Goal: Task Accomplishment & Management: Use online tool/utility

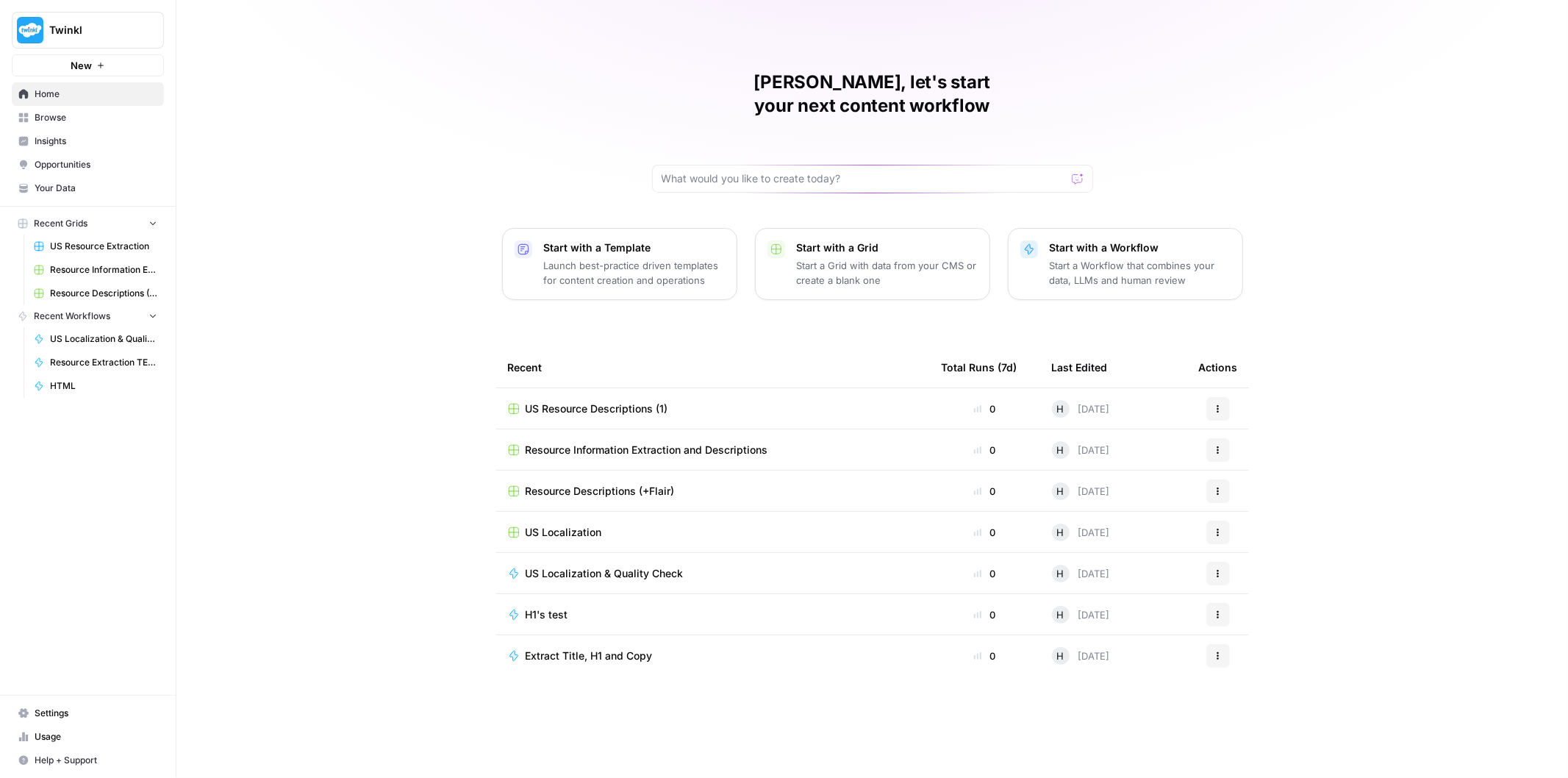
click at [93, 193] on span "Your Data" at bounding box center [96, 188] width 123 height 13
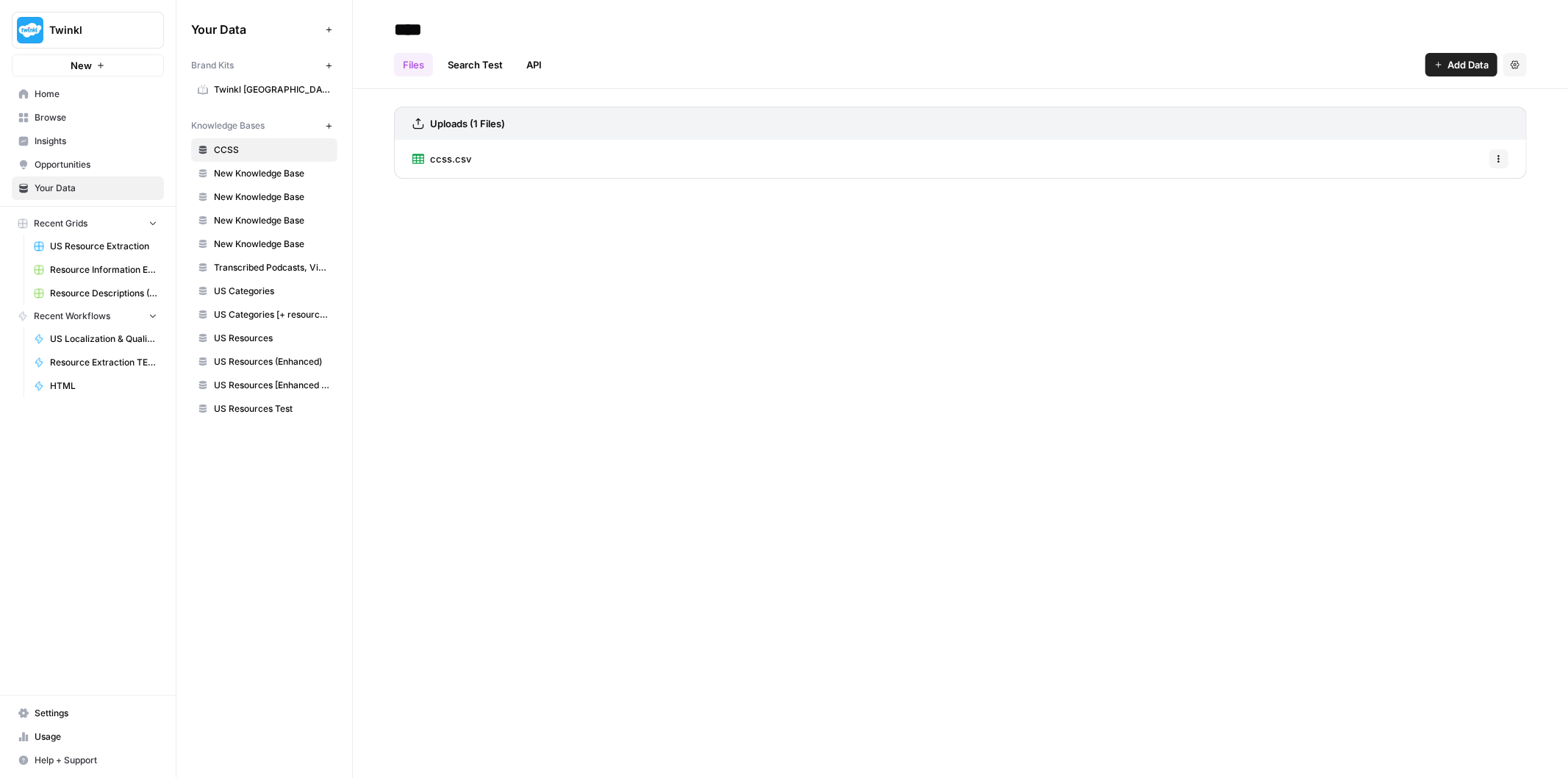
click at [267, 176] on span "New Knowledge Base" at bounding box center [272, 173] width 117 height 13
click at [274, 197] on span "New Knowledge Base" at bounding box center [272, 197] width 117 height 13
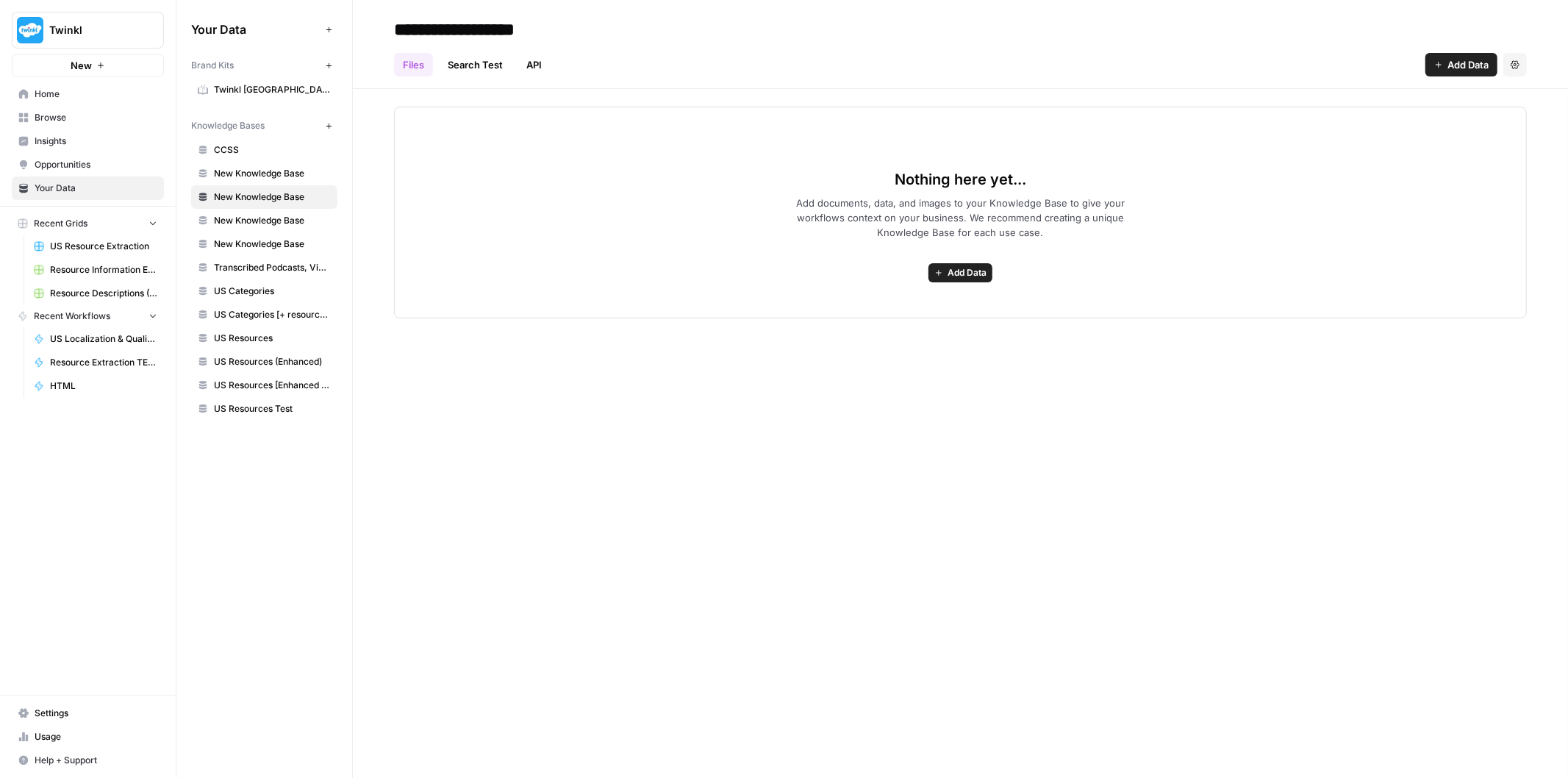
click at [280, 222] on span "New Knowledge Base" at bounding box center [272, 221] width 117 height 13
click at [289, 245] on span "New Knowledge Base" at bounding box center [272, 244] width 117 height 13
click at [285, 199] on span "New Knowledge Base" at bounding box center [272, 197] width 117 height 13
click at [1513, 65] on icon "button" at bounding box center [1515, 65] width 9 height 9
click at [1475, 99] on span "Delete Knowledge Base" at bounding box center [1455, 99] width 109 height 15
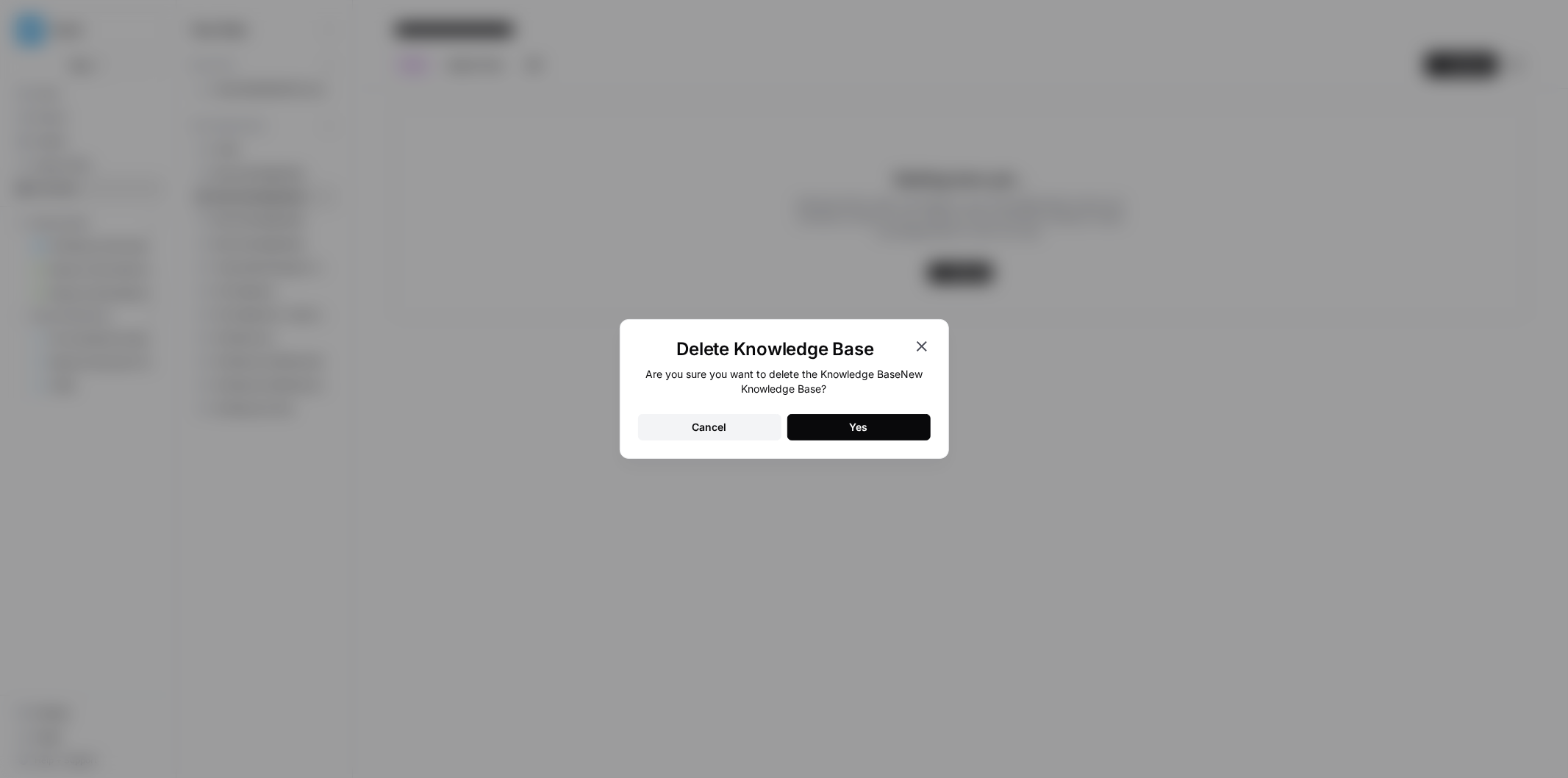
click at [857, 421] on div "Yes" at bounding box center [858, 427] width 19 height 15
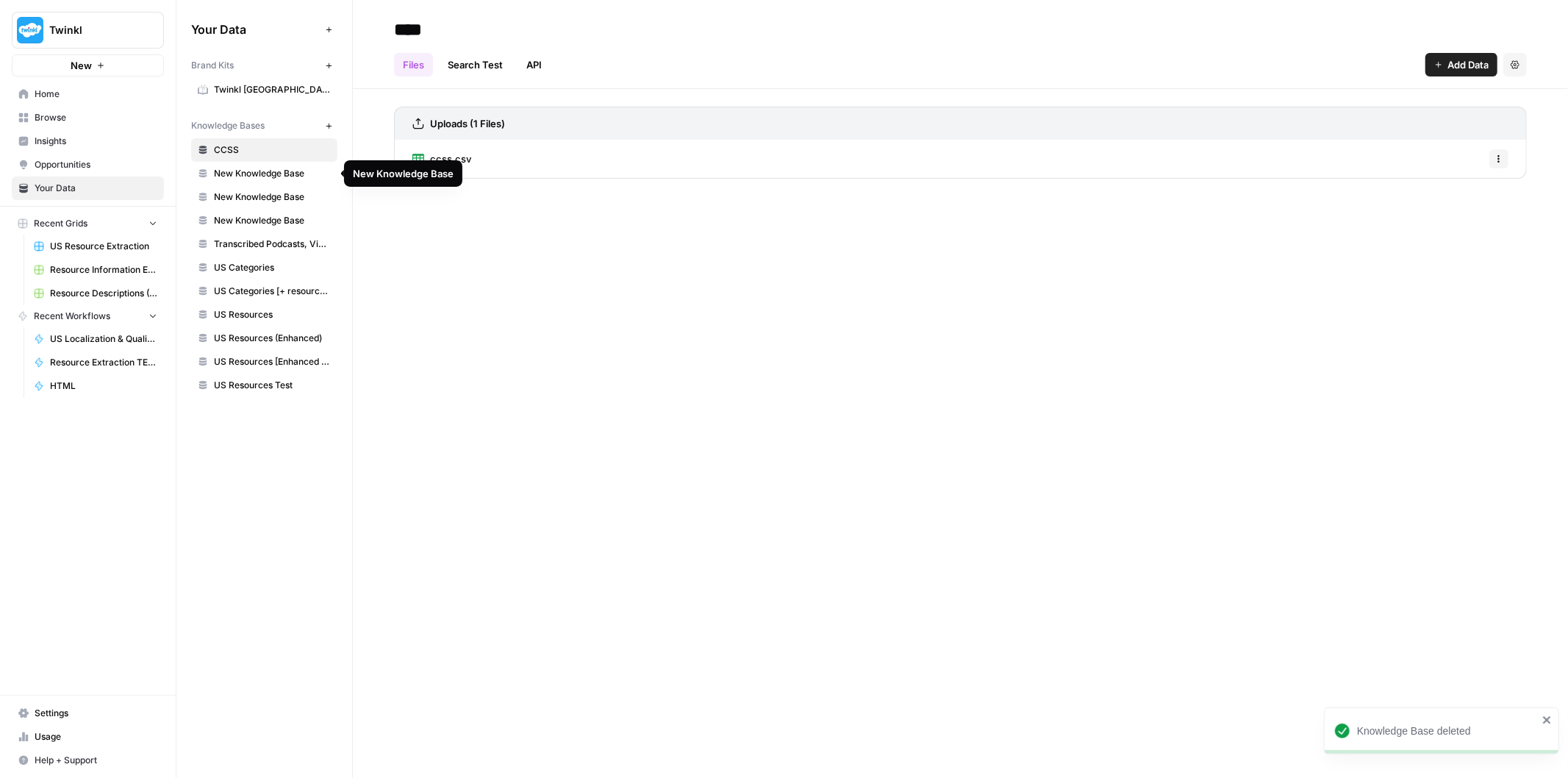
click at [273, 177] on span "New Knowledge Base" at bounding box center [272, 173] width 117 height 13
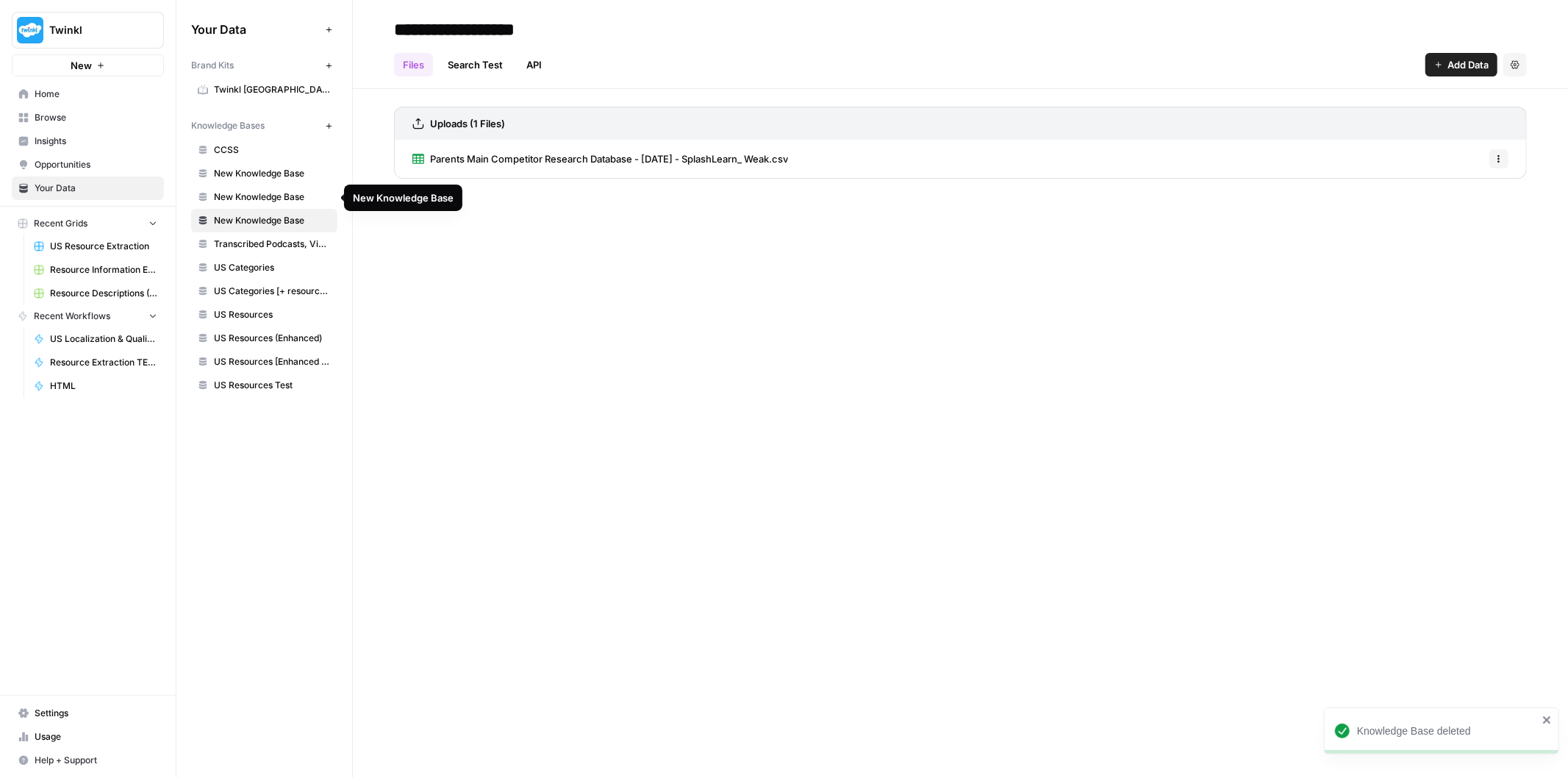
click at [273, 196] on span "New Knowledge Base" at bounding box center [272, 197] width 117 height 13
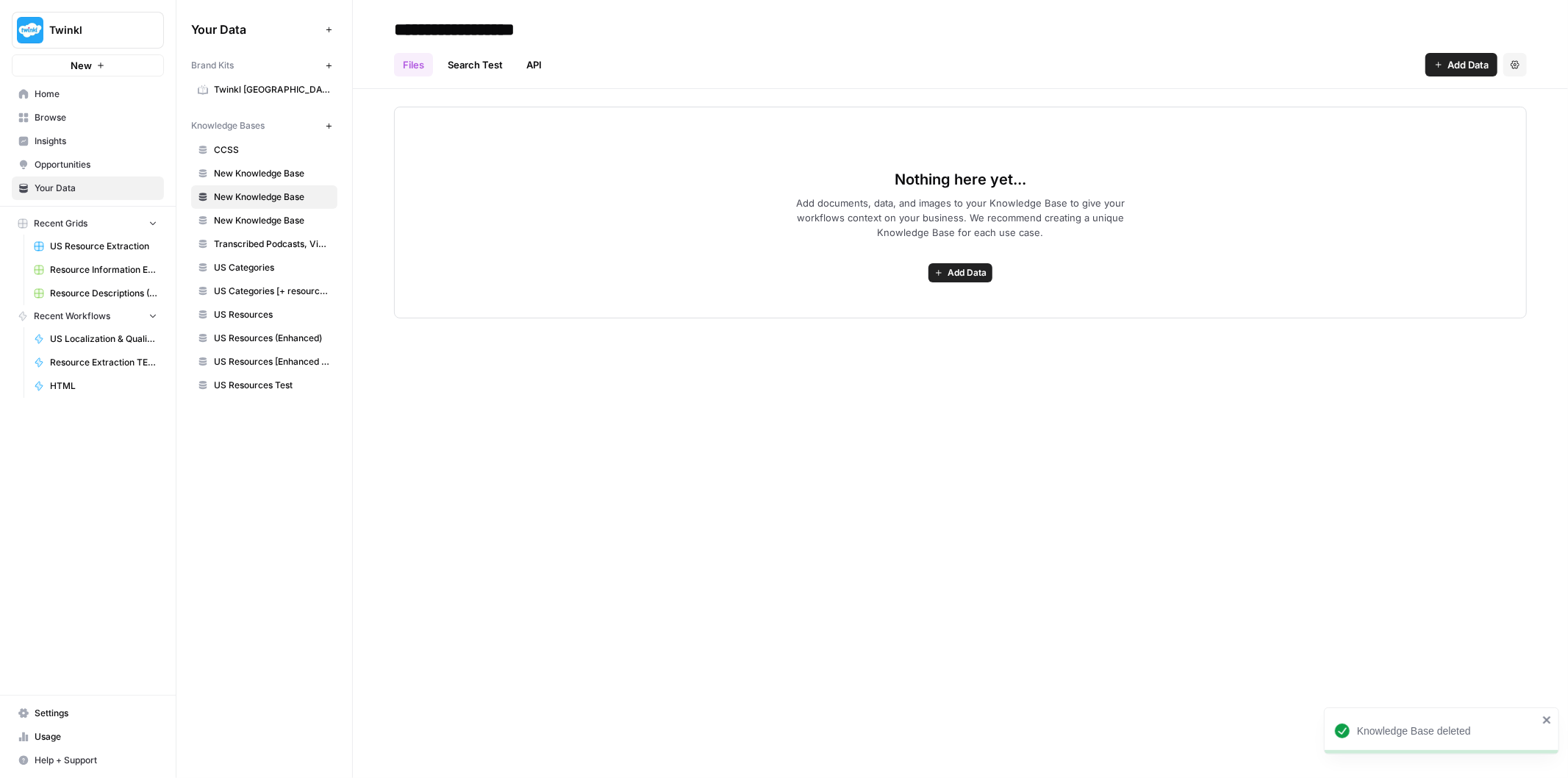
click at [275, 171] on span "New Knowledge Base" at bounding box center [272, 173] width 117 height 13
click at [292, 381] on span "US Resources Test" at bounding box center [272, 385] width 117 height 13
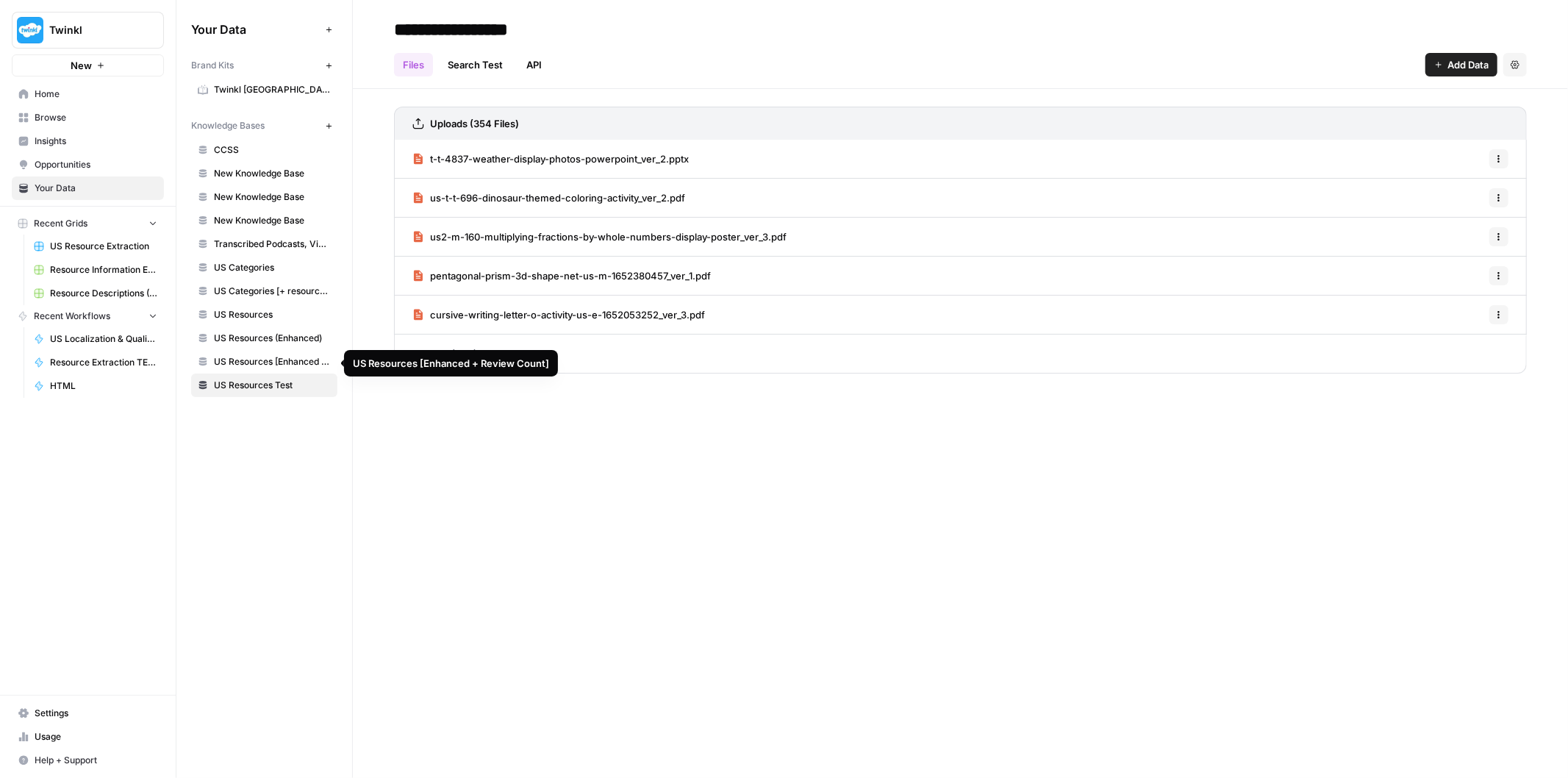
click at [289, 357] on span "US Resources [Enhanced + Review Count]" at bounding box center [272, 362] width 117 height 13
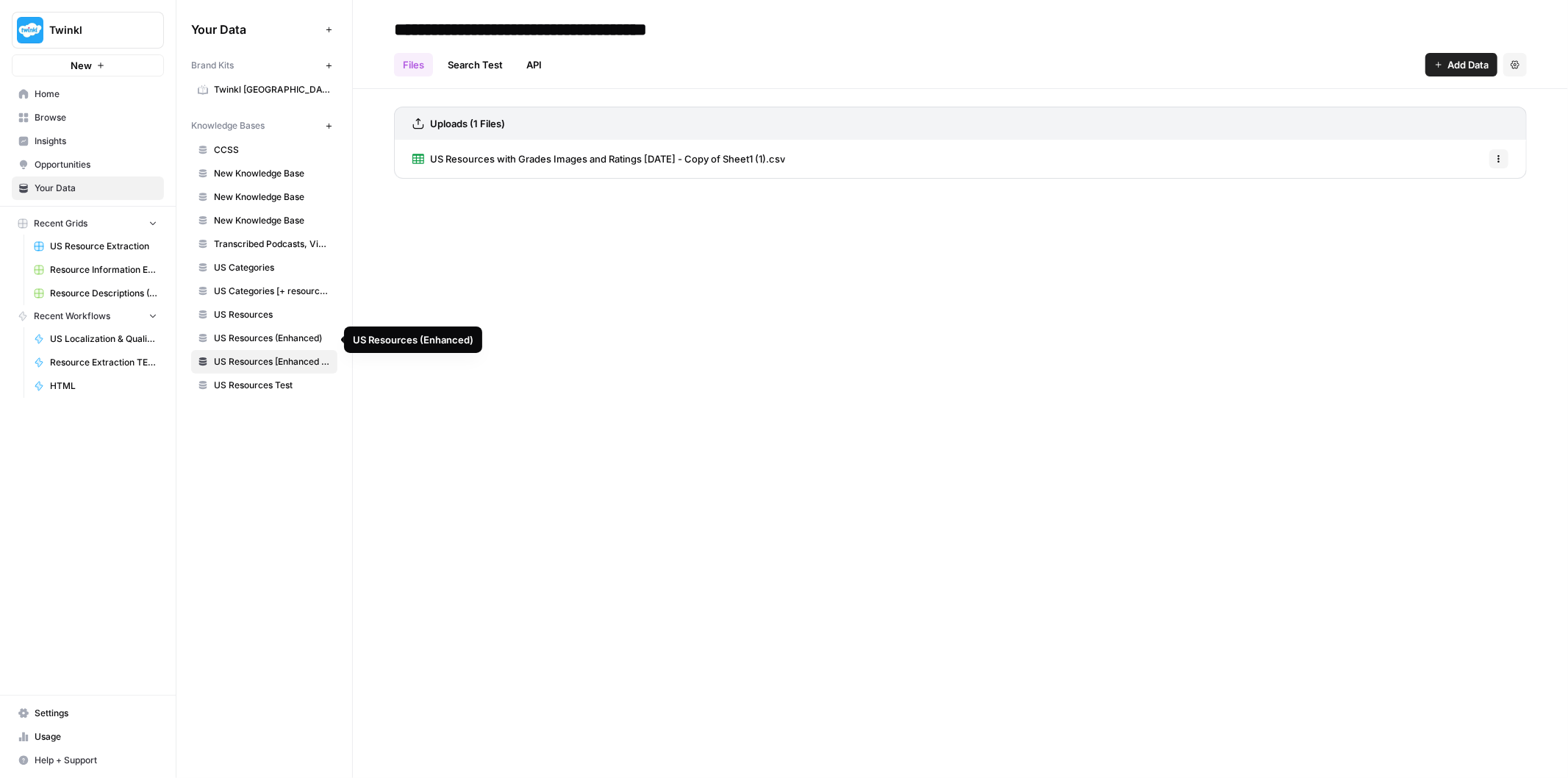
click at [285, 339] on span "US Resources (Enhanced)" at bounding box center [272, 338] width 117 height 13
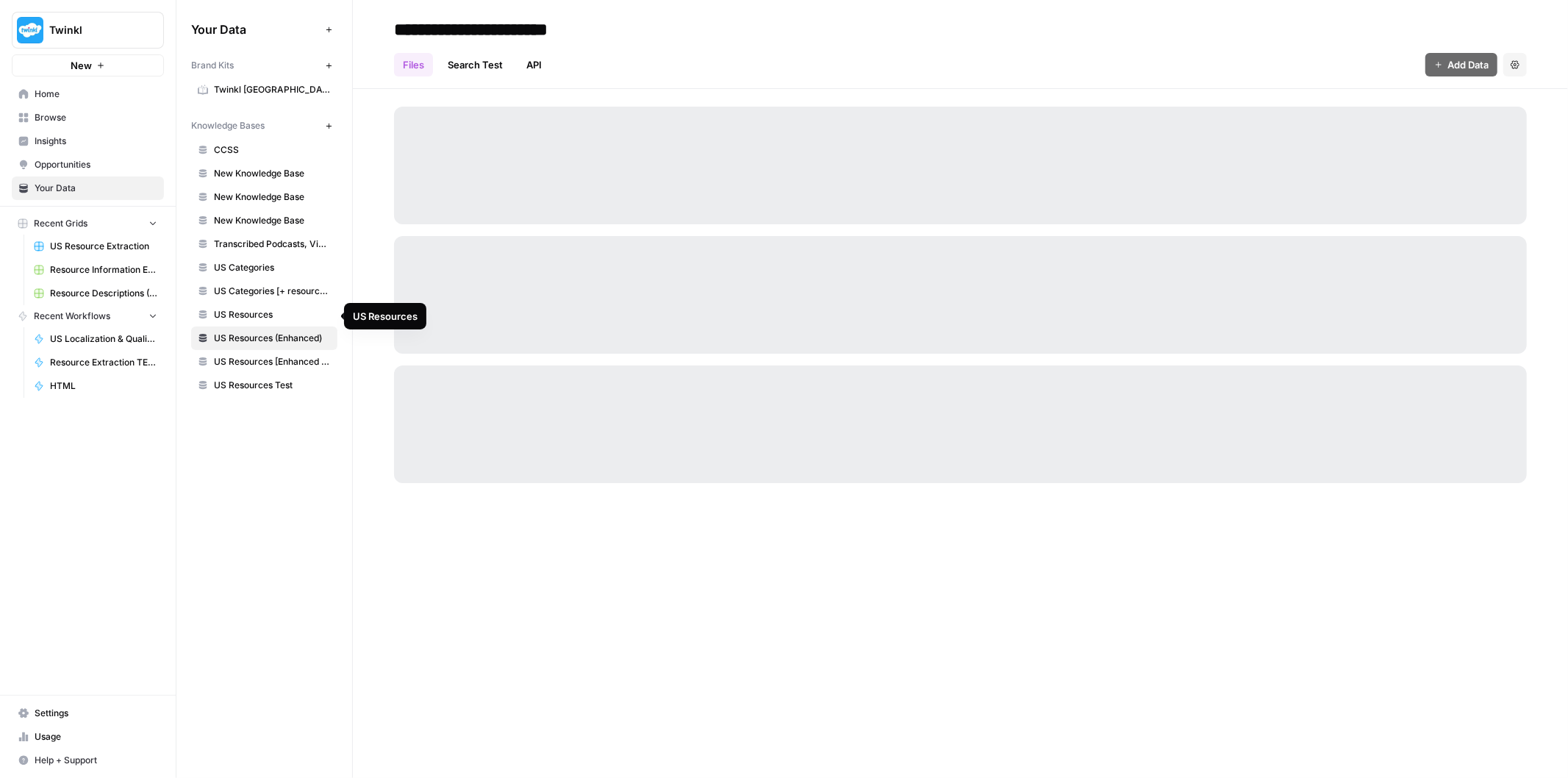
click at [284, 315] on span "US Resources" at bounding box center [272, 315] width 117 height 13
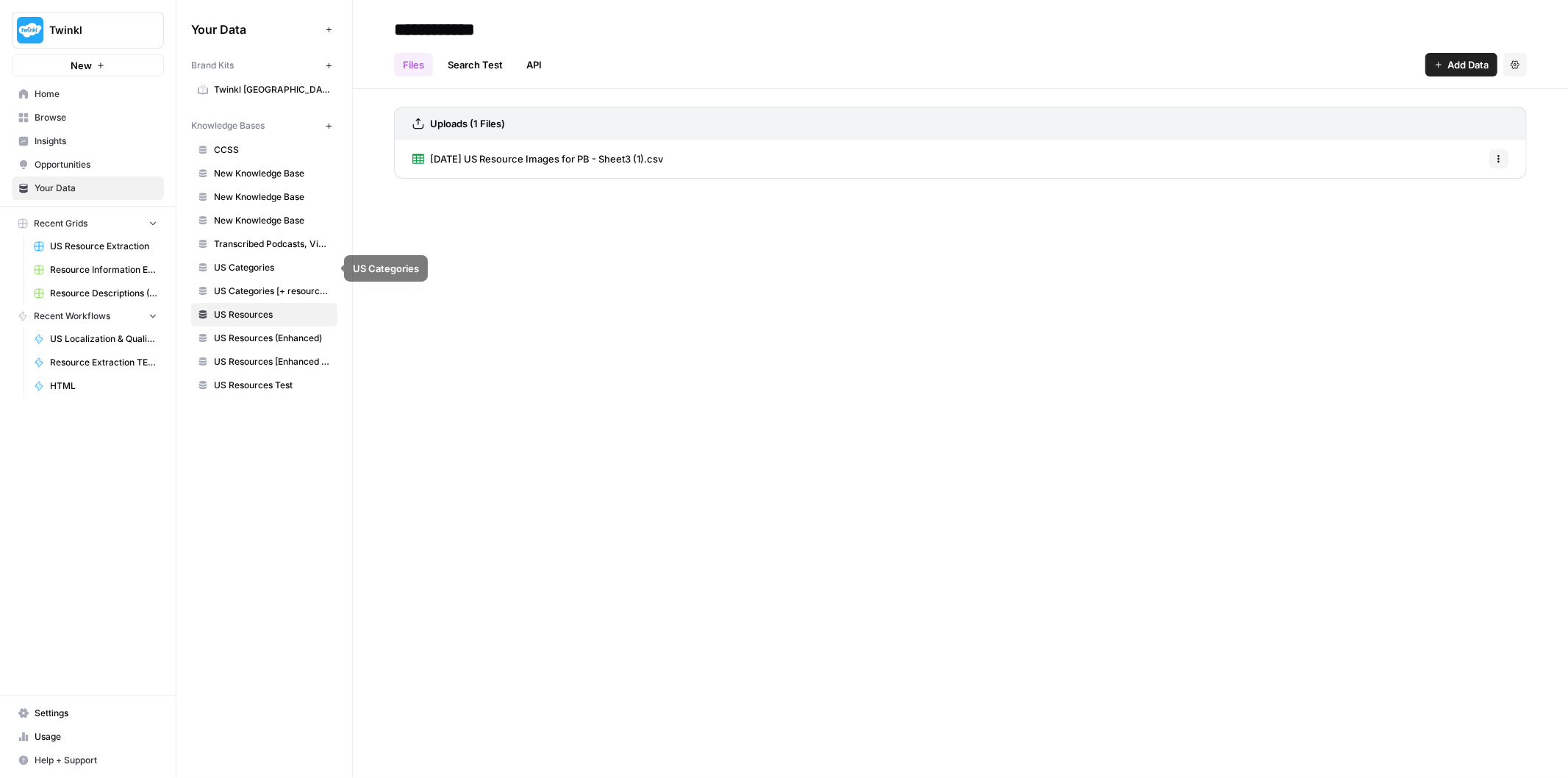
click at [268, 290] on span "US Categories [+ resource count]" at bounding box center [272, 291] width 117 height 13
click at [260, 260] on link "US Categories" at bounding box center [263, 268] width 146 height 23
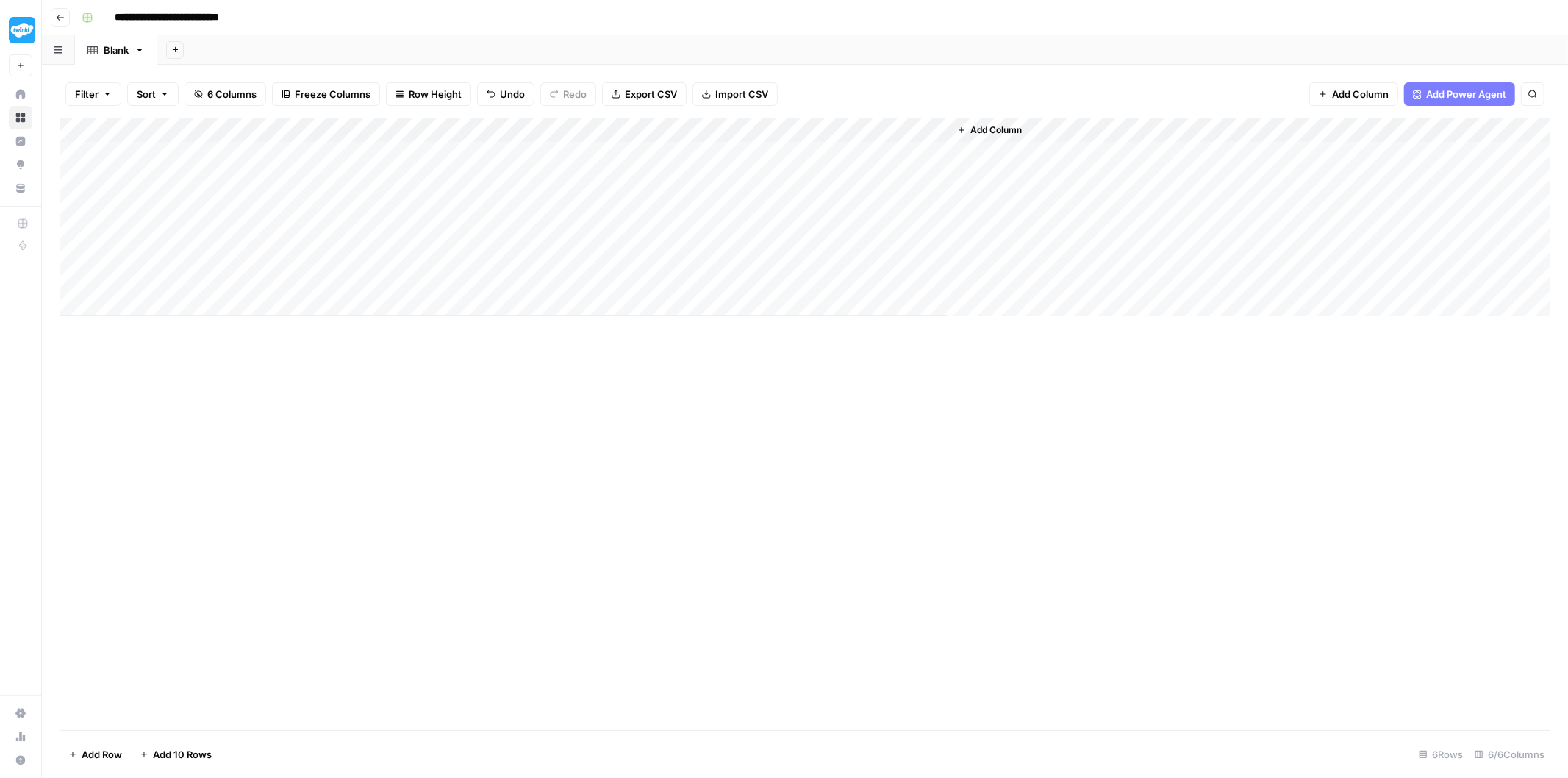
drag, startPoint x: 171, startPoint y: 153, endPoint x: 276, endPoint y: 145, distance: 105.3
click at [276, 145] on div "Add Column" at bounding box center [805, 218] width 1491 height 199
click at [276, 155] on div "Add Column" at bounding box center [805, 218] width 1491 height 199
click at [276, 155] on textarea "**********" at bounding box center [339, 154] width 235 height 20
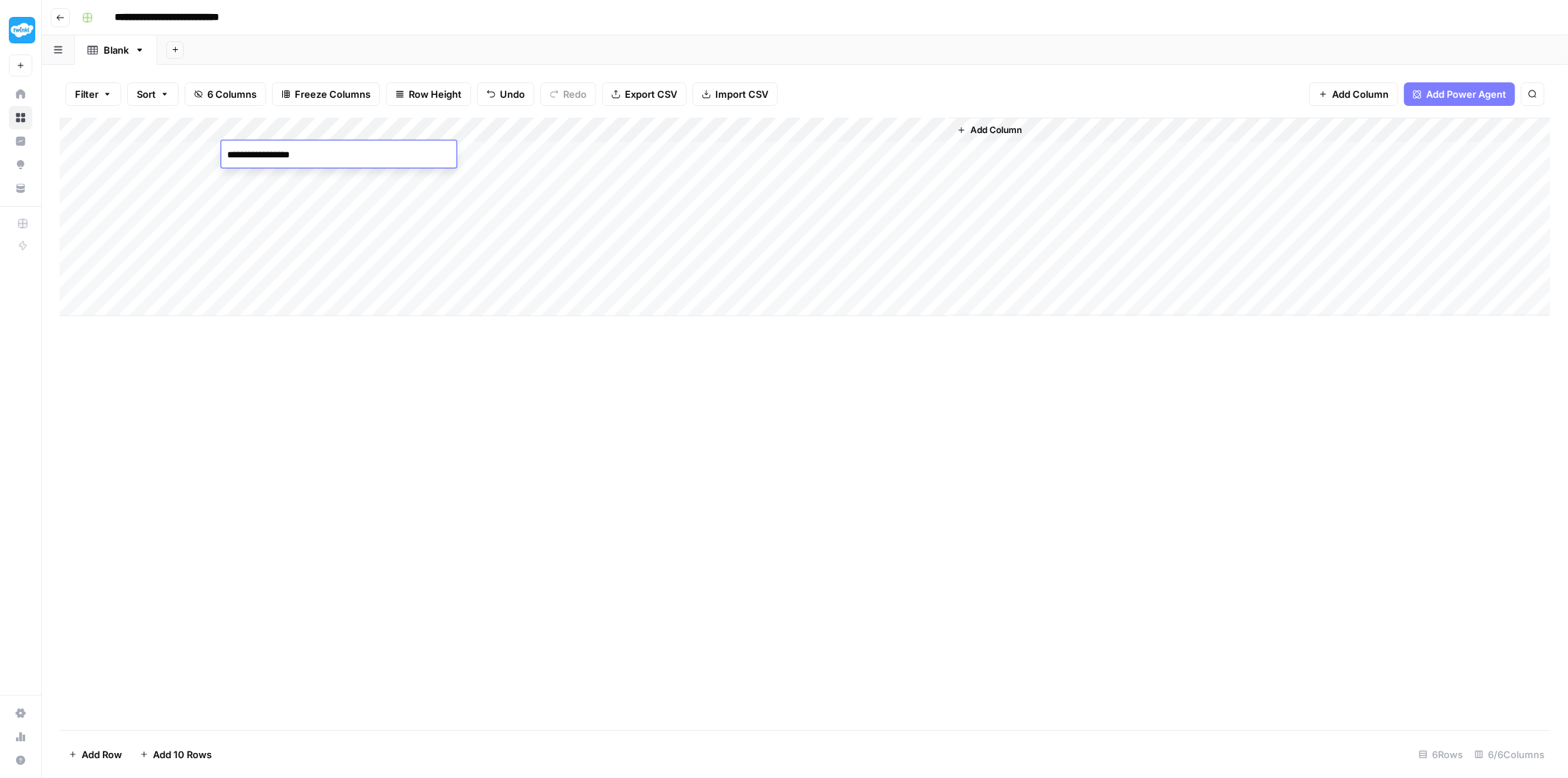
click at [454, 244] on div "Add Column" at bounding box center [805, 218] width 1491 height 199
click at [326, 136] on div "Add Column" at bounding box center [805, 218] width 1491 height 199
click at [472, 215] on div "Add Column" at bounding box center [805, 218] width 1491 height 199
click at [1001, 133] on span "Add Column" at bounding box center [997, 130] width 52 height 13
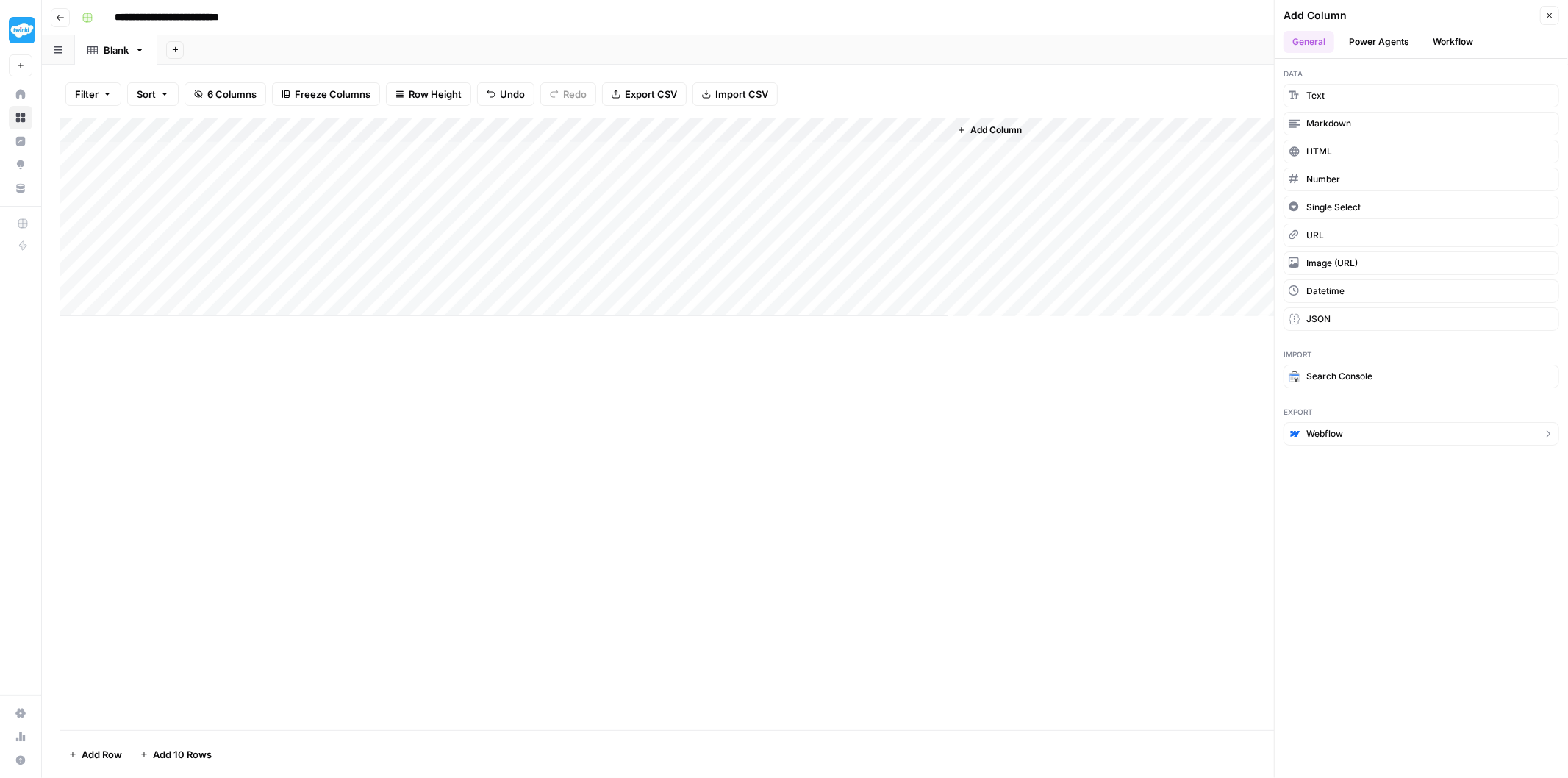
click at [1338, 436] on span "Webflow" at bounding box center [1324, 433] width 36 height 13
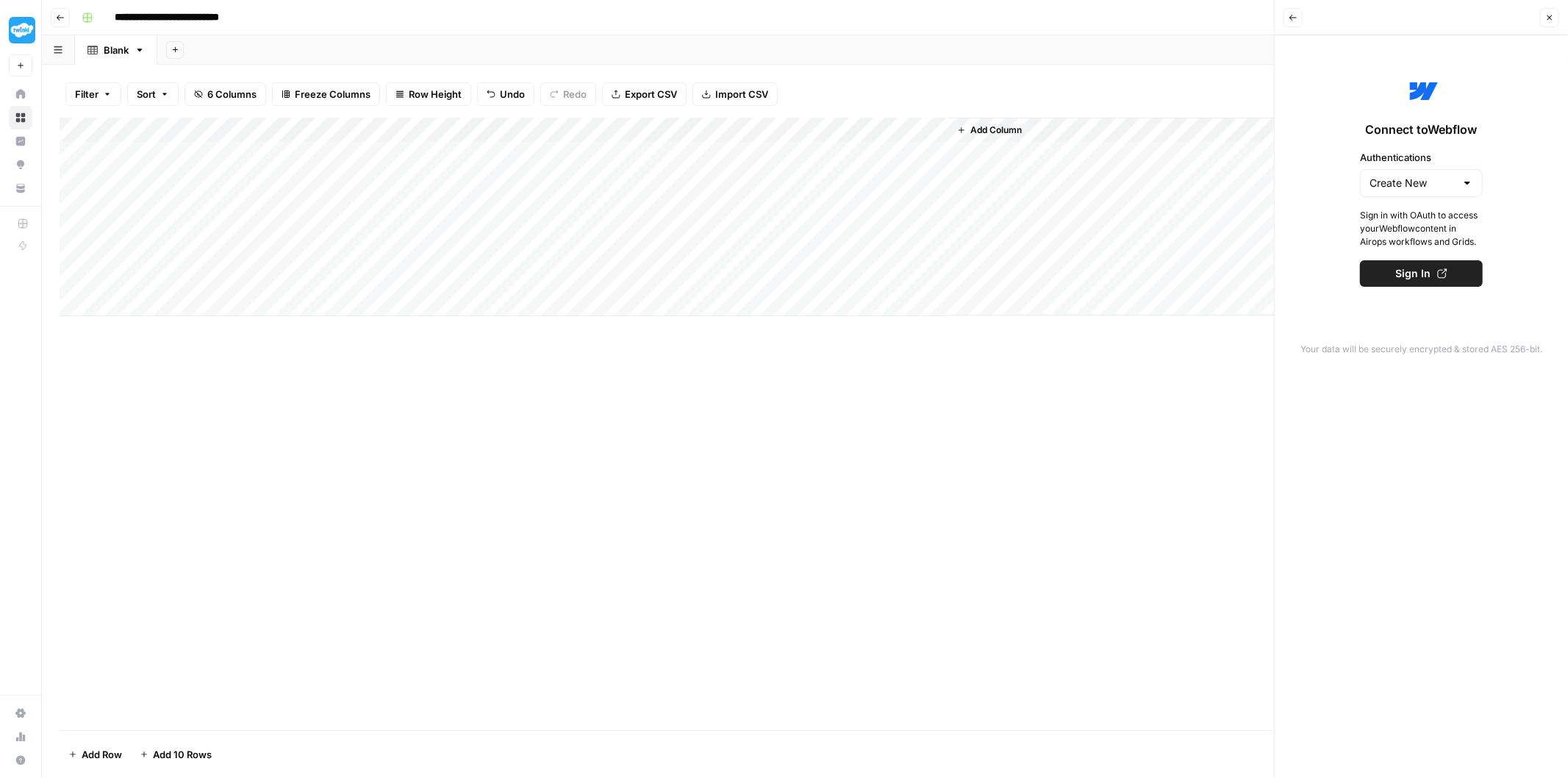
click at [1288, 17] on icon "button" at bounding box center [1292, 17] width 9 height 9
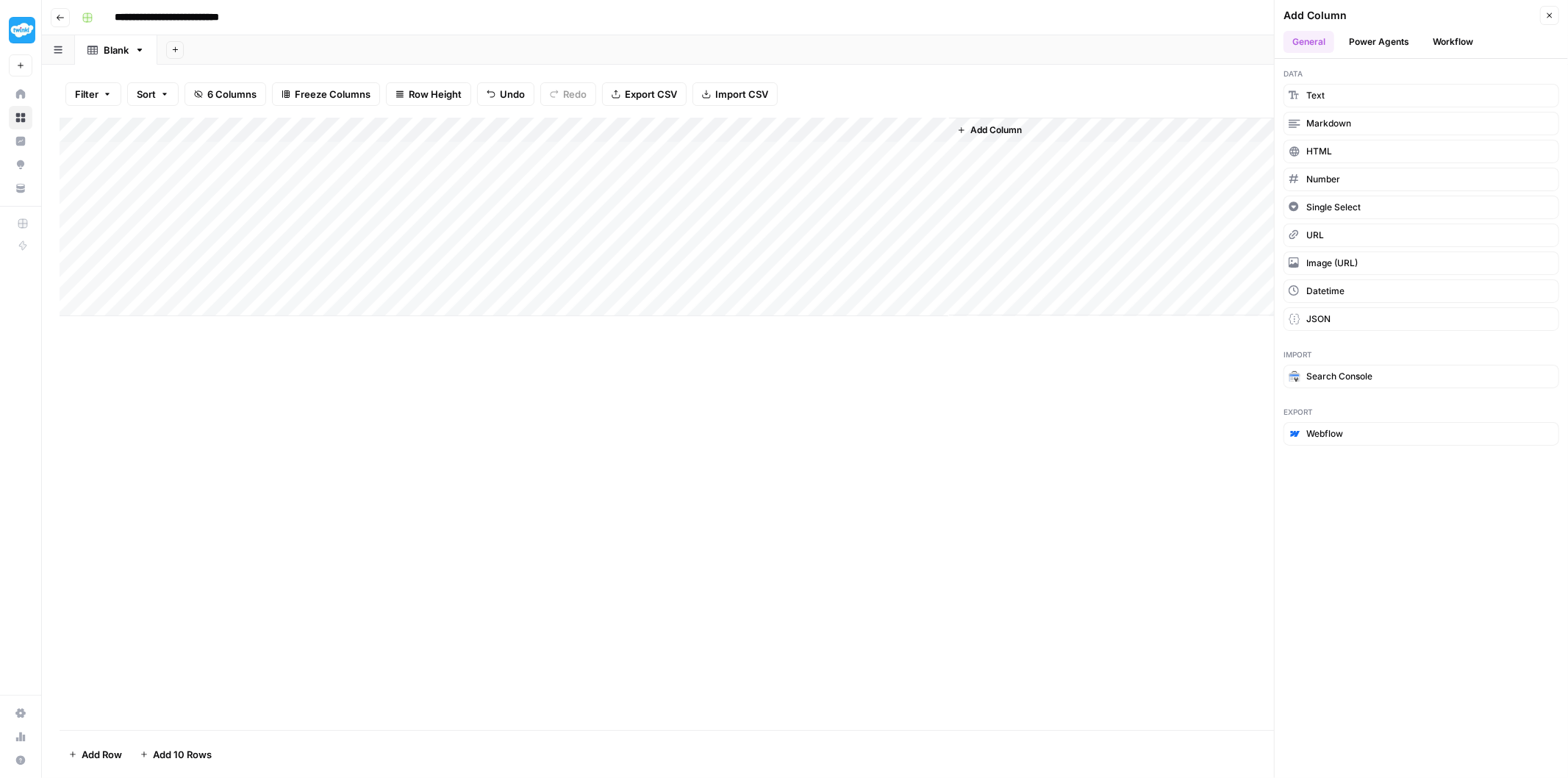
click at [1453, 39] on button "Workflow" at bounding box center [1453, 41] width 58 height 22
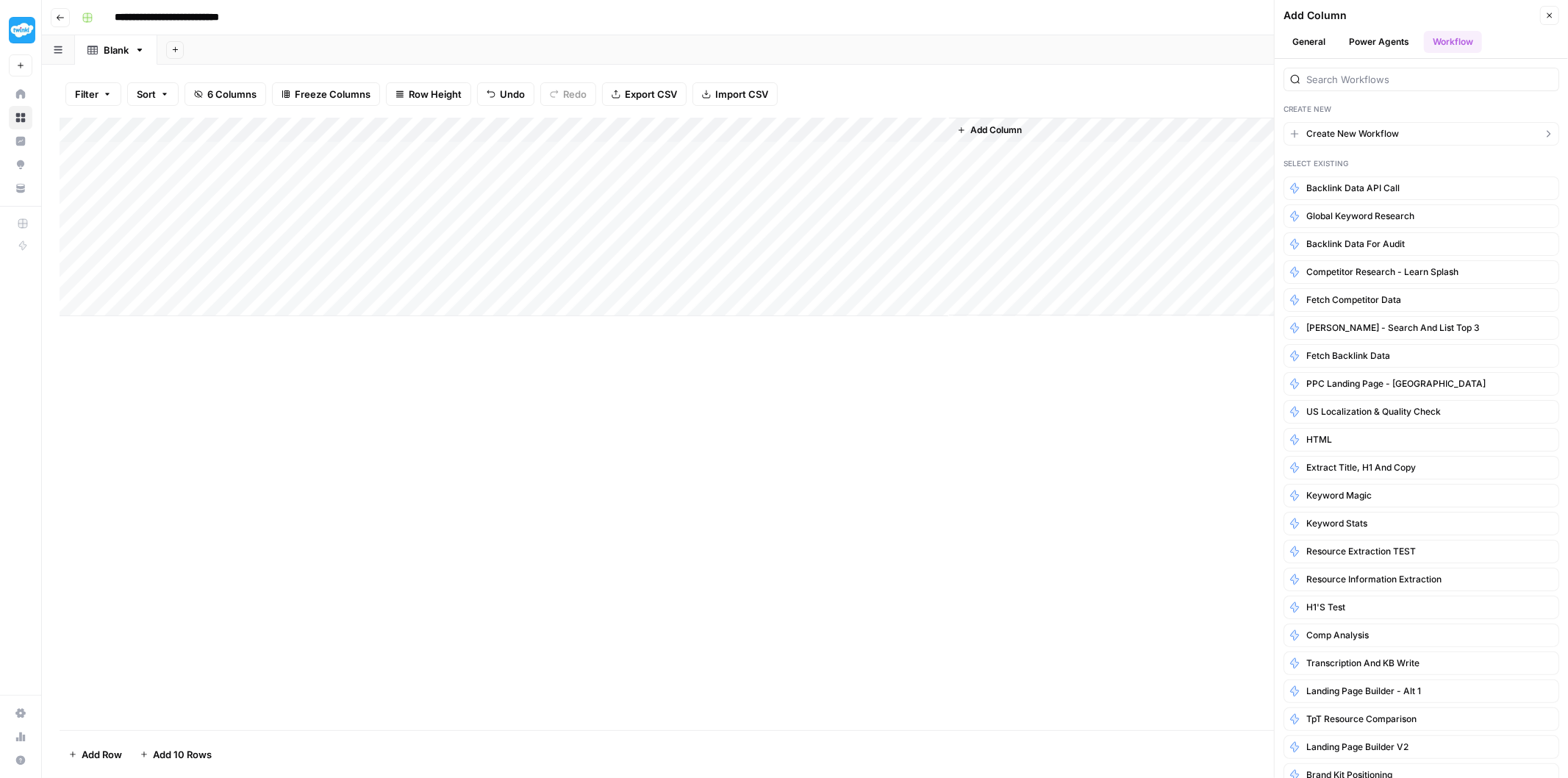
click at [1363, 134] on span "Create New Workflow" at bounding box center [1352, 133] width 93 height 13
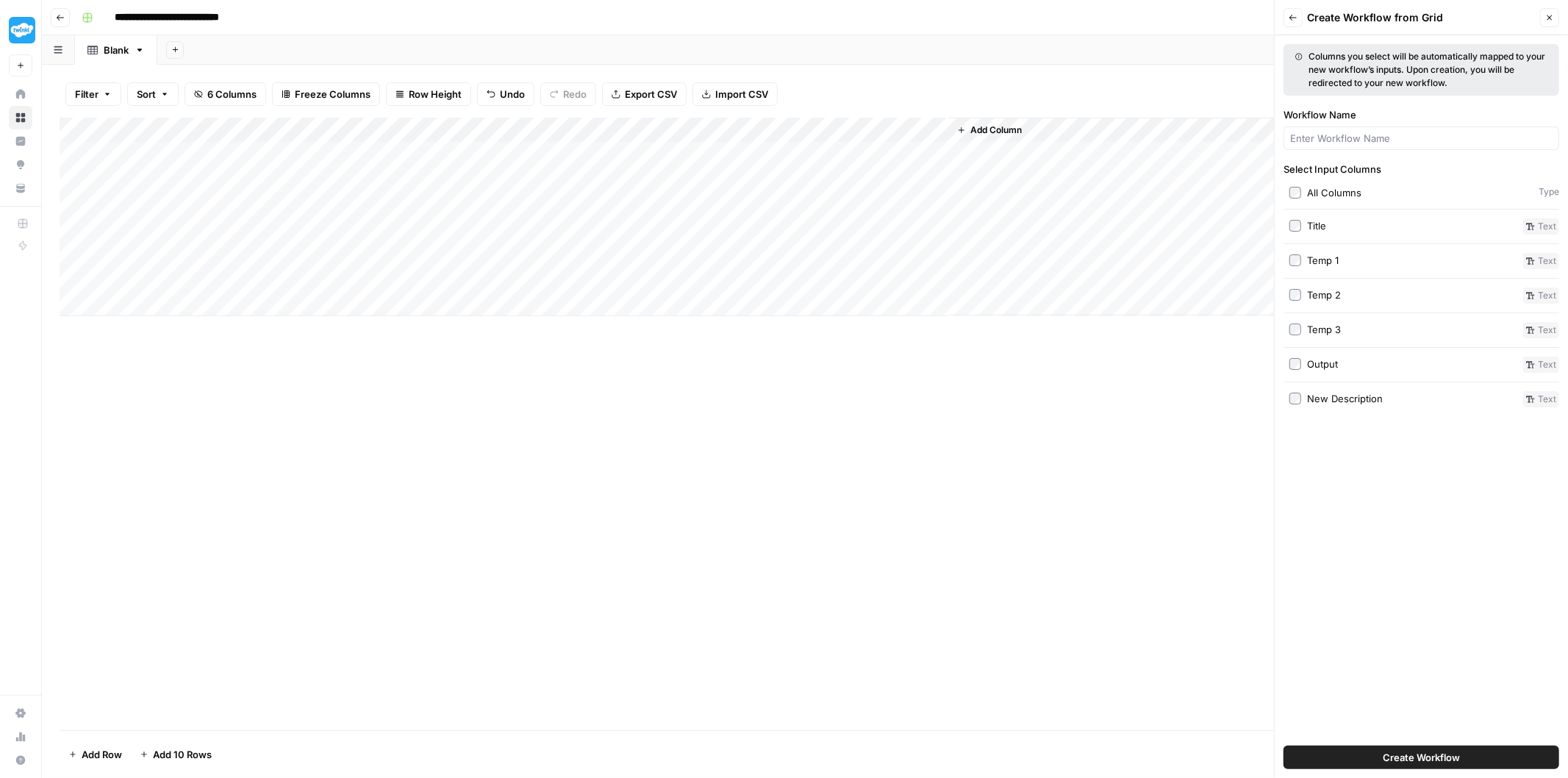
click at [148, 128] on div "Add Column" at bounding box center [805, 218] width 1491 height 199
click at [148, 128] on div at bounding box center [166, 133] width 112 height 29
click at [150, 167] on input "Title" at bounding box center [199, 166] width 150 height 15
click at [150, 167] on input "Title" at bounding box center [199, 166] width 150 height 15
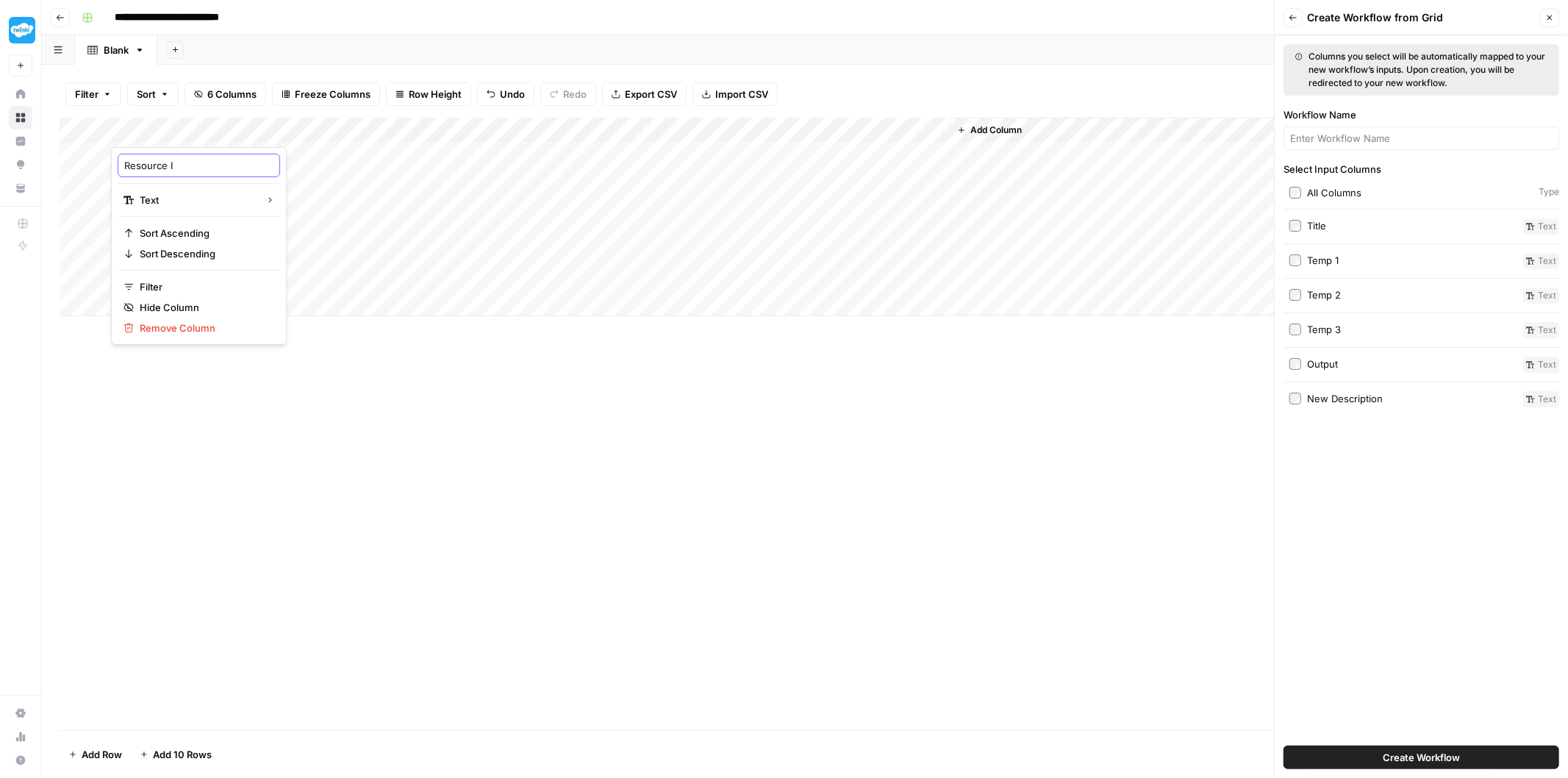
type input "Resource ID"
click at [1553, 18] on icon "button" at bounding box center [1549, 17] width 9 height 9
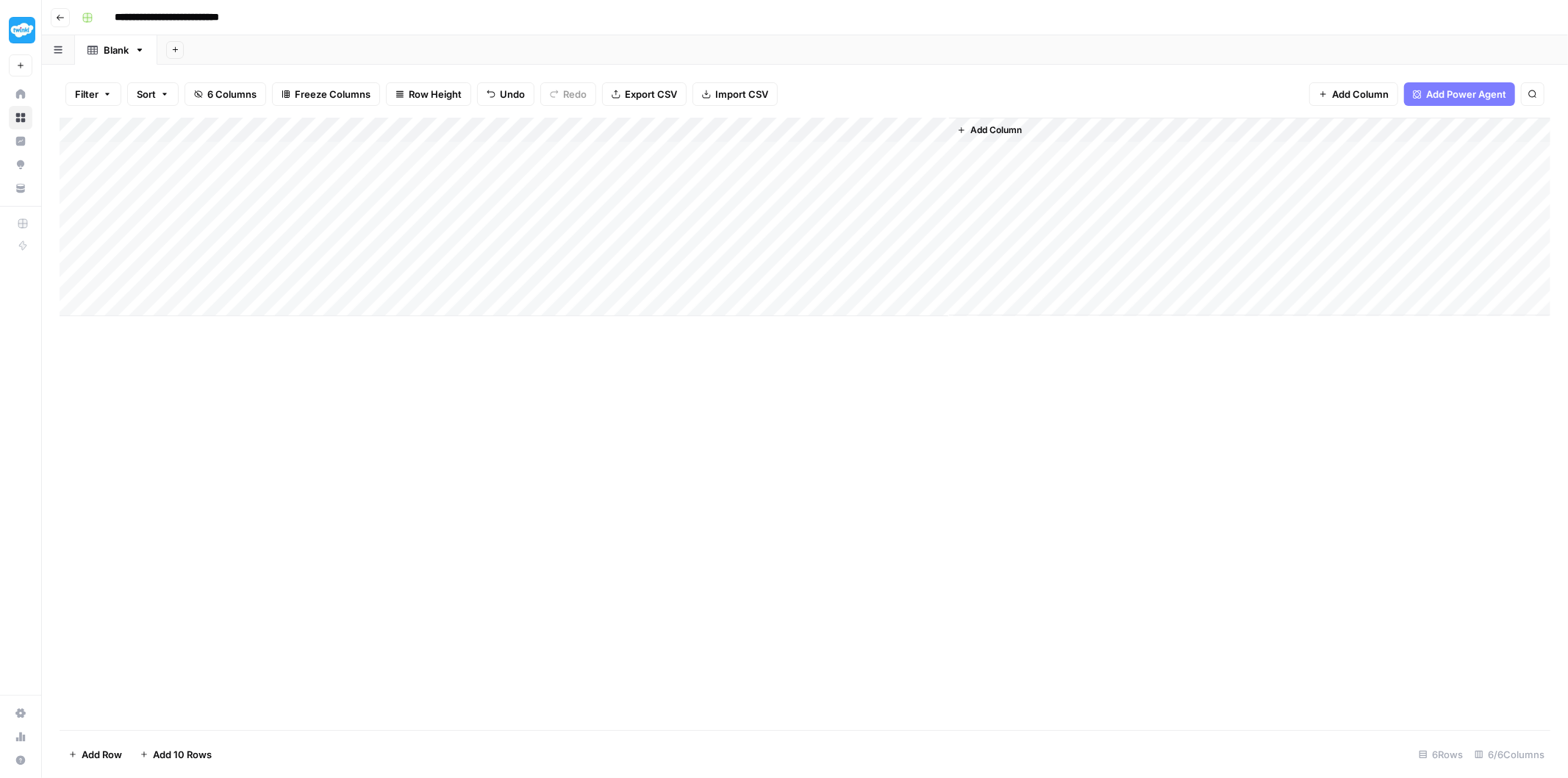
click at [985, 129] on span "Add Column" at bounding box center [997, 130] width 52 height 13
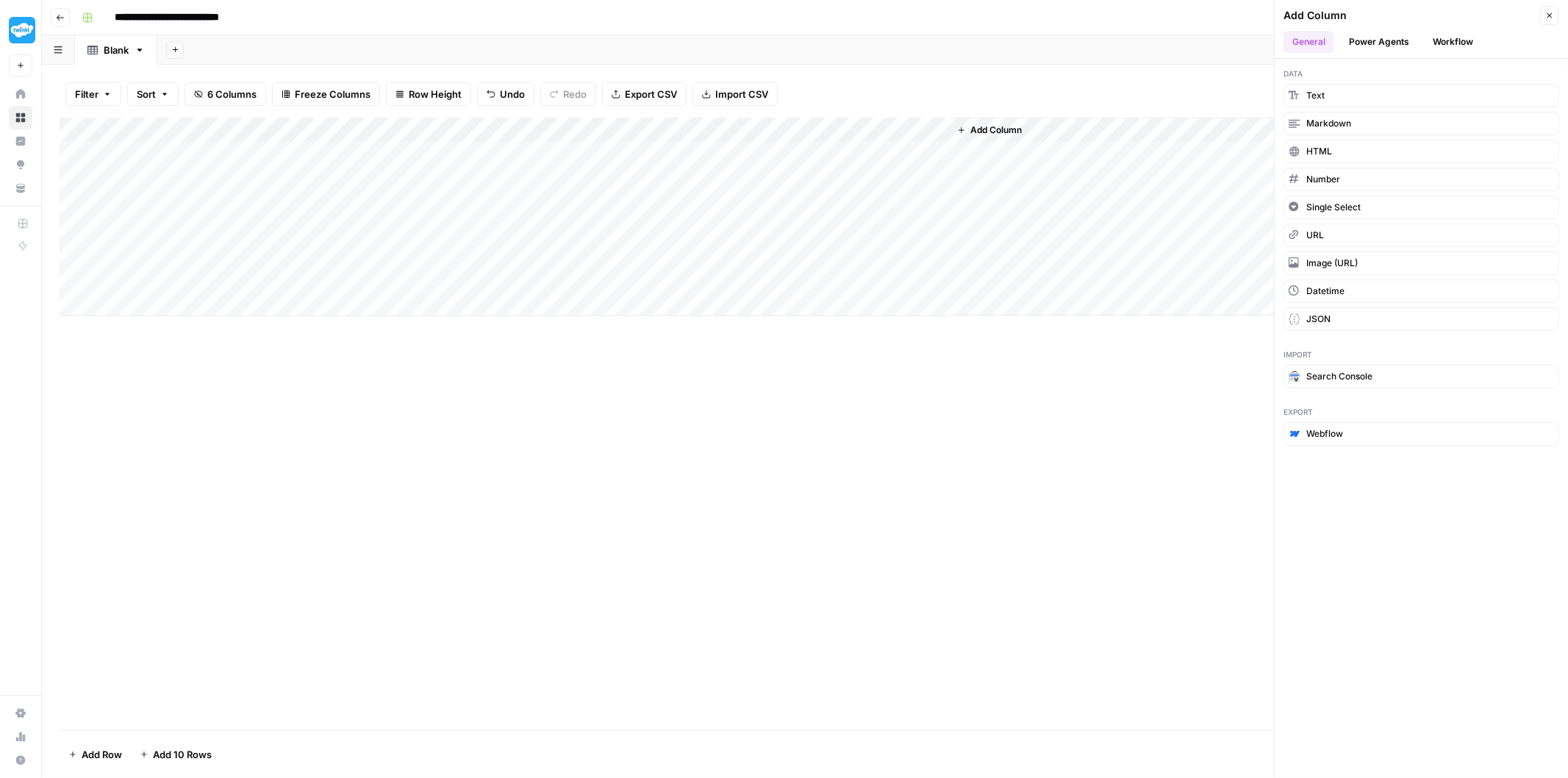
click at [1445, 43] on button "Workflow" at bounding box center [1453, 41] width 58 height 22
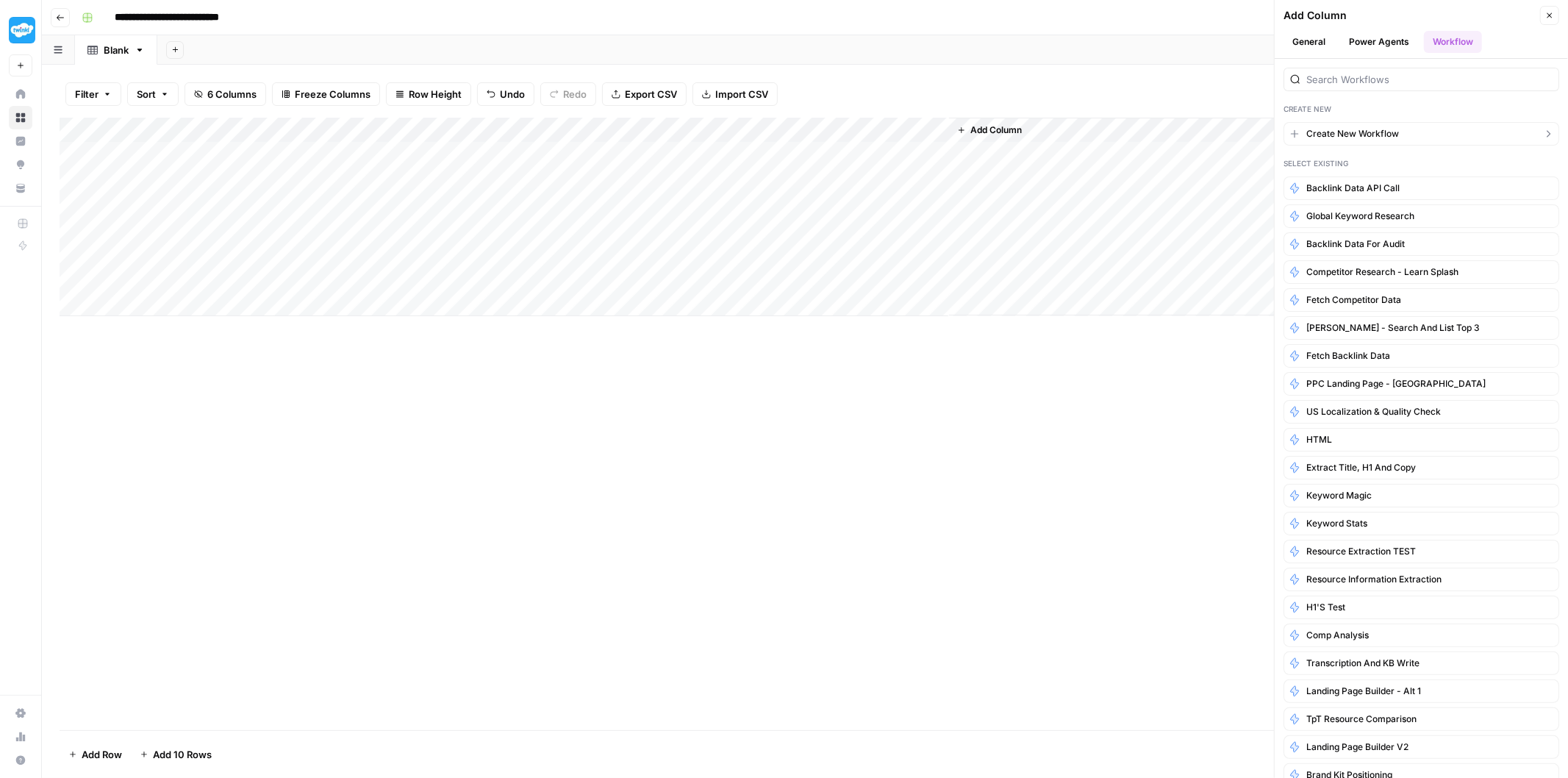
click at [1348, 133] on span "Create New Workflow" at bounding box center [1352, 133] width 93 height 13
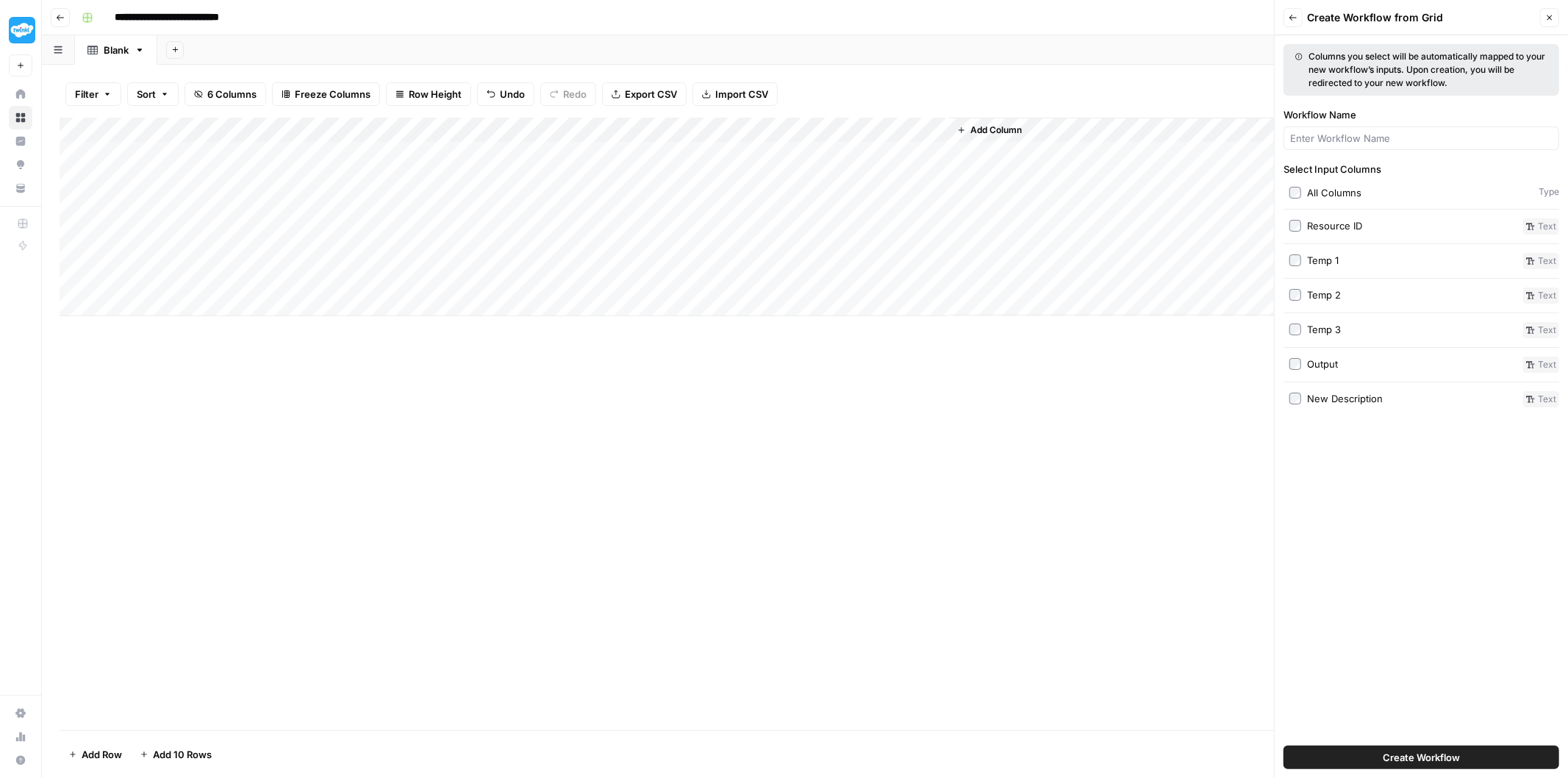
click at [1397, 759] on span "Create Workflow" at bounding box center [1422, 758] width 78 height 15
click at [1317, 135] on input "Workflow Name" at bounding box center [1421, 138] width 263 height 15
type input "US Resource Match & Extract"
click at [1383, 761] on span "Create Workflow" at bounding box center [1422, 758] width 78 height 15
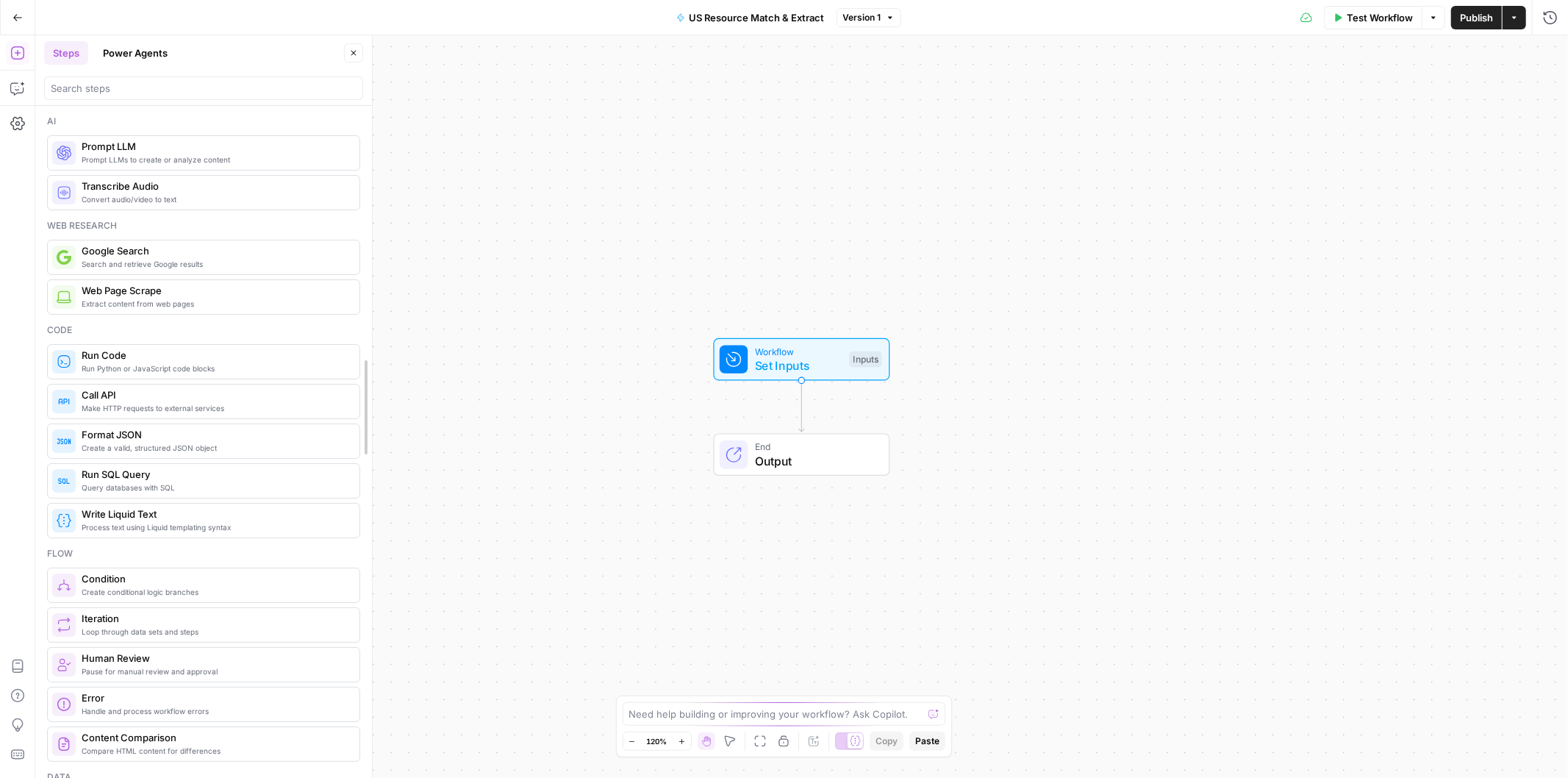
drag, startPoint x: 364, startPoint y: 158, endPoint x: 366, endPoint y: 165, distance: 7.3
drag, startPoint x: 365, startPoint y: 167, endPoint x: 424, endPoint y: 370, distance: 211.4
drag, startPoint x: 423, startPoint y: 226, endPoint x: 427, endPoint y: 268, distance: 42.2
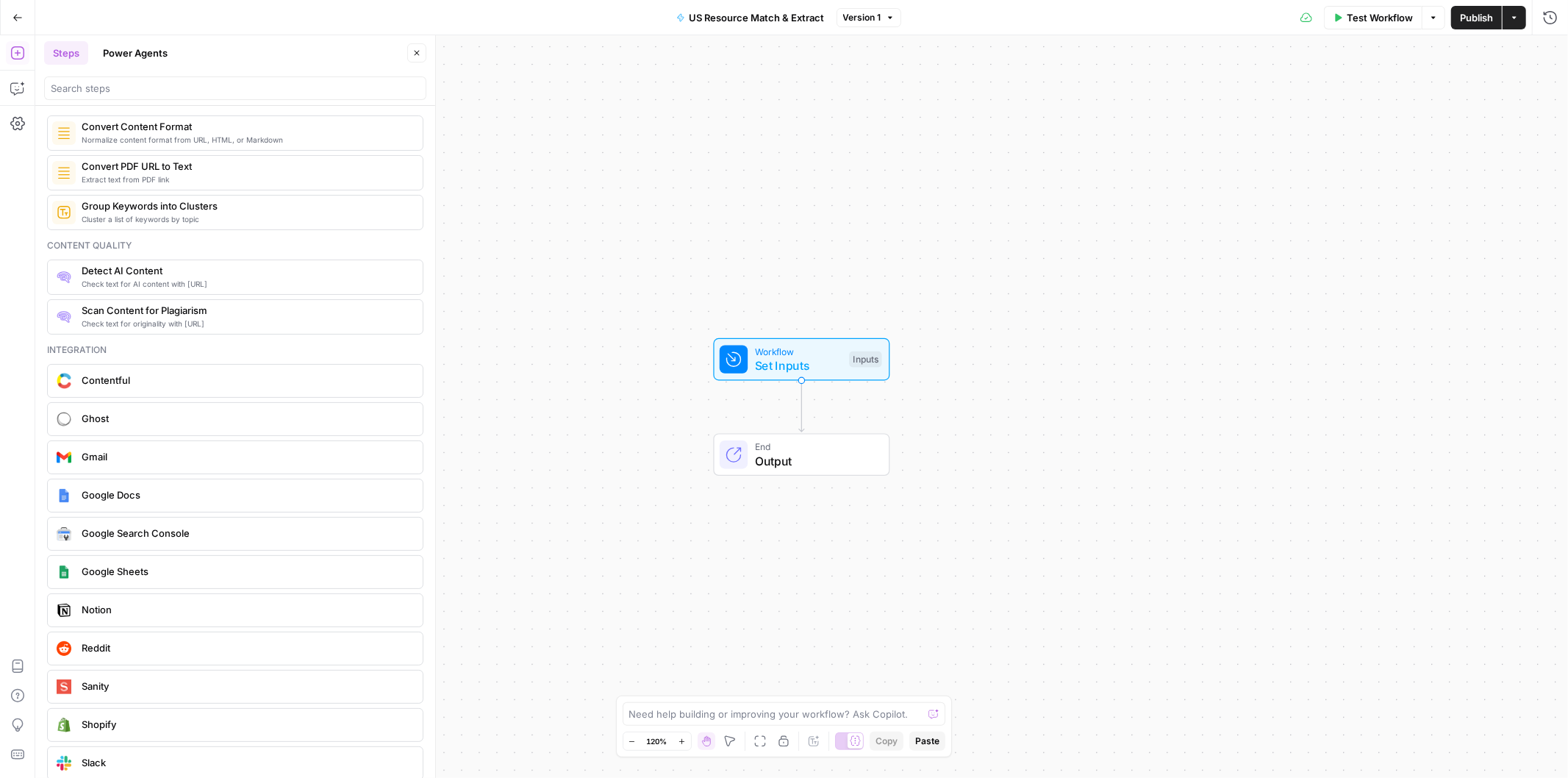
scroll to position [2298, 0]
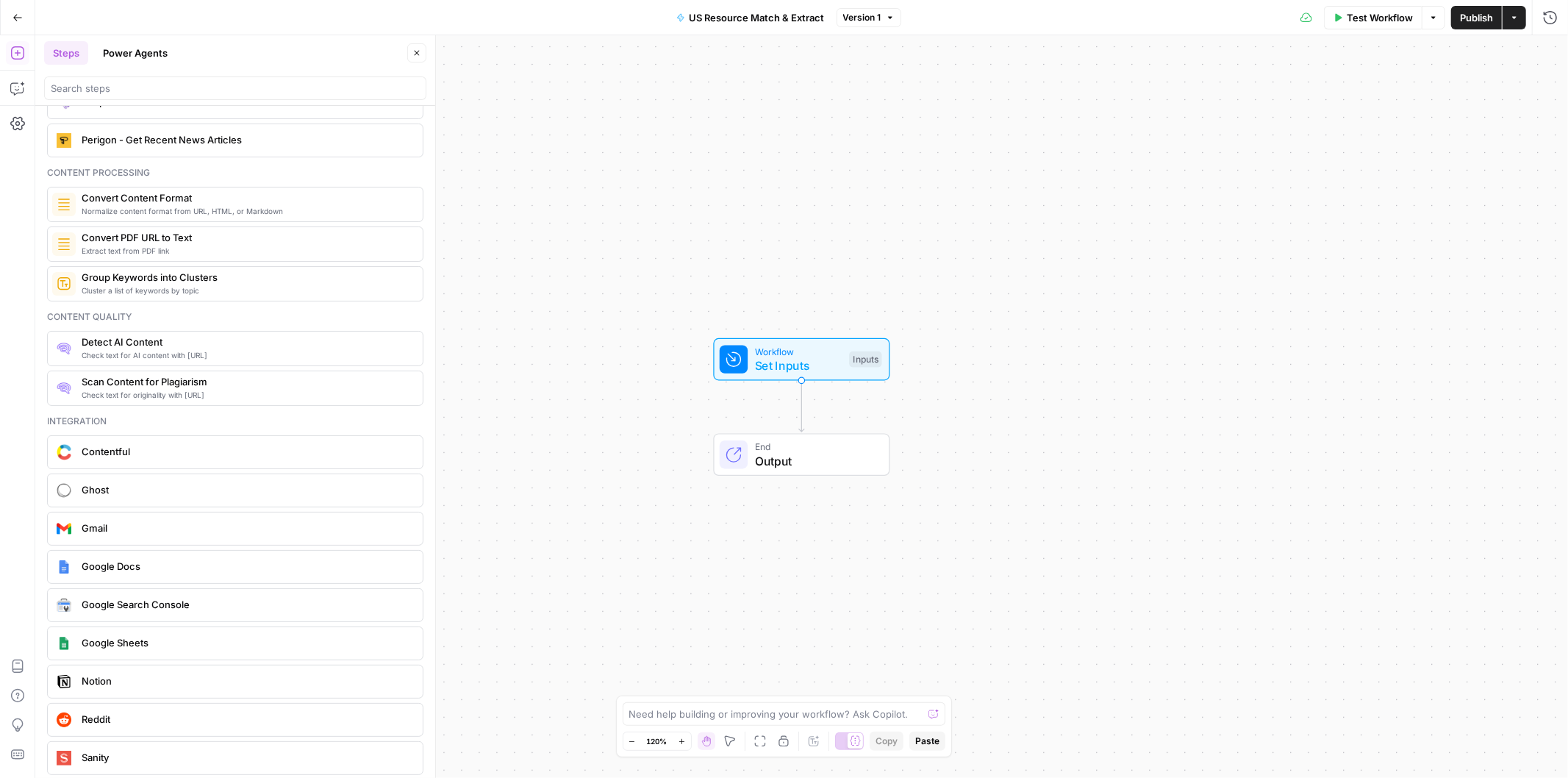
click at [94, 254] on span "Extract text from PDF link" at bounding box center [246, 251] width 329 height 12
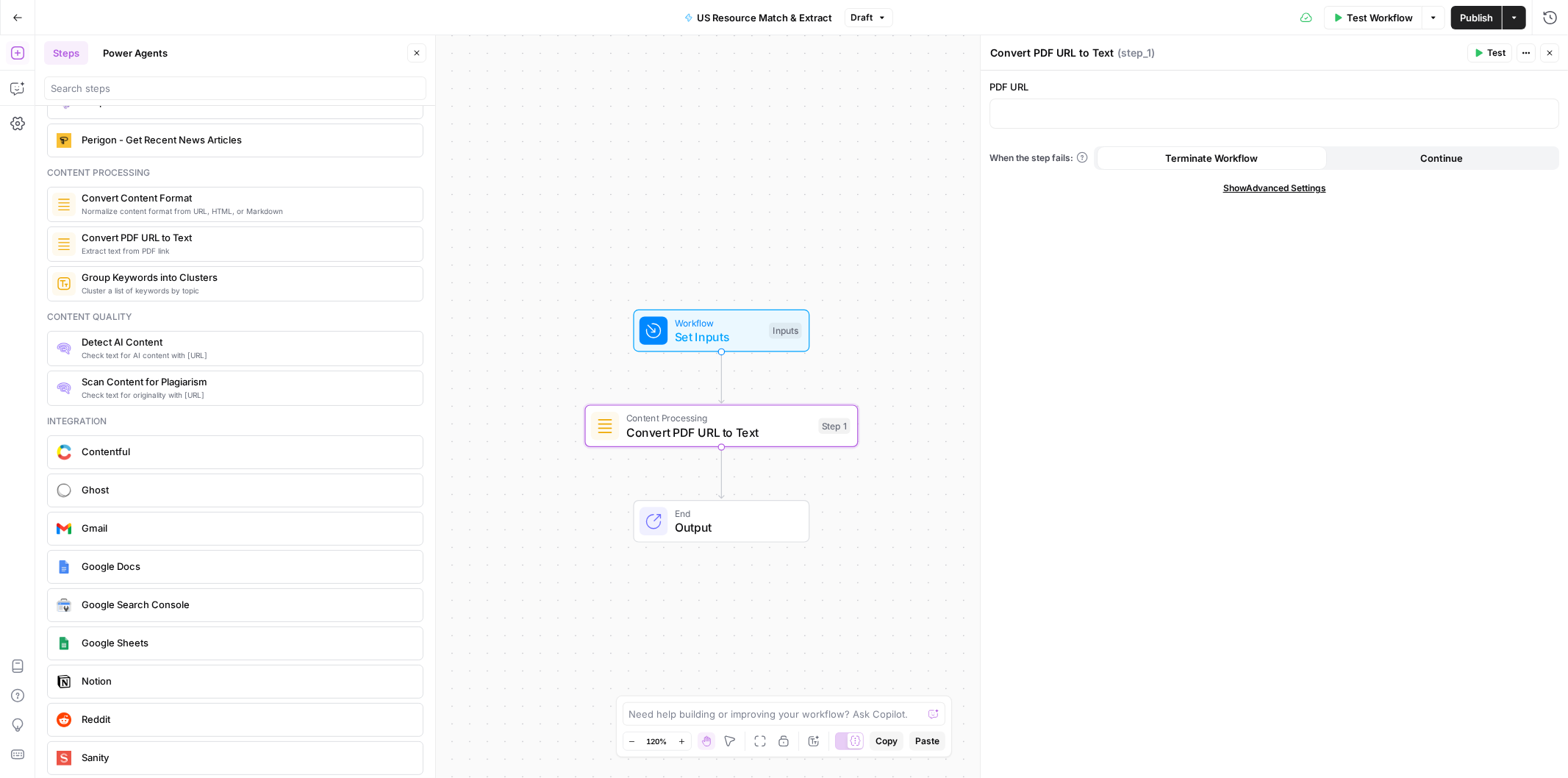
drag, startPoint x: 622, startPoint y: 432, endPoint x: 541, endPoint y: 403, distance: 86.0
click at [541, 403] on div "Workflow Set Inputs Inputs Content Processing Convert PDF URL to Text Step 1 En…" at bounding box center [802, 407] width 1532 height 743
click at [893, 492] on div "Workflow Set Inputs Inputs Content Processing Convert PDF URL to Text Step 1 En…" at bounding box center [802, 407] width 1532 height 743
click at [19, 15] on icon "button" at bounding box center [17, 17] width 11 height 11
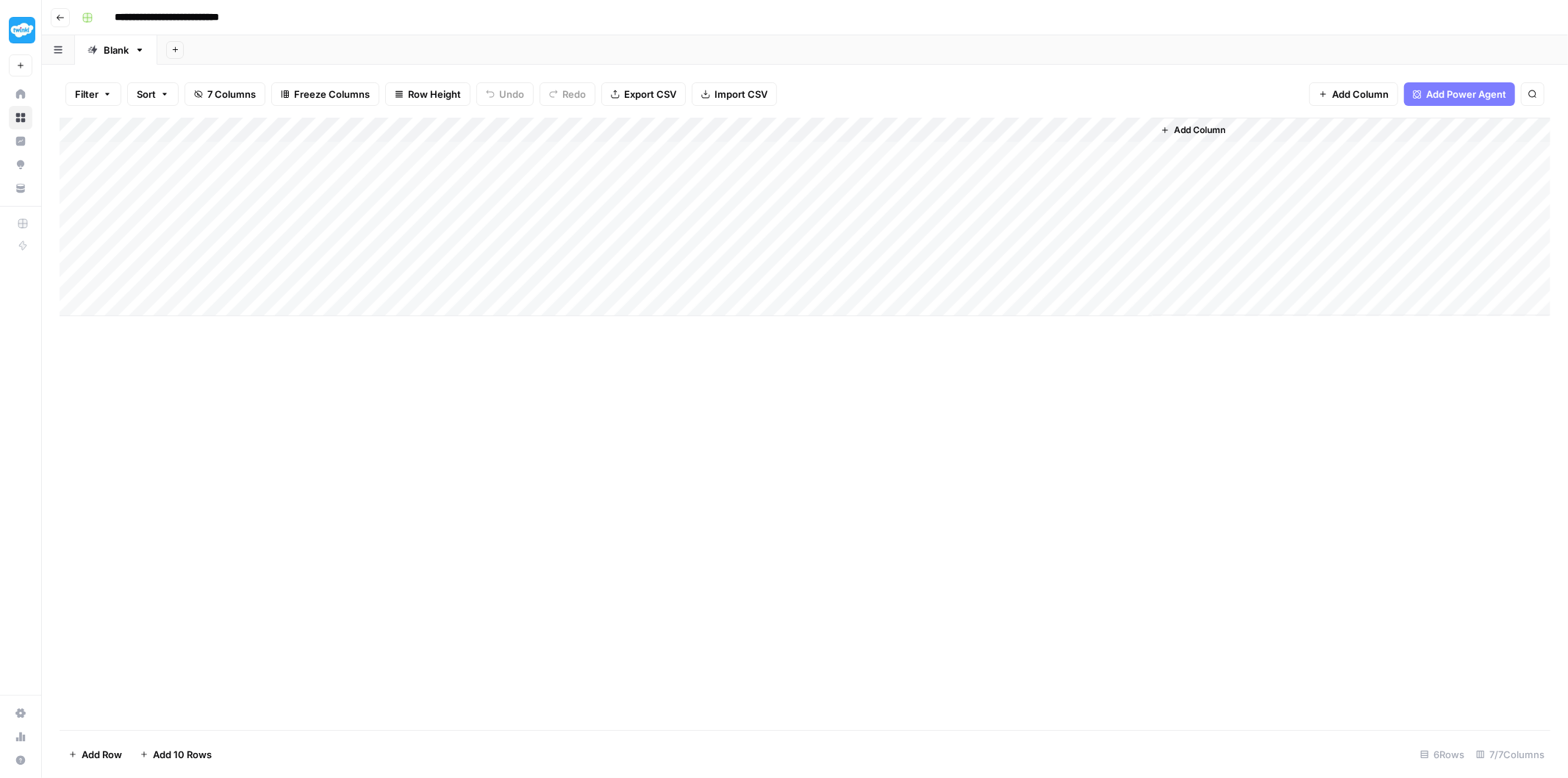
click at [209, 131] on div "Add Column" at bounding box center [805, 218] width 1491 height 199
click at [1319, 96] on icon "button" at bounding box center [1323, 94] width 9 height 9
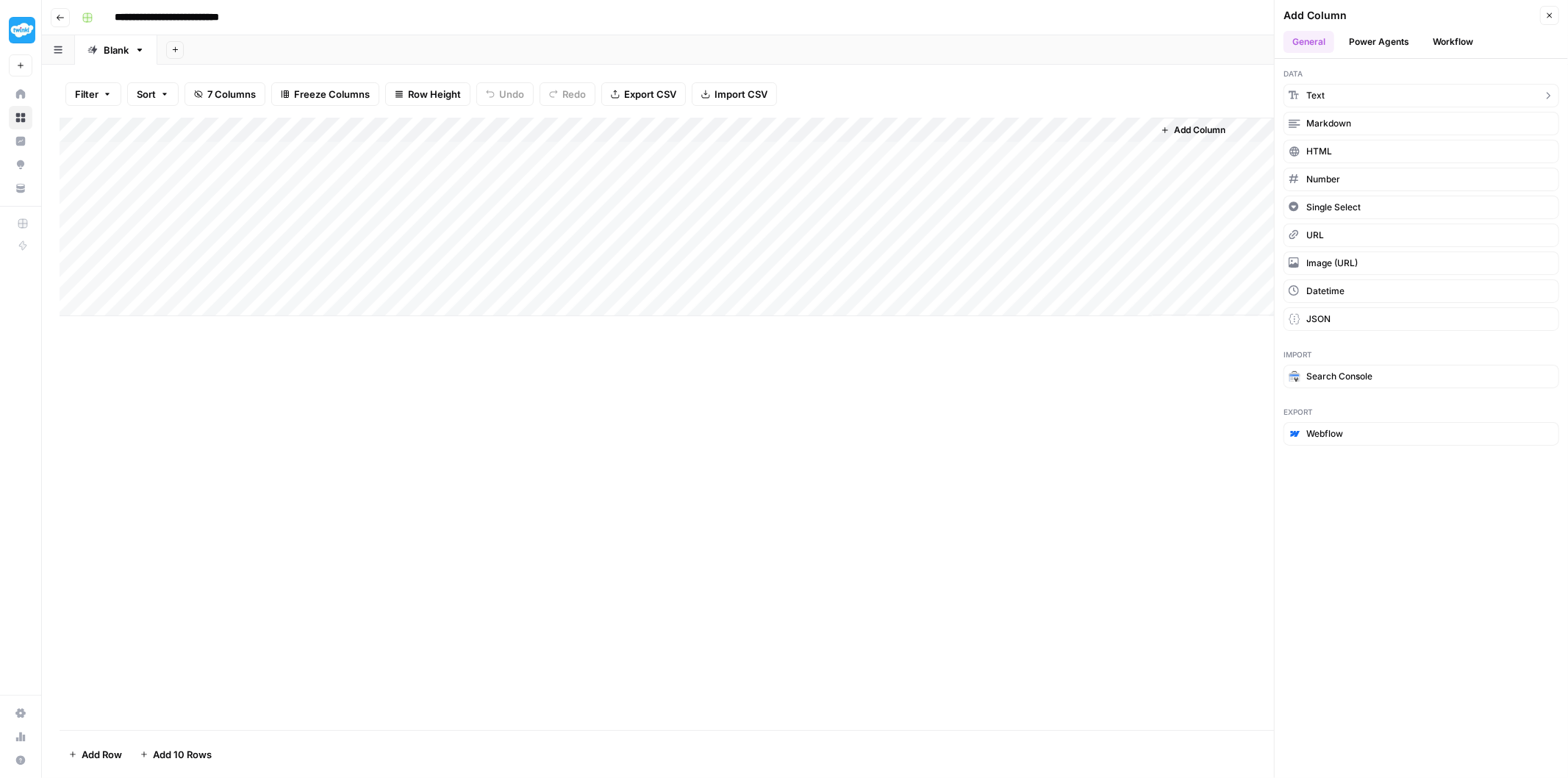
click at [1334, 99] on button "Text" at bounding box center [1421, 95] width 276 height 23
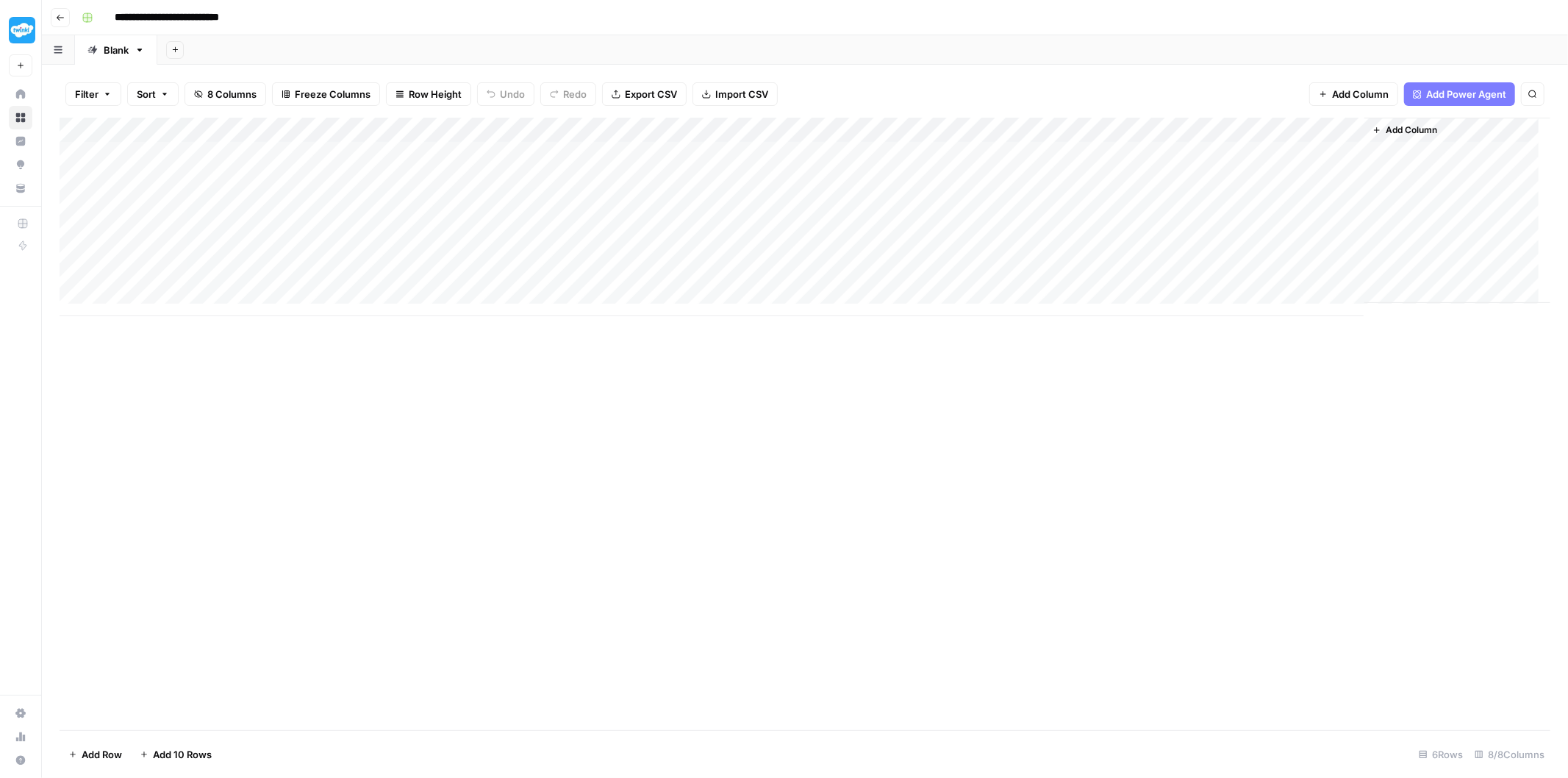
drag, startPoint x: 1197, startPoint y: 129, endPoint x: 278, endPoint y: 147, distance: 919.2
click at [278, 147] on div "Add Column" at bounding box center [805, 218] width 1491 height 199
click at [276, 126] on div "Add Column" at bounding box center [805, 218] width 1491 height 199
click at [277, 167] on input "New Column" at bounding box center [310, 166] width 150 height 15
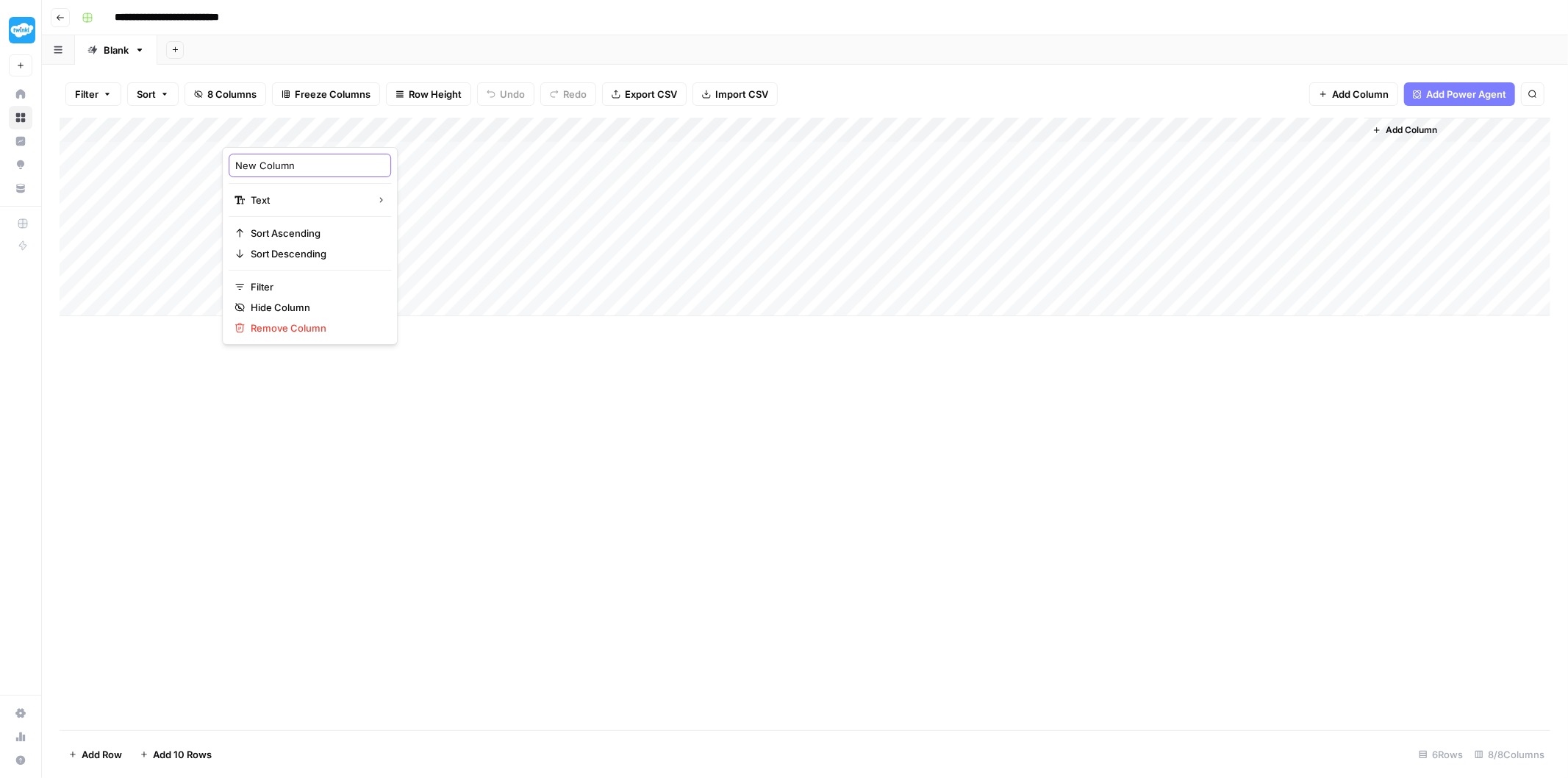
click at [276, 167] on input "New Column" at bounding box center [310, 166] width 150 height 15
type input "PDF URL"
drag, startPoint x: 432, startPoint y: 126, endPoint x: 378, endPoint y: 129, distance: 54.1
click at [378, 129] on div "Add Column" at bounding box center [805, 218] width 1491 height 199
click at [491, 415] on div "Add Column" at bounding box center [805, 425] width 1491 height 613
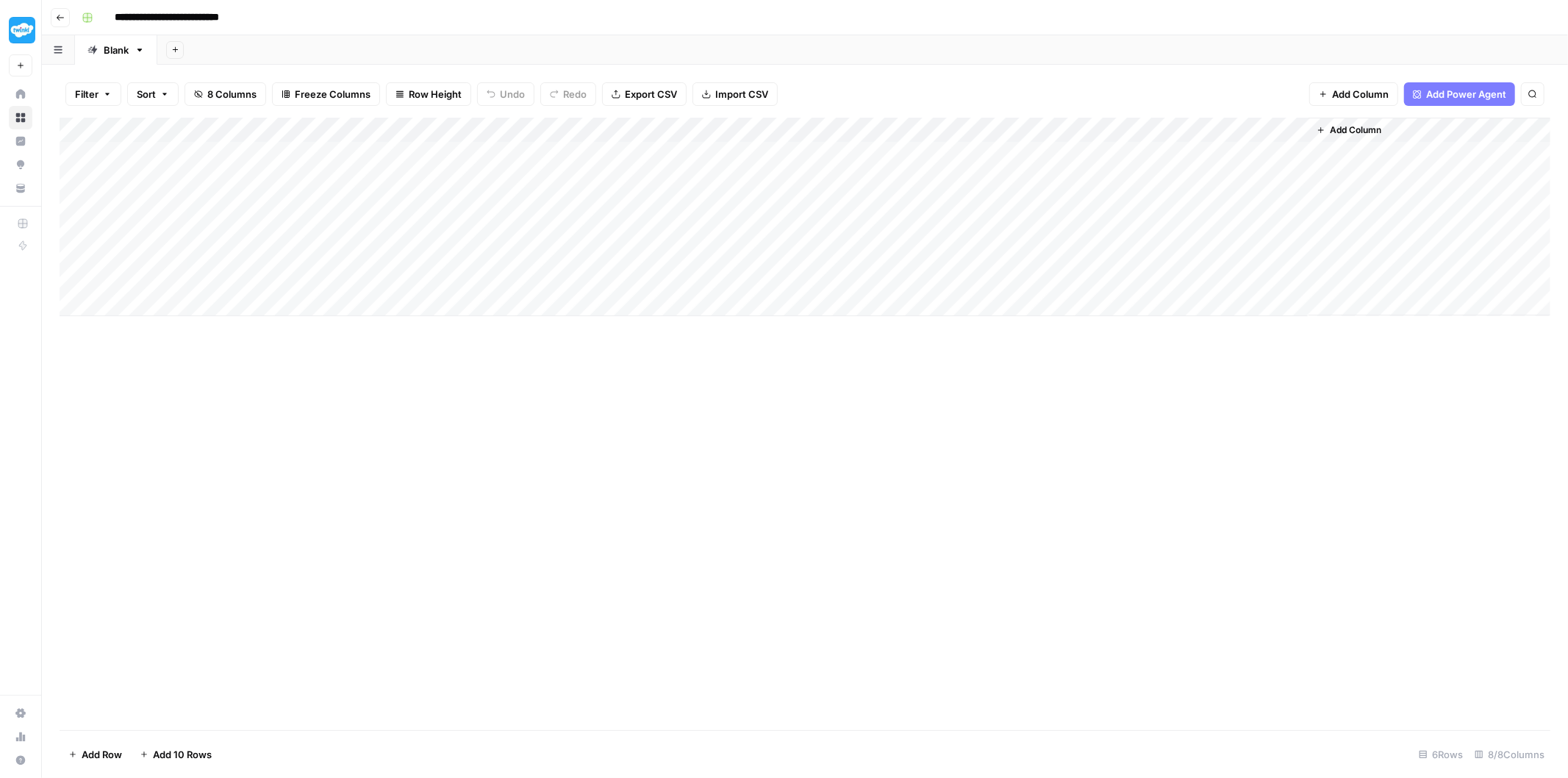
click at [300, 151] on div "Add Column" at bounding box center [805, 218] width 1491 height 199
type textarea "**"
click at [508, 197] on div "Add Column" at bounding box center [805, 218] width 1491 height 199
drag, startPoint x: 127, startPoint y: 155, endPoint x: 276, endPoint y: 158, distance: 149.0
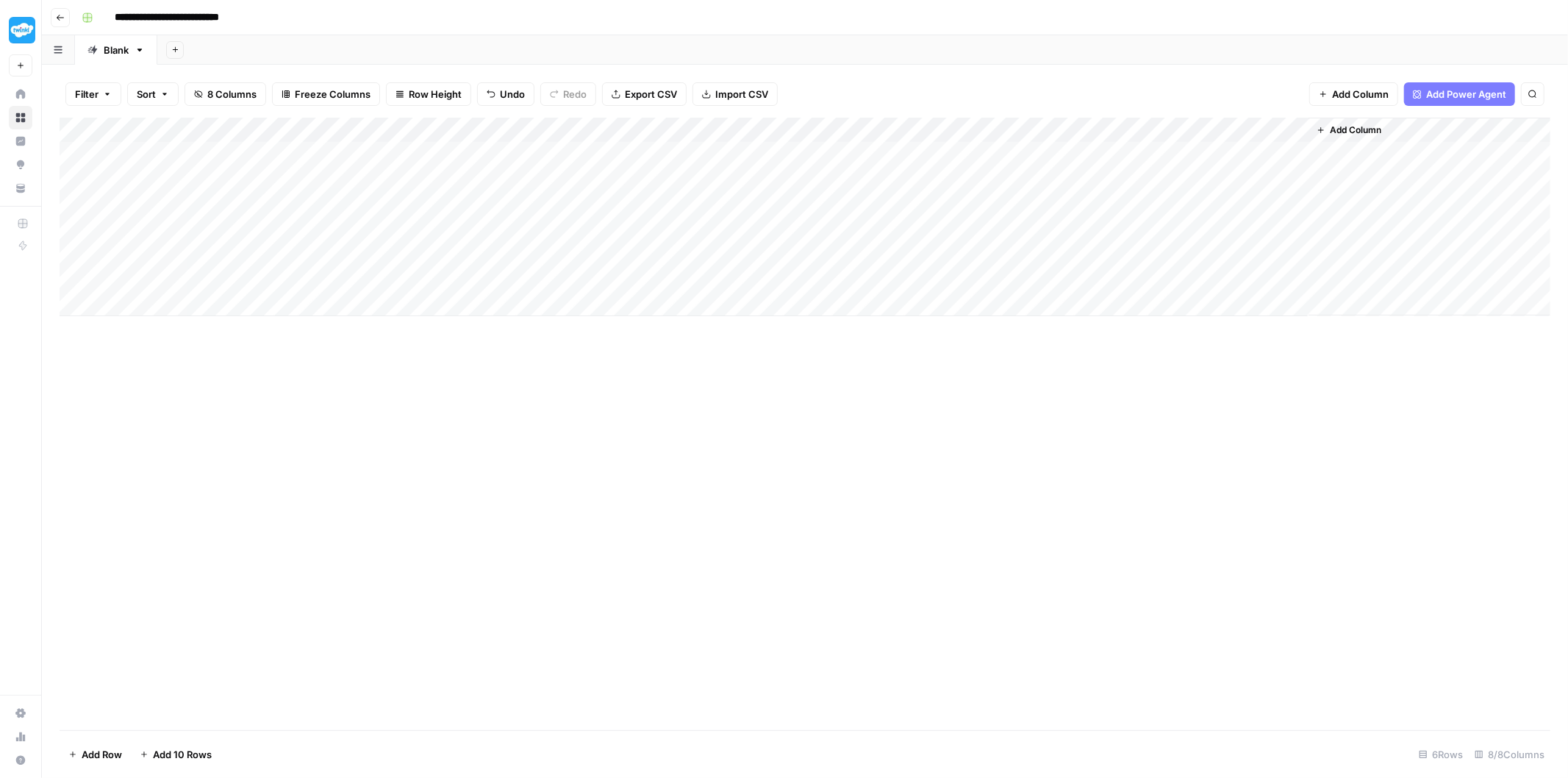
click at [276, 158] on div "Add Column" at bounding box center [805, 218] width 1491 height 199
drag, startPoint x: 1200, startPoint y: 129, endPoint x: 469, endPoint y: 158, distance: 731.6
click at [469, 158] on div "Add Column" at bounding box center [805, 218] width 1491 height 199
click at [549, 129] on div "Add Column" at bounding box center [805, 218] width 1491 height 199
click at [459, 247] on span "Configure Inputs" at bounding box center [470, 254] width 129 height 15
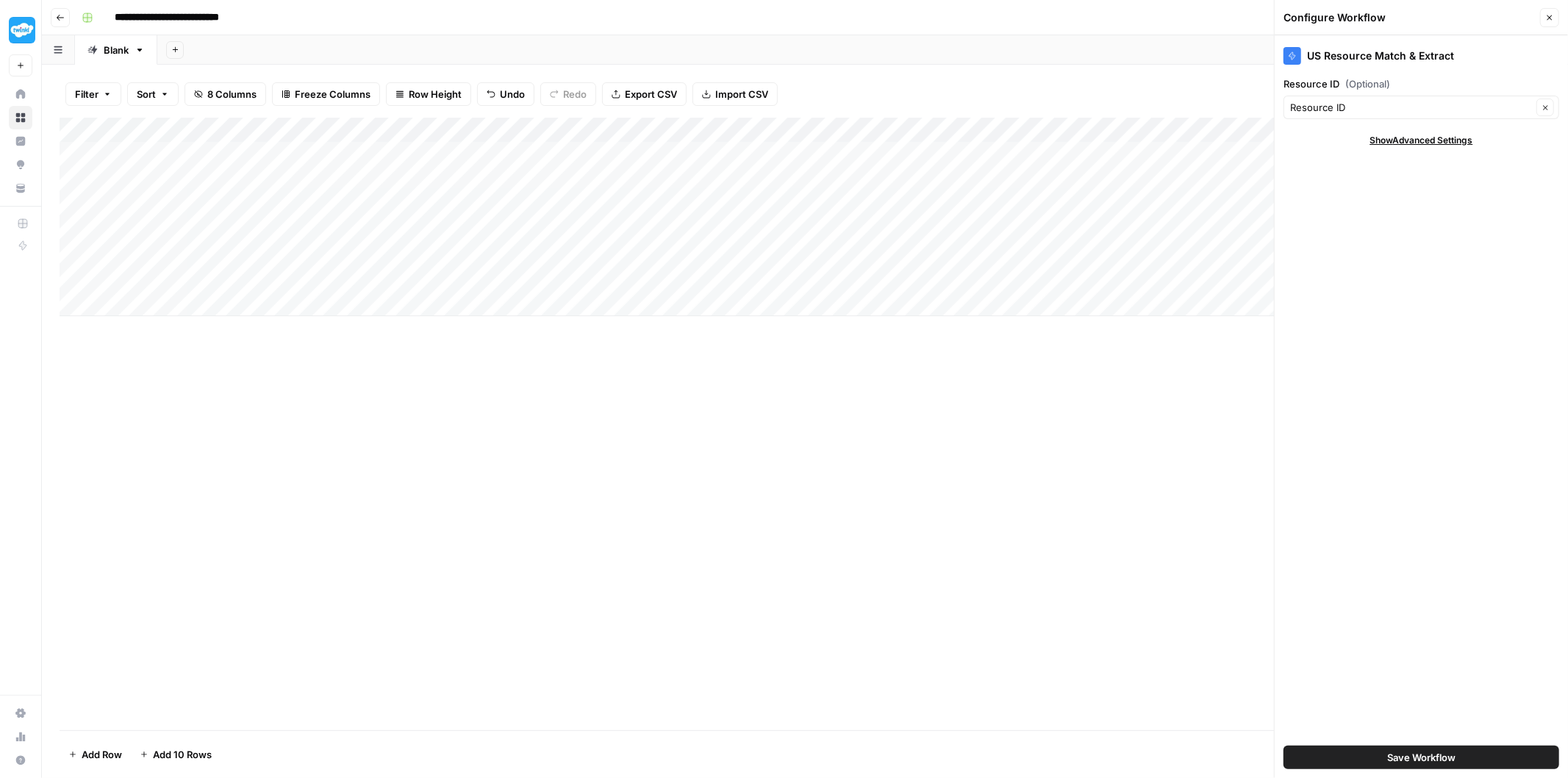
click at [1424, 142] on span "Show Advanced Settings" at bounding box center [1421, 141] width 103 height 13
click at [1424, 142] on span "Hide Advanced Settings" at bounding box center [1421, 141] width 99 height 13
click at [547, 129] on div "Add Column" at bounding box center [805, 218] width 1491 height 199
click at [470, 248] on span "Configure Inputs" at bounding box center [470, 254] width 129 height 15
click at [1486, 104] on input "Resource ID (Optional)" at bounding box center [1410, 108] width 242 height 15
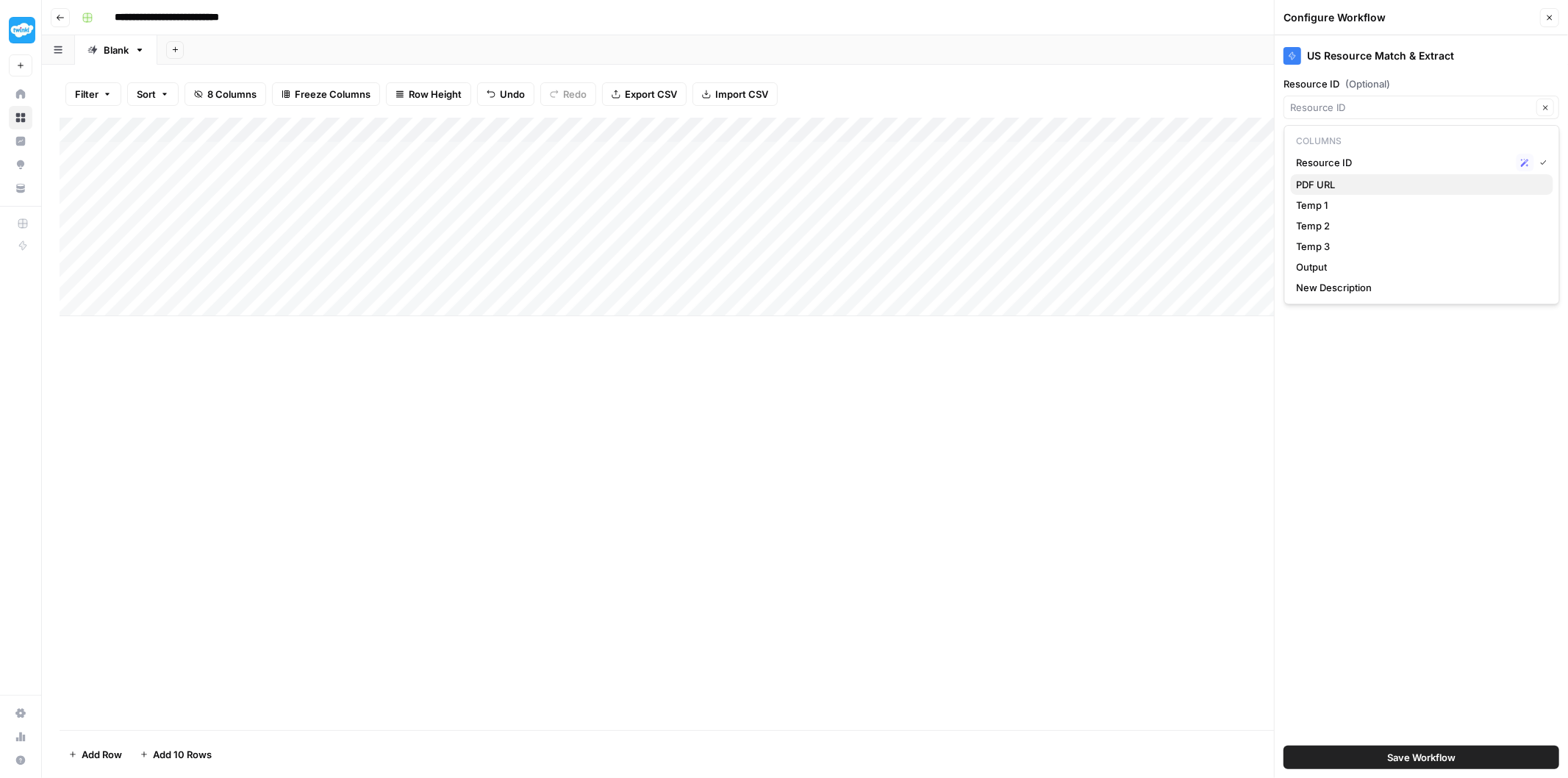
click at [1531, 177] on span "PDF URL" at bounding box center [1418, 184] width 245 height 15
type input "PDF URL"
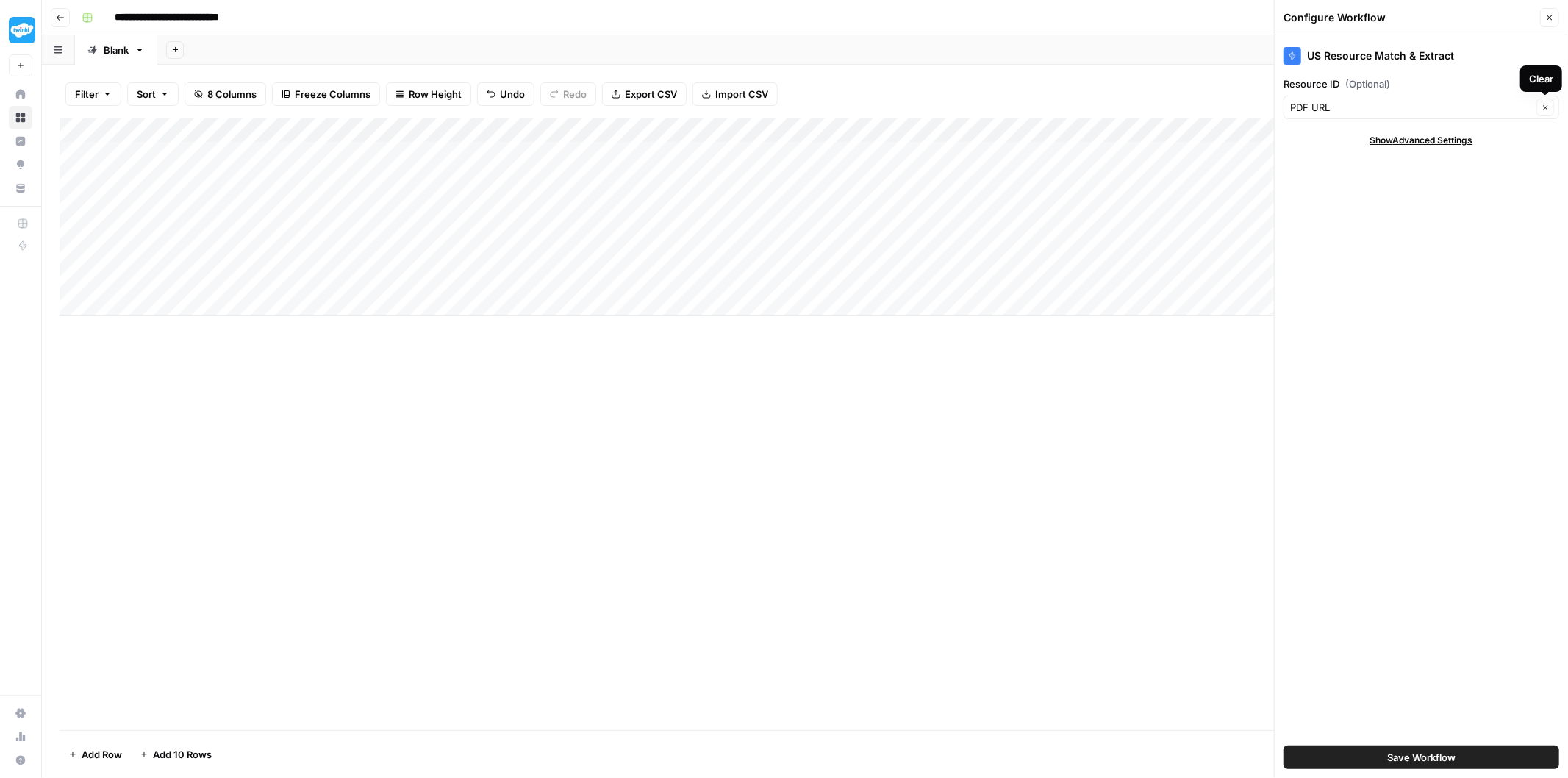
click at [1458, 134] on span "Show Advanced Settings" at bounding box center [1421, 141] width 103 height 13
click at [1517, 105] on input "Resource ID (Optional)" at bounding box center [1410, 108] width 242 height 15
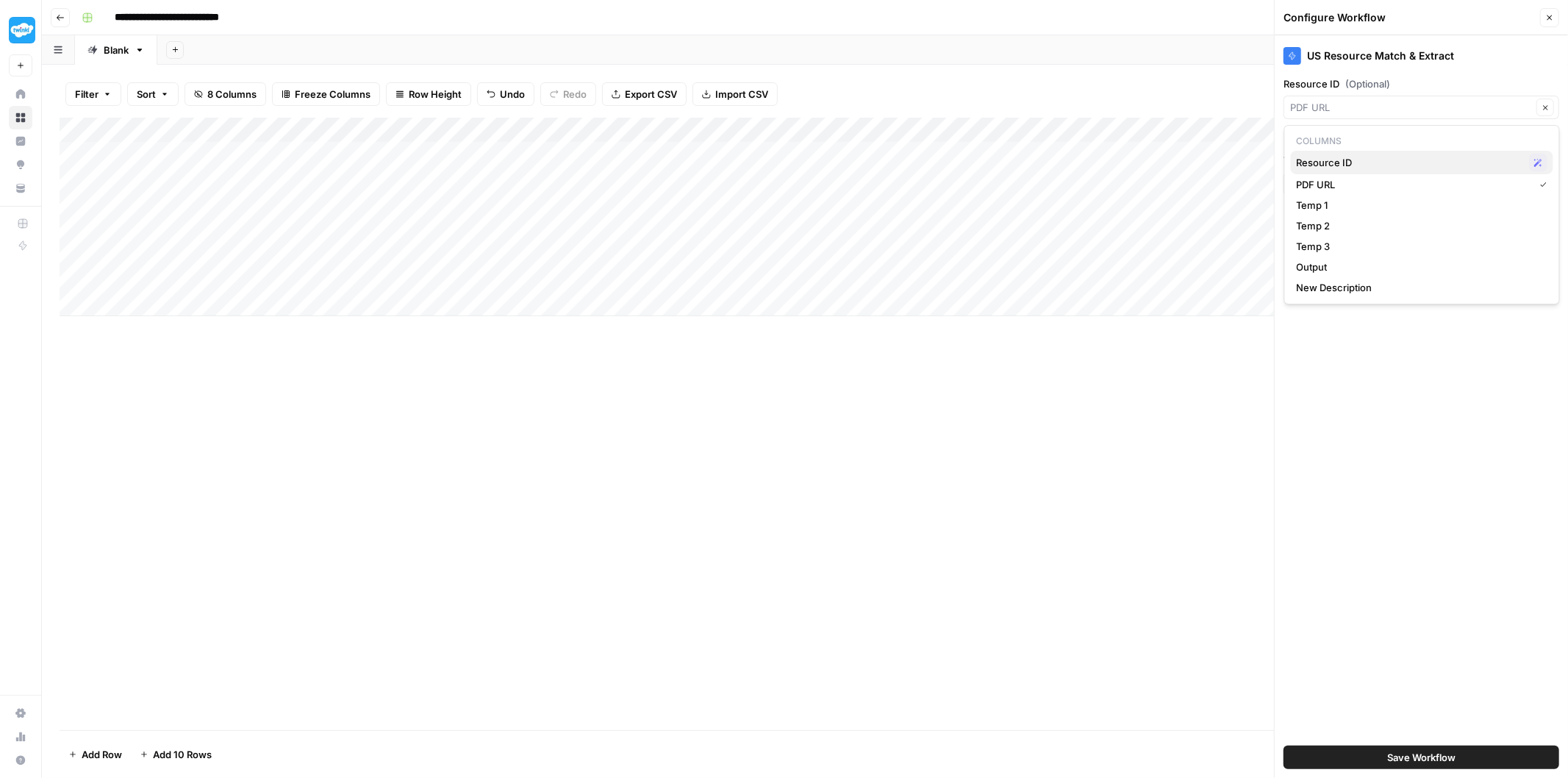
click at [1493, 163] on span "Resource ID" at bounding box center [1410, 163] width 227 height 15
type input "Resource ID"
click at [1485, 104] on input "Resource ID (Optional)" at bounding box center [1410, 108] width 242 height 15
type input "Resource ID"
click at [1503, 57] on div "US Resource Match & Extract" at bounding box center [1421, 56] width 276 height 18
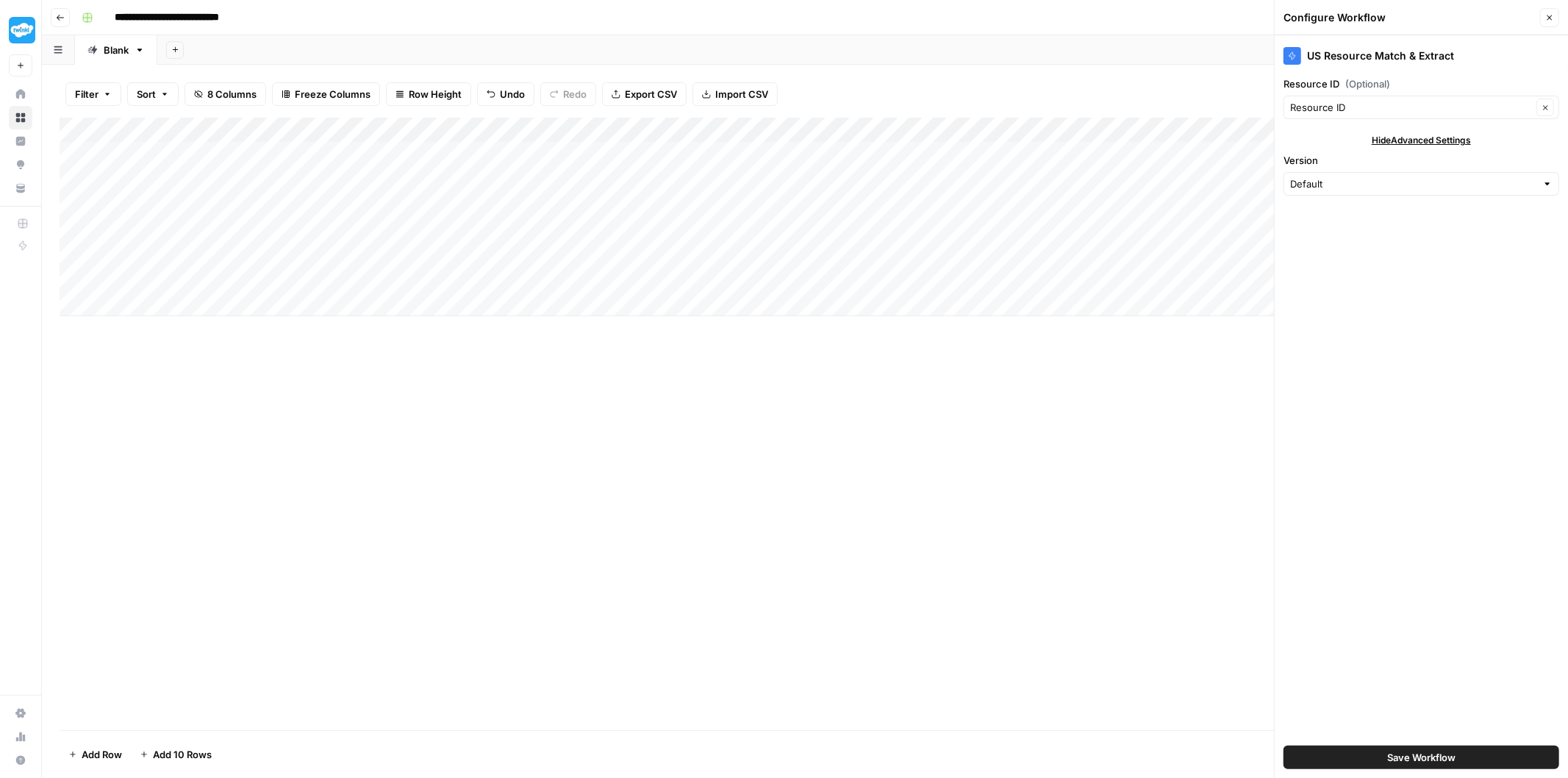
click at [1297, 54] on div at bounding box center [1292, 56] width 18 height 18
click at [547, 125] on div "Add Column" at bounding box center [805, 218] width 1491 height 199
click at [1372, 765] on button "Save Workflow" at bounding box center [1421, 757] width 276 height 23
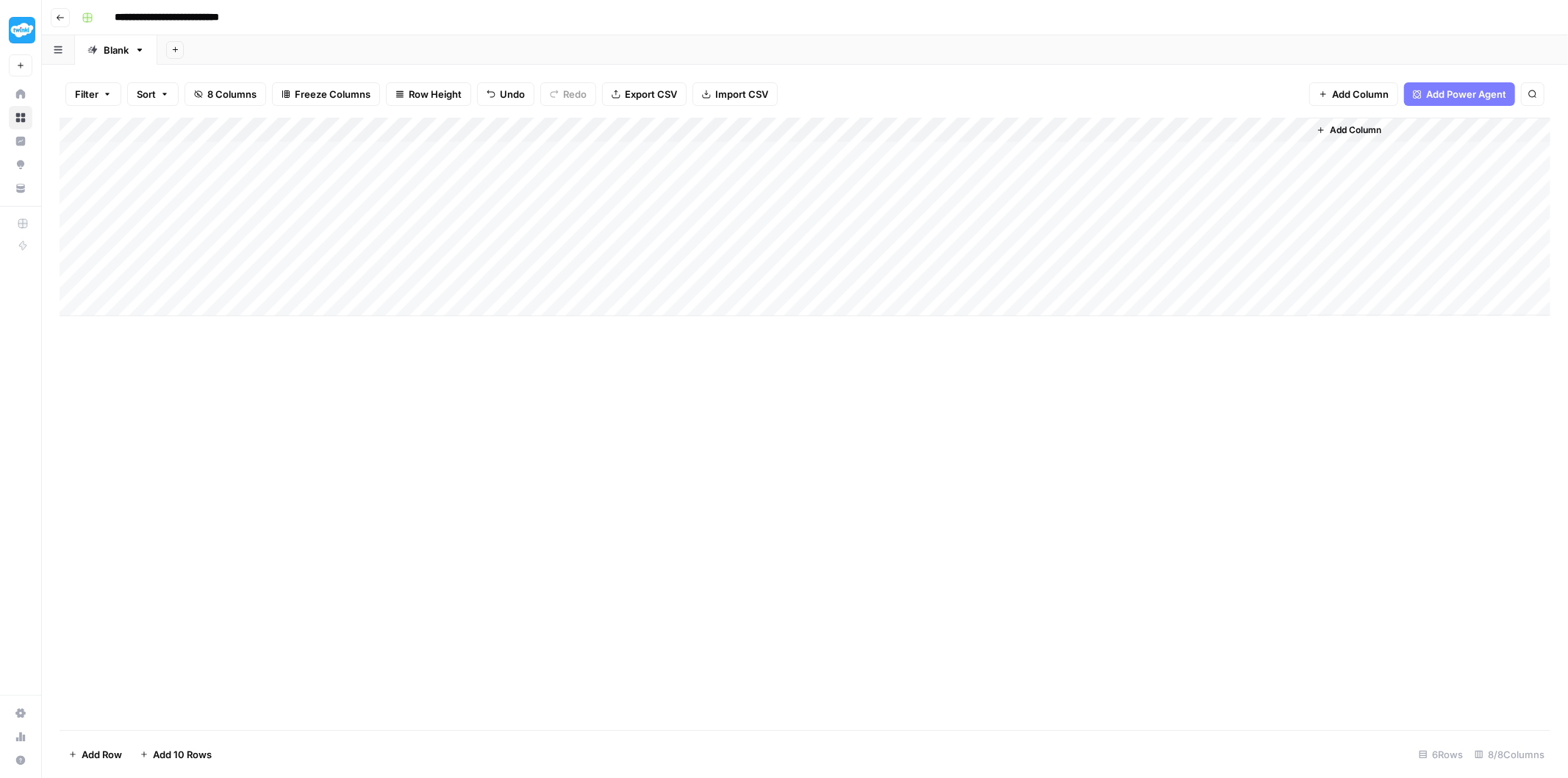
click at [551, 125] on div "Add Column" at bounding box center [805, 218] width 1491 height 199
click at [467, 276] on span "Edit Workflow" at bounding box center [470, 274] width 129 height 15
click at [549, 127] on div "Add Column" at bounding box center [805, 218] width 1491 height 199
click at [468, 252] on span "Configure Inputs" at bounding box center [470, 254] width 129 height 15
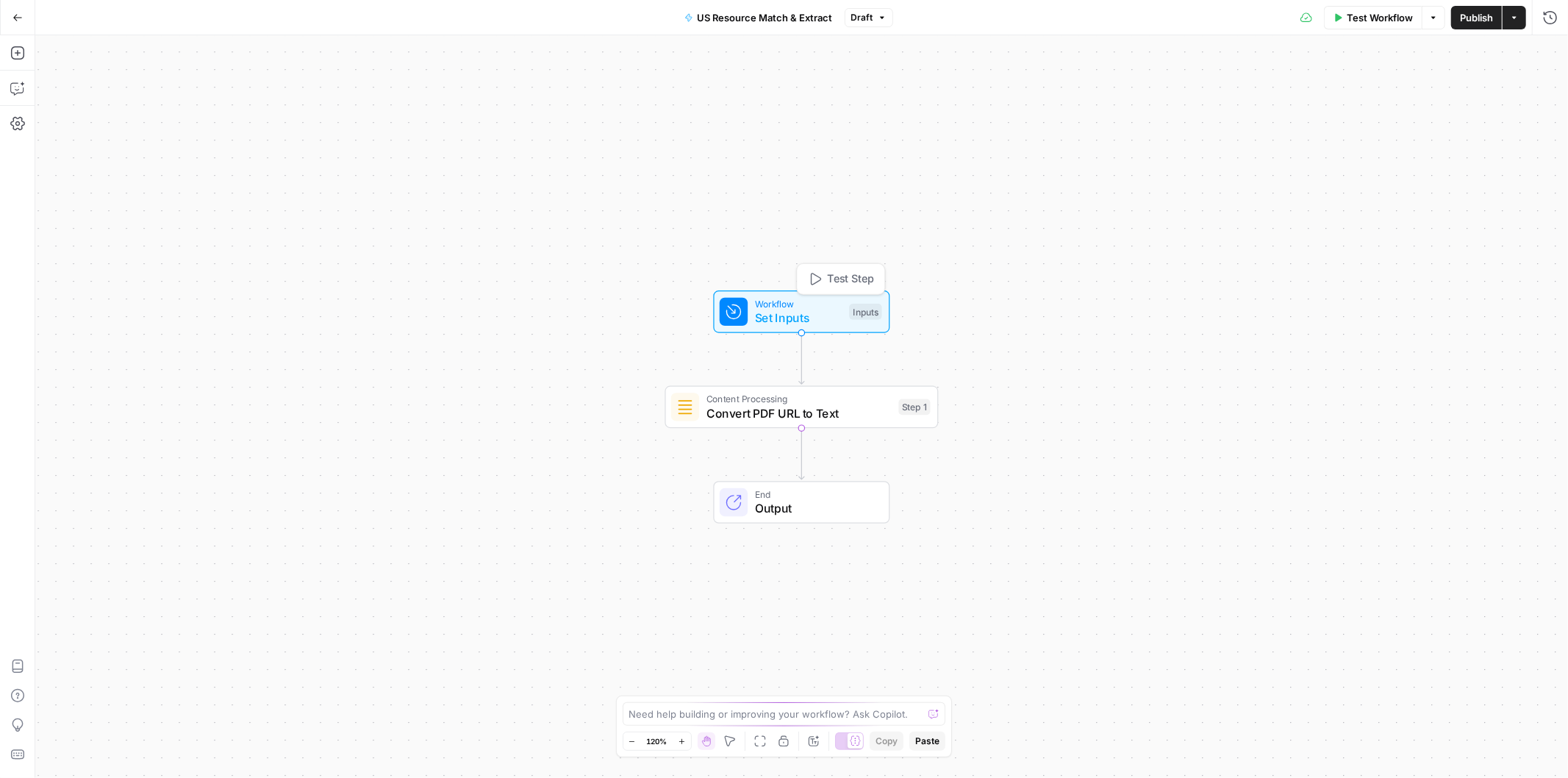
click at [810, 316] on span "Set Inputs" at bounding box center [799, 318] width 87 height 18
click at [1282, 167] on icon "button" at bounding box center [1285, 164] width 9 height 9
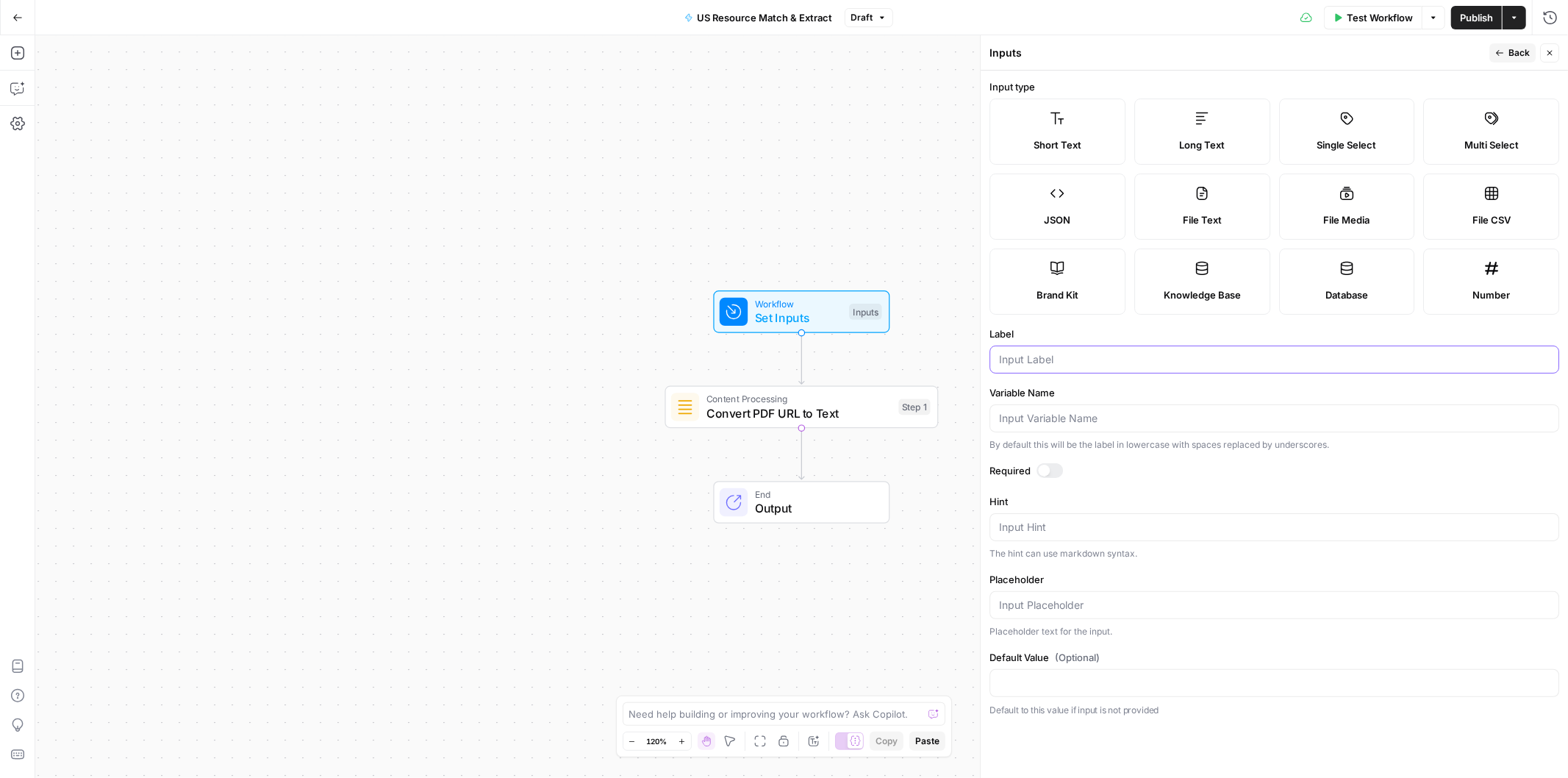
click at [1061, 366] on input "Label" at bounding box center [1274, 360] width 550 height 15
click at [1044, 468] on div at bounding box center [1043, 471] width 12 height 12
click at [1075, 368] on div at bounding box center [1274, 359] width 570 height 28
type input "PDF URL"
click at [1267, 467] on label "Required" at bounding box center [1274, 471] width 570 height 15
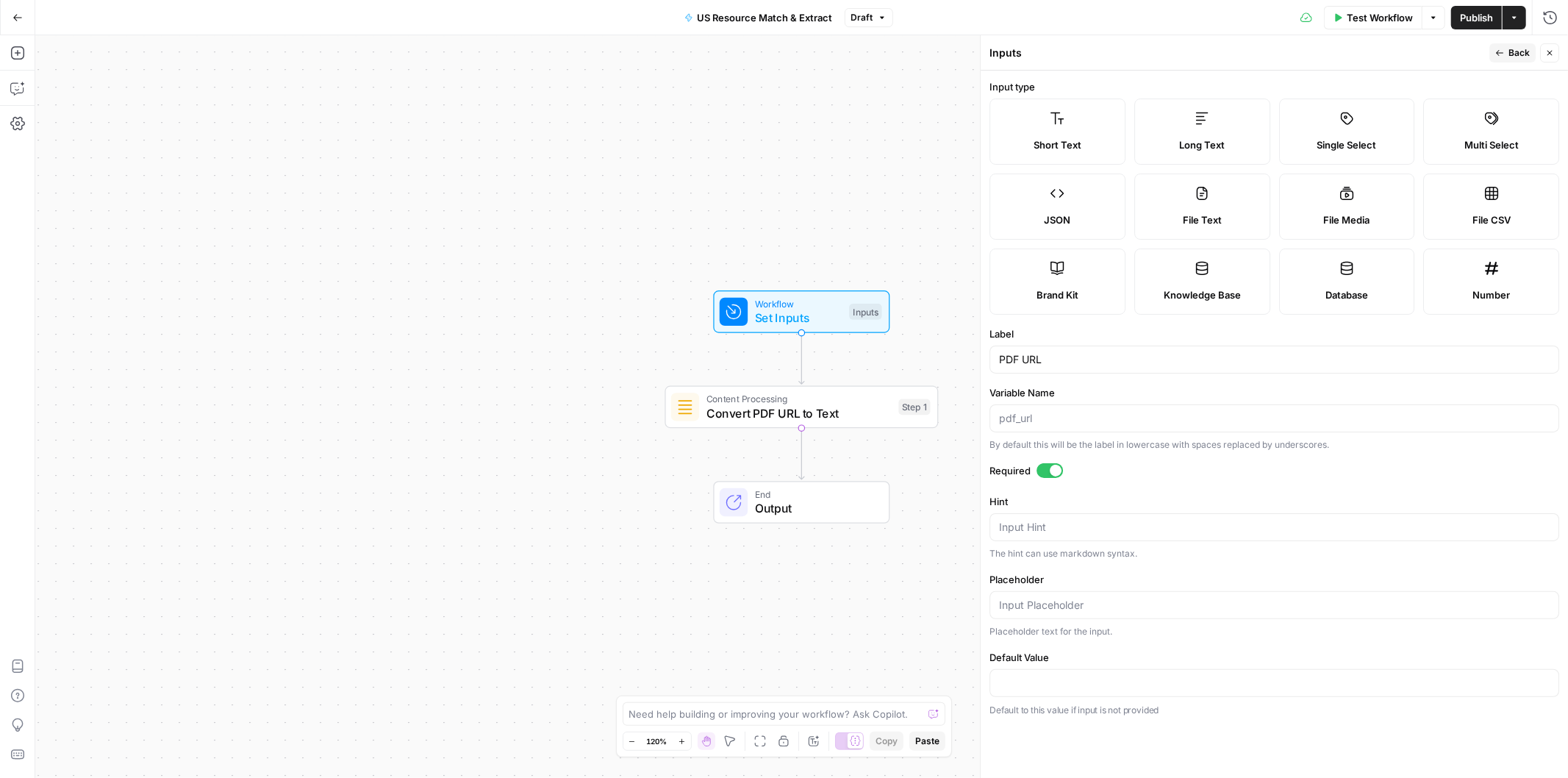
click at [1507, 53] on button "Back" at bounding box center [1512, 53] width 46 height 19
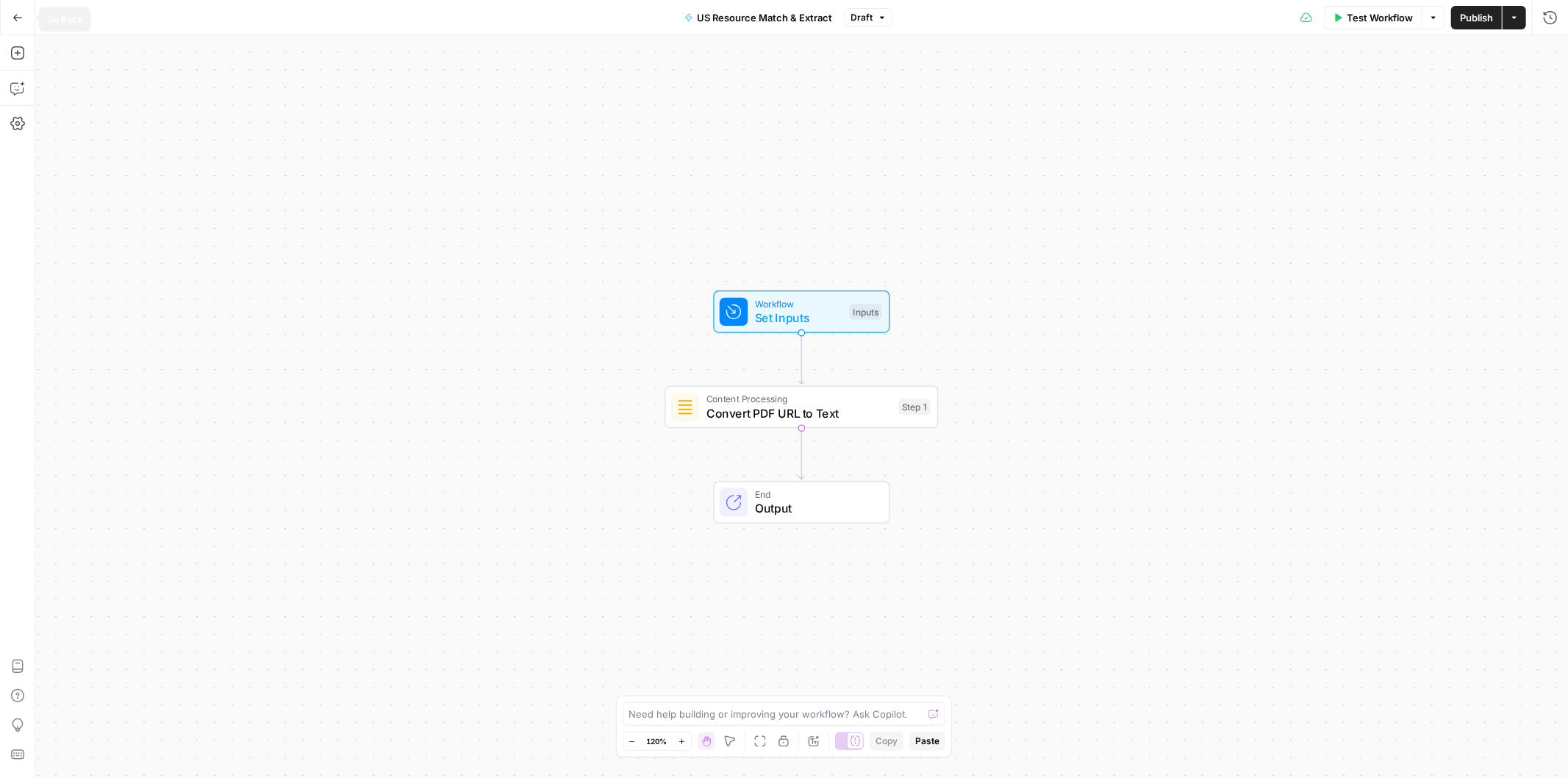
click at [12, 9] on button "Go Back" at bounding box center [17, 17] width 27 height 27
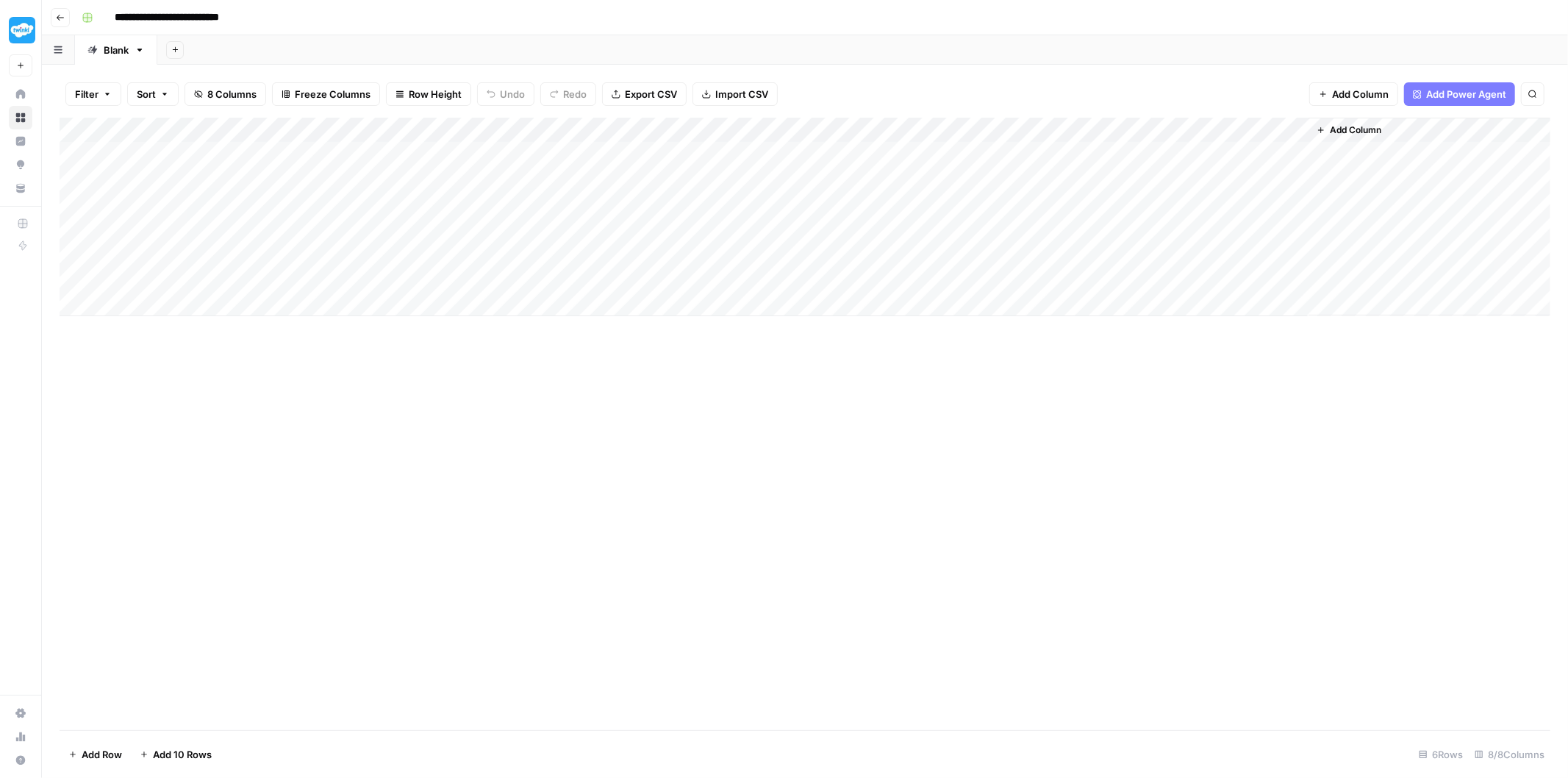
click at [549, 134] on div "Add Column" at bounding box center [805, 218] width 1491 height 199
click at [464, 252] on span "Configure Inputs" at bounding box center [470, 254] width 129 height 15
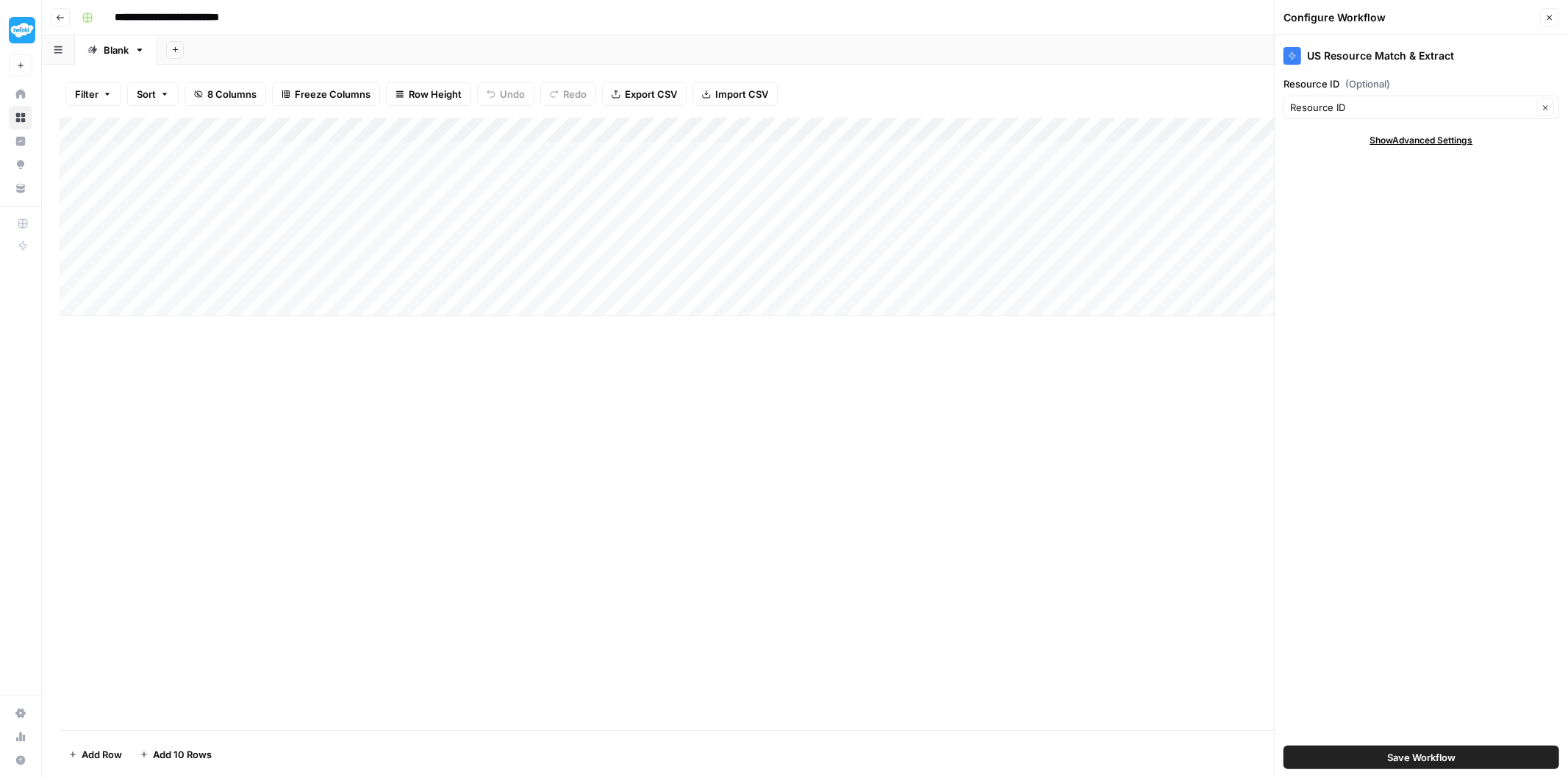
click at [1383, 116] on div "Resource ID Clear" at bounding box center [1421, 107] width 276 height 23
type input "Resource ID"
click at [1497, 74] on div "US Resource Match & Extract Resource ID (Optional) Resource ID Clear Show Advan…" at bounding box center [1421, 407] width 293 height 743
click at [1466, 140] on span "Show Advanced Settings" at bounding box center [1421, 141] width 103 height 13
click at [1429, 182] on input "Version" at bounding box center [1413, 184] width 247 height 15
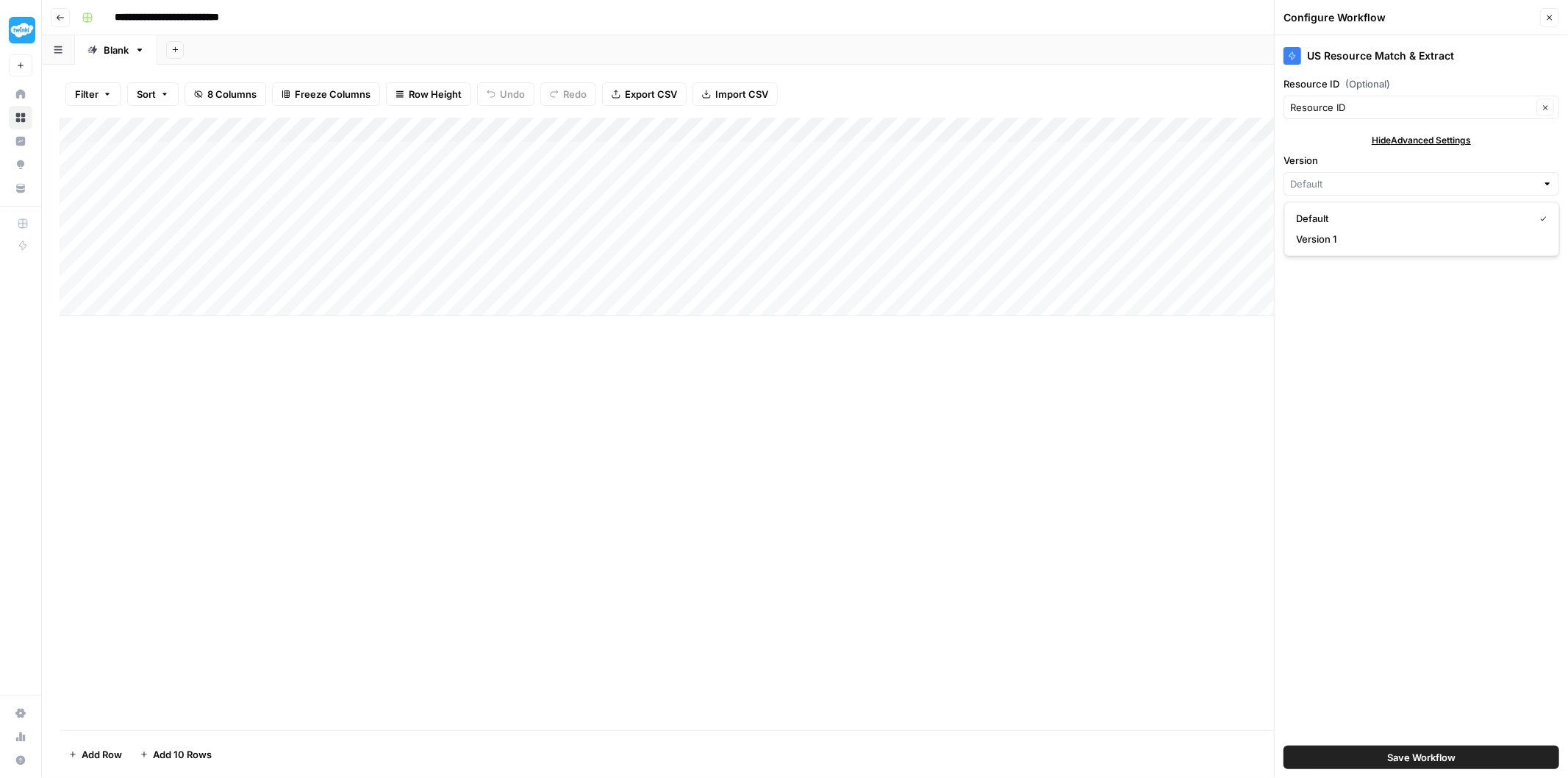
type input "Default"
click at [1502, 150] on div "US Resource Match & Extract Resource ID (Optional) Resource ID Clear Hide Advan…" at bounding box center [1421, 407] width 293 height 743
click at [1498, 179] on input "Version" at bounding box center [1413, 184] width 247 height 15
click at [1444, 232] on span "Version 1" at bounding box center [1418, 239] width 245 height 15
type input "Version 1"
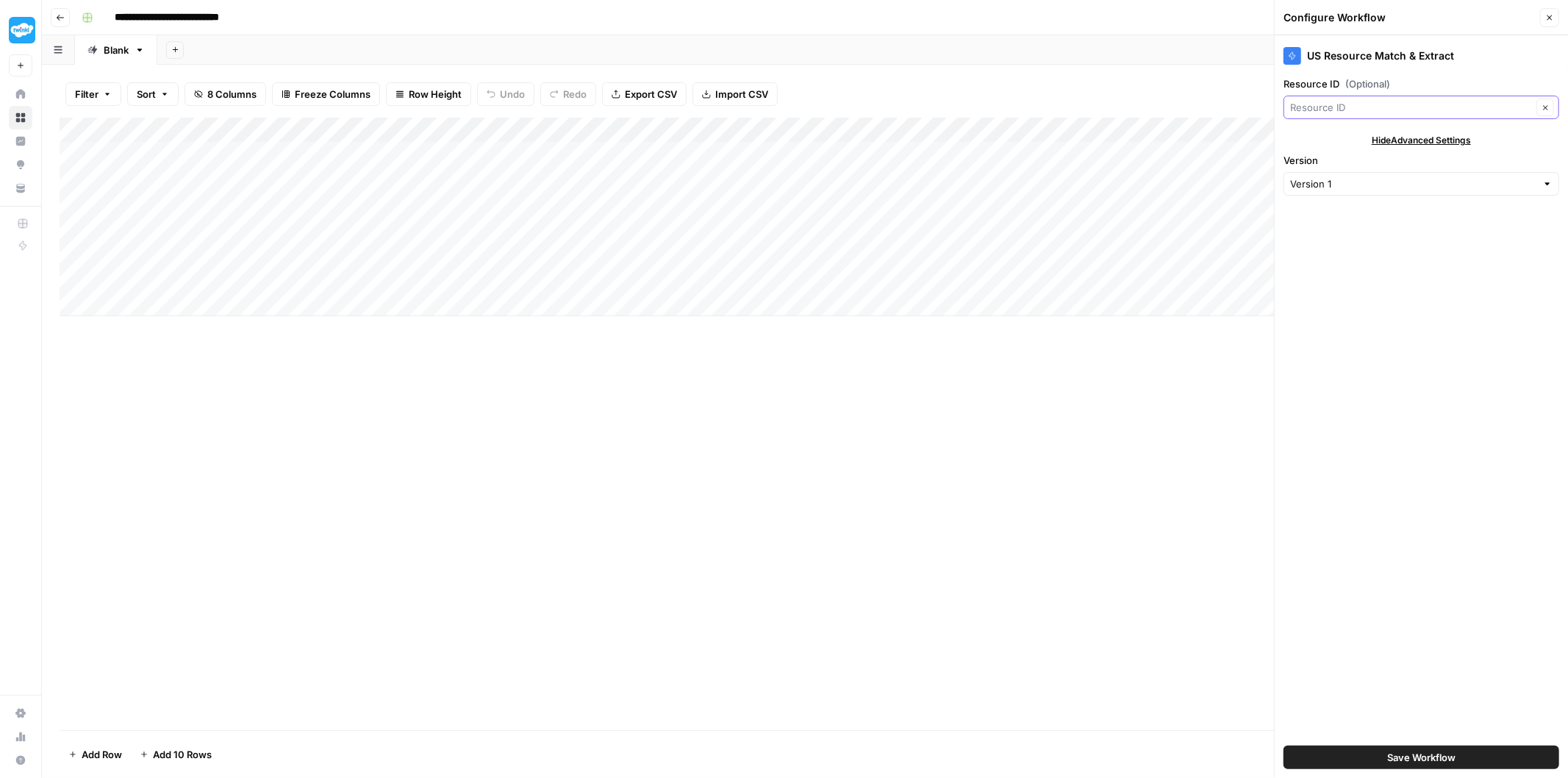
click at [1495, 107] on input "Resource ID (Optional)" at bounding box center [1410, 108] width 242 height 15
click at [1523, 166] on icon "button" at bounding box center [1525, 163] width 8 height 8
type input "Resource ID"
click at [1500, 177] on input "Version" at bounding box center [1413, 184] width 247 height 15
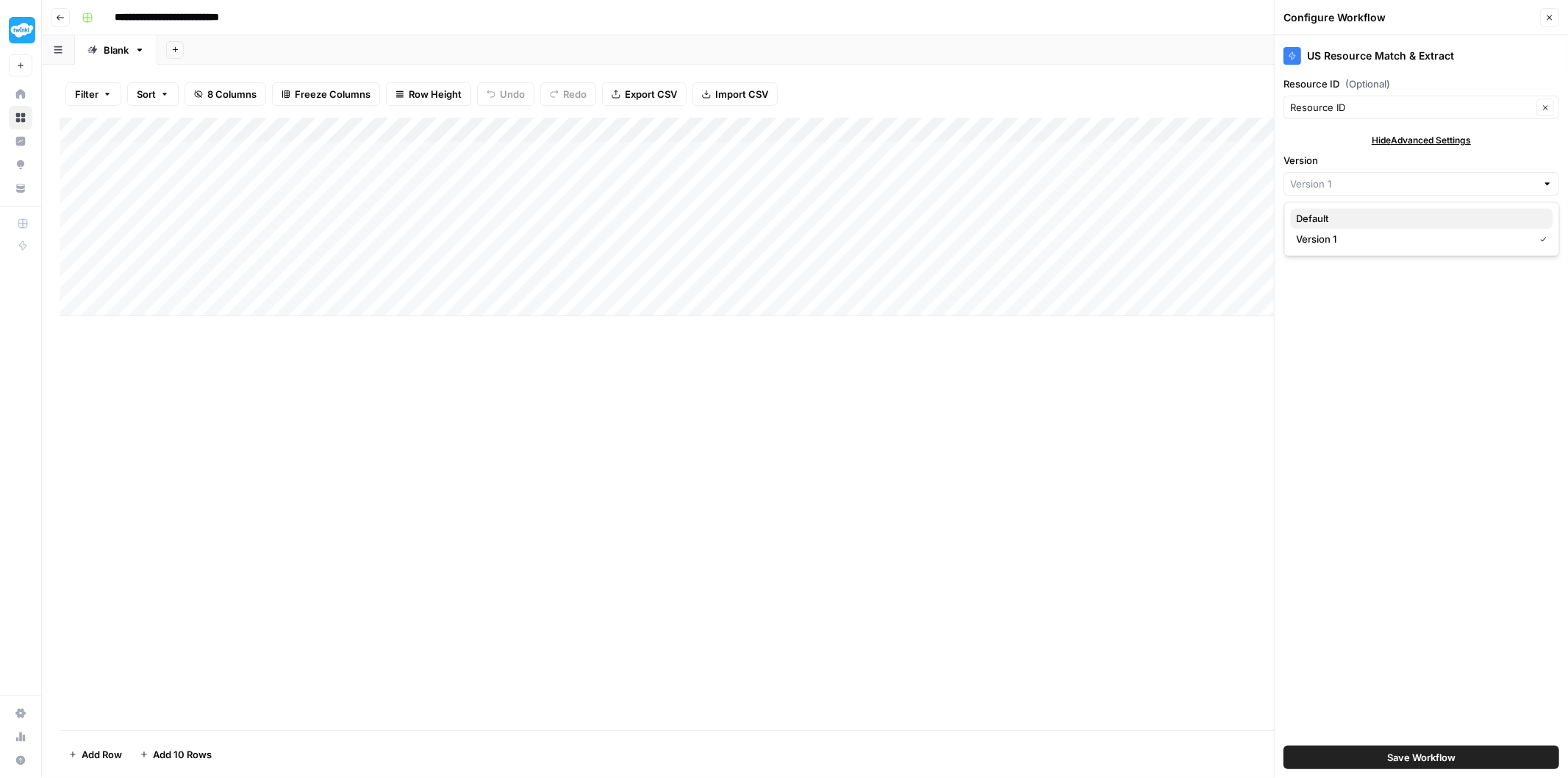
click at [1463, 214] on span "Default" at bounding box center [1418, 218] width 245 height 15
type input "Default"
click at [1497, 66] on div "US Resource Match & Extract" at bounding box center [1421, 52] width 276 height 32
click at [1435, 754] on span "Save Workflow" at bounding box center [1421, 758] width 69 height 15
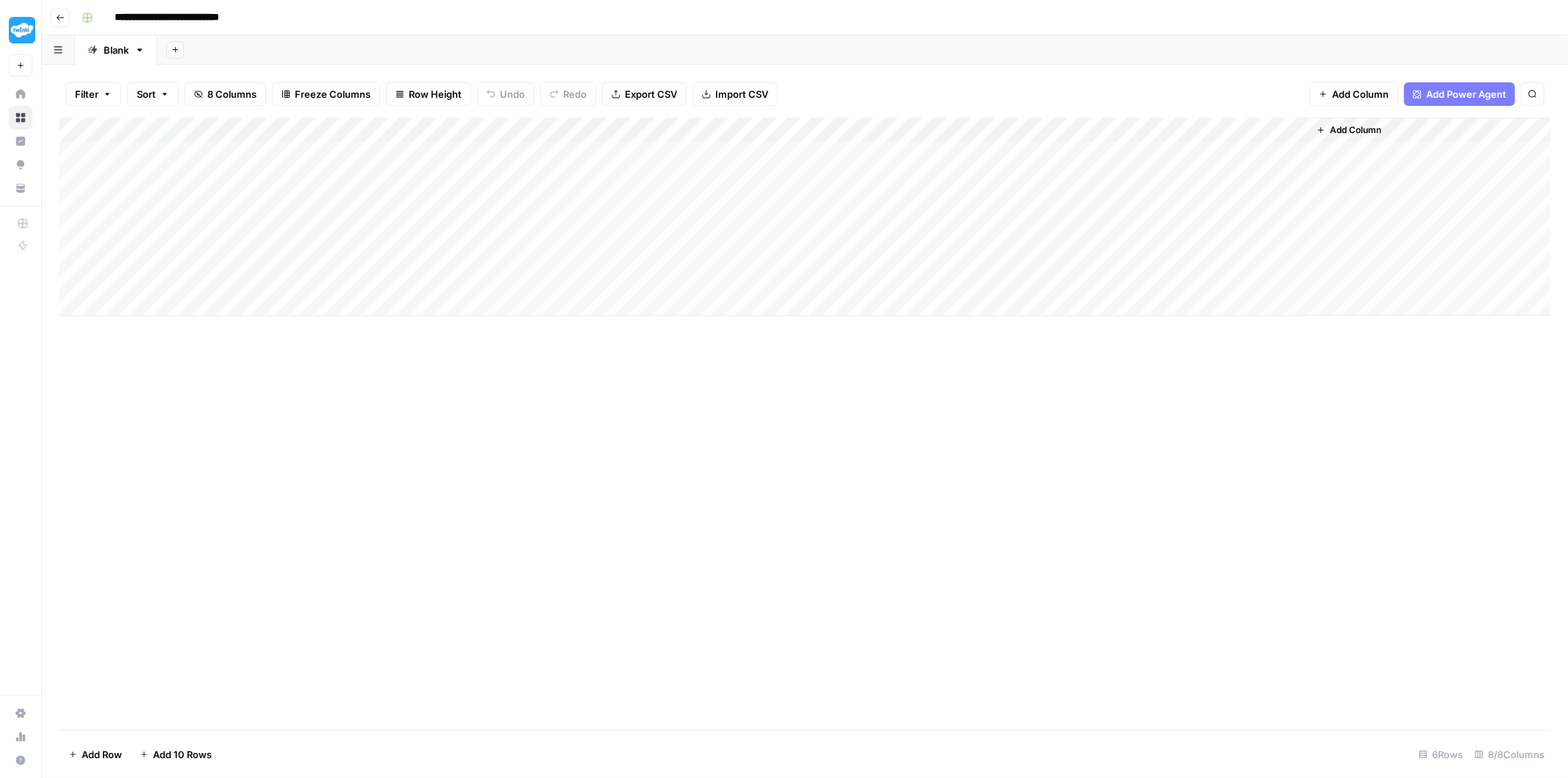
click at [369, 126] on div "Add Column" at bounding box center [805, 218] width 1491 height 199
click at [687, 428] on div "Add Column" at bounding box center [805, 425] width 1491 height 613
click at [546, 133] on div "Add Column" at bounding box center [805, 218] width 1491 height 199
type input "US Resource Match & Extract"
click at [478, 250] on span "Configure Inputs" at bounding box center [470, 254] width 129 height 15
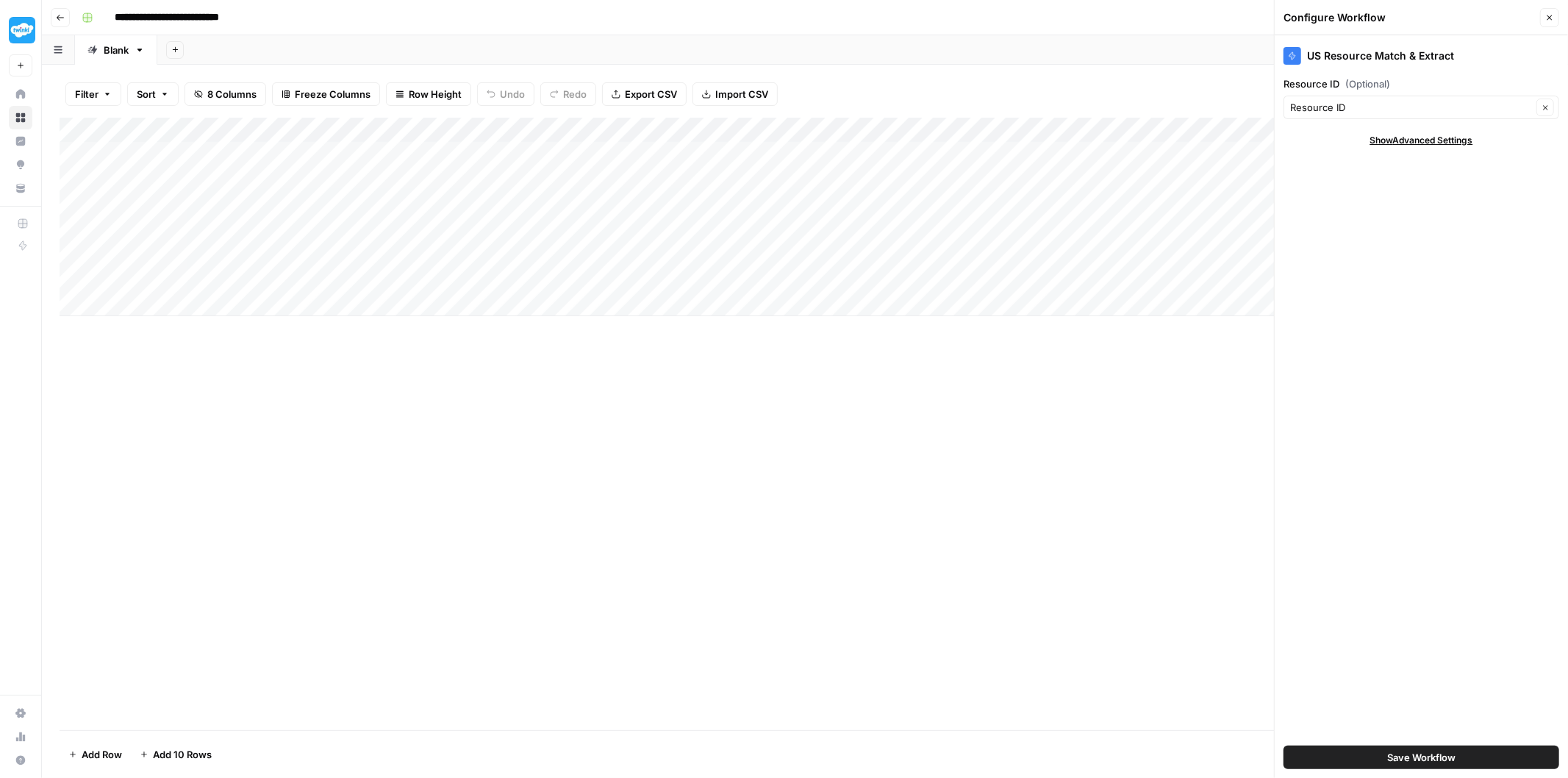
click at [1418, 130] on div "US Resource Match & Extract Resource ID (Optional) Resource ID Clear Show Advan…" at bounding box center [1421, 407] width 293 height 743
click at [1418, 138] on span "Show Advanced Settings" at bounding box center [1421, 141] width 103 height 13
click at [553, 133] on div "Add Column" at bounding box center [805, 218] width 1491 height 199
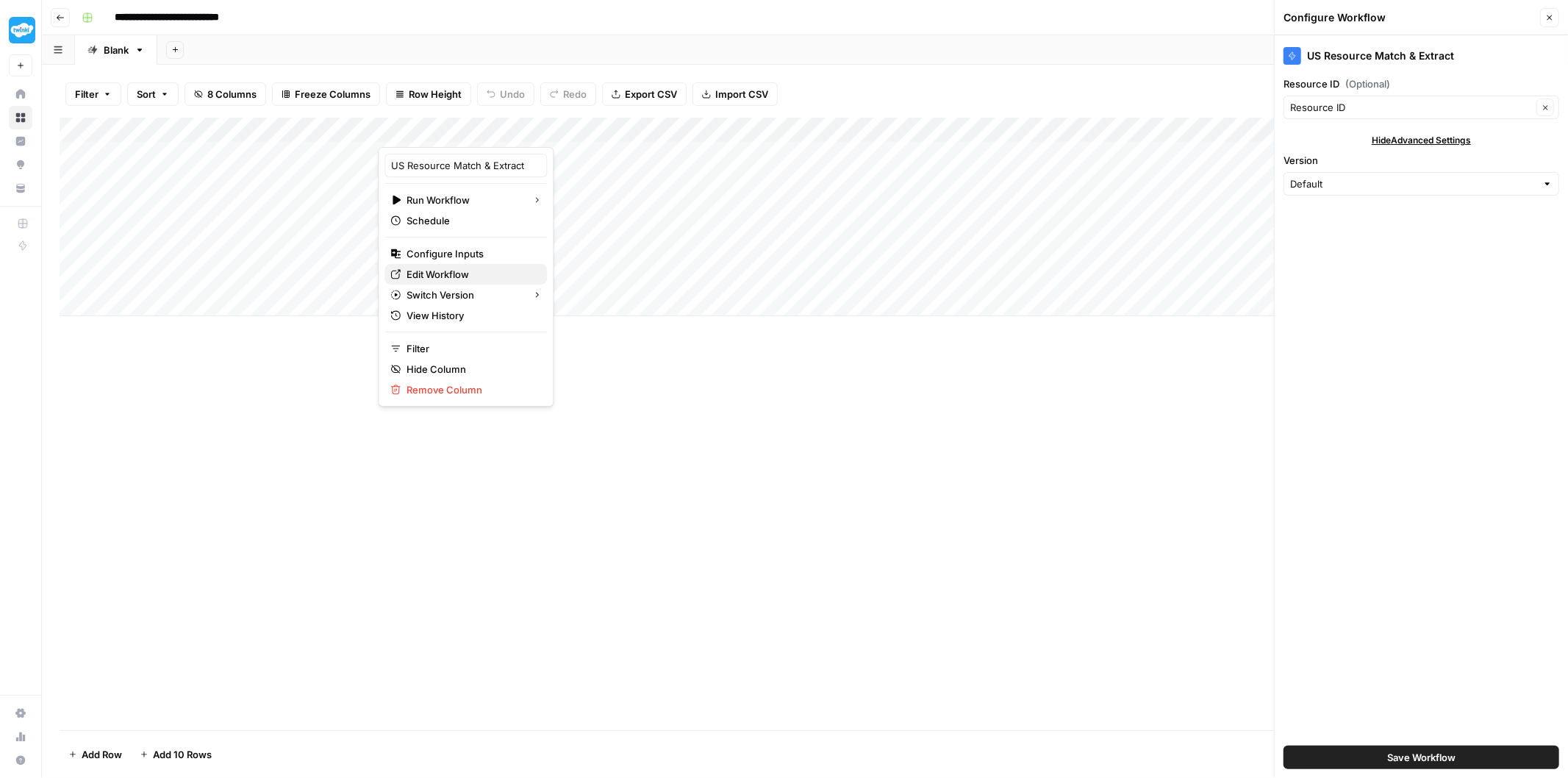
click at [493, 269] on span "Edit Workflow" at bounding box center [470, 274] width 129 height 15
click at [550, 128] on div "Add Column" at bounding box center [805, 218] width 1491 height 199
click at [642, 232] on div "Add Column" at bounding box center [805, 218] width 1491 height 199
click at [551, 131] on div "Add Column" at bounding box center [805, 218] width 1491 height 199
click at [457, 395] on span "Remove Column" at bounding box center [470, 390] width 129 height 15
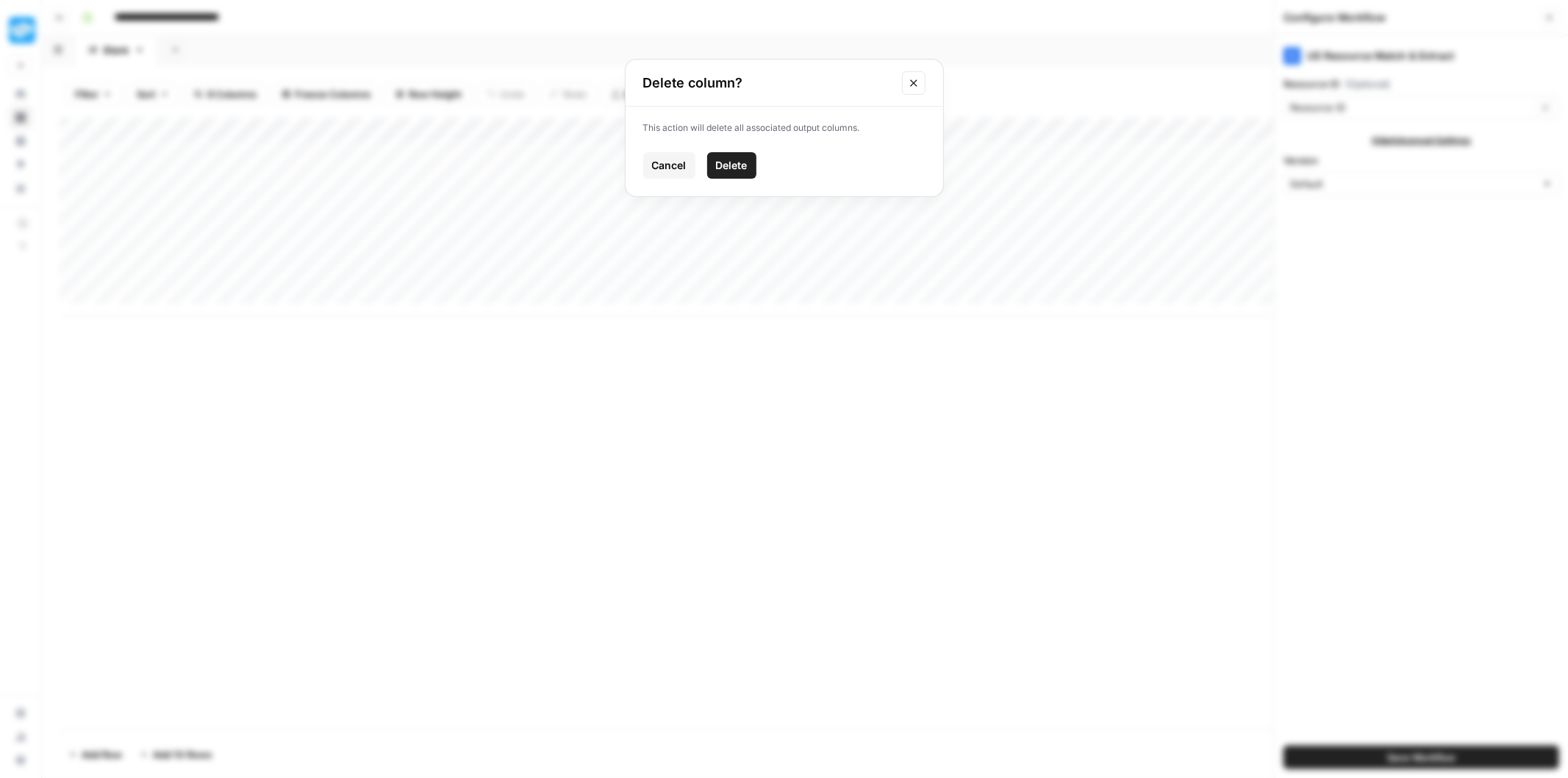
click at [736, 167] on span "Delete" at bounding box center [731, 166] width 32 height 15
click at [1149, 126] on span "Add Column" at bounding box center [1152, 130] width 52 height 13
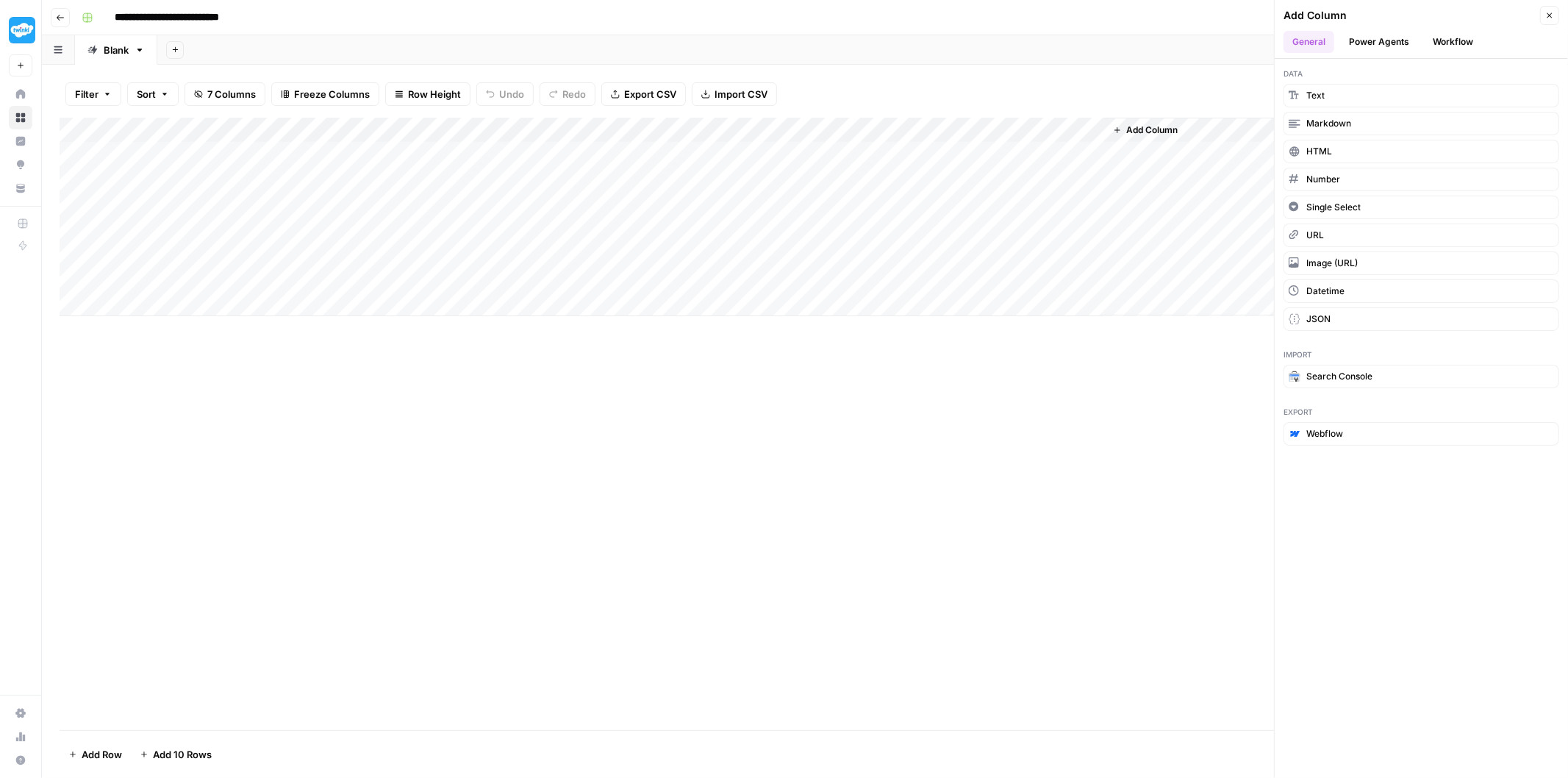
click at [1454, 33] on button "Workflow" at bounding box center [1453, 41] width 58 height 22
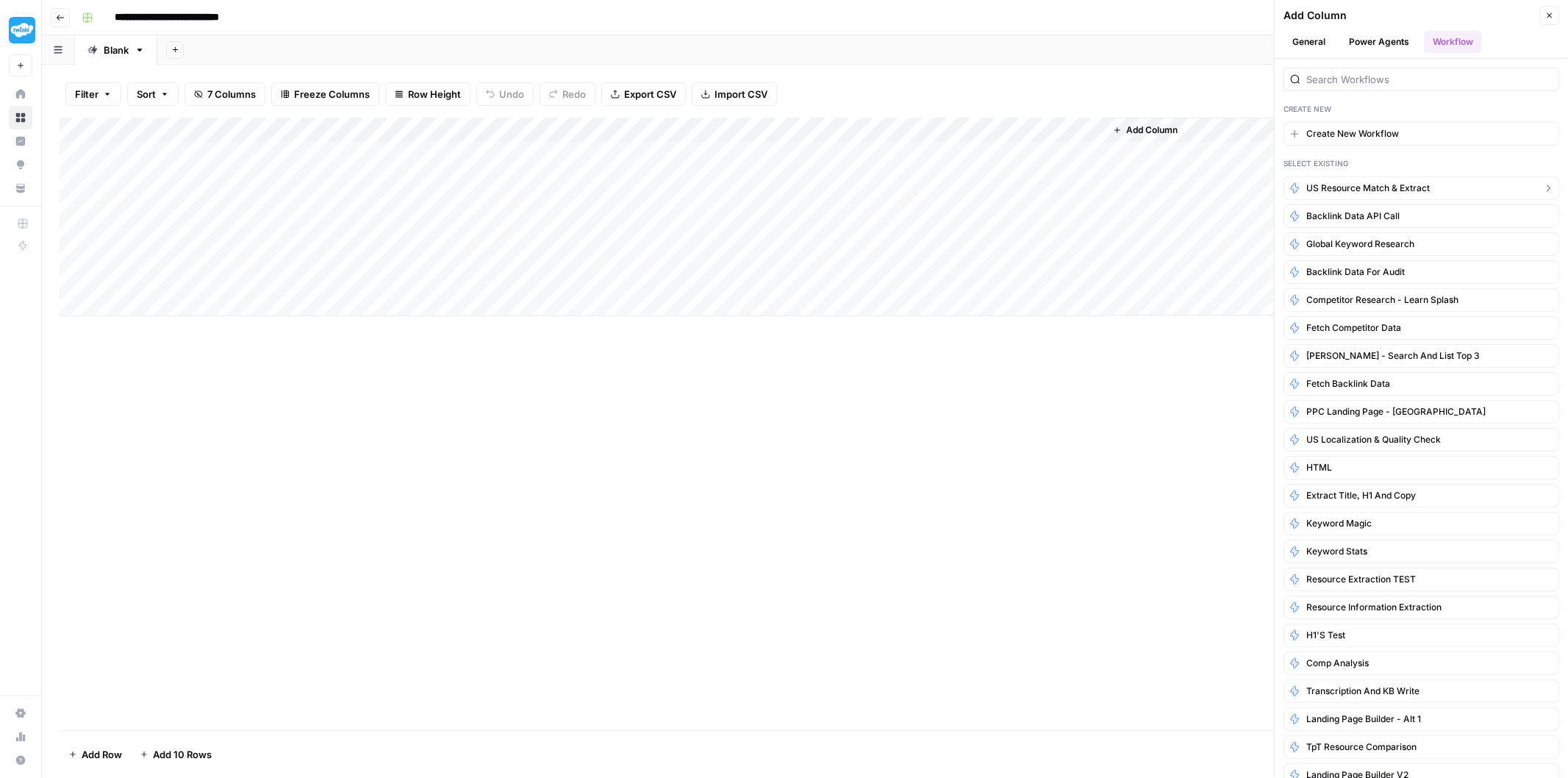
click at [1395, 189] on span "US Resource Match & Extract" at bounding box center [1368, 188] width 124 height 13
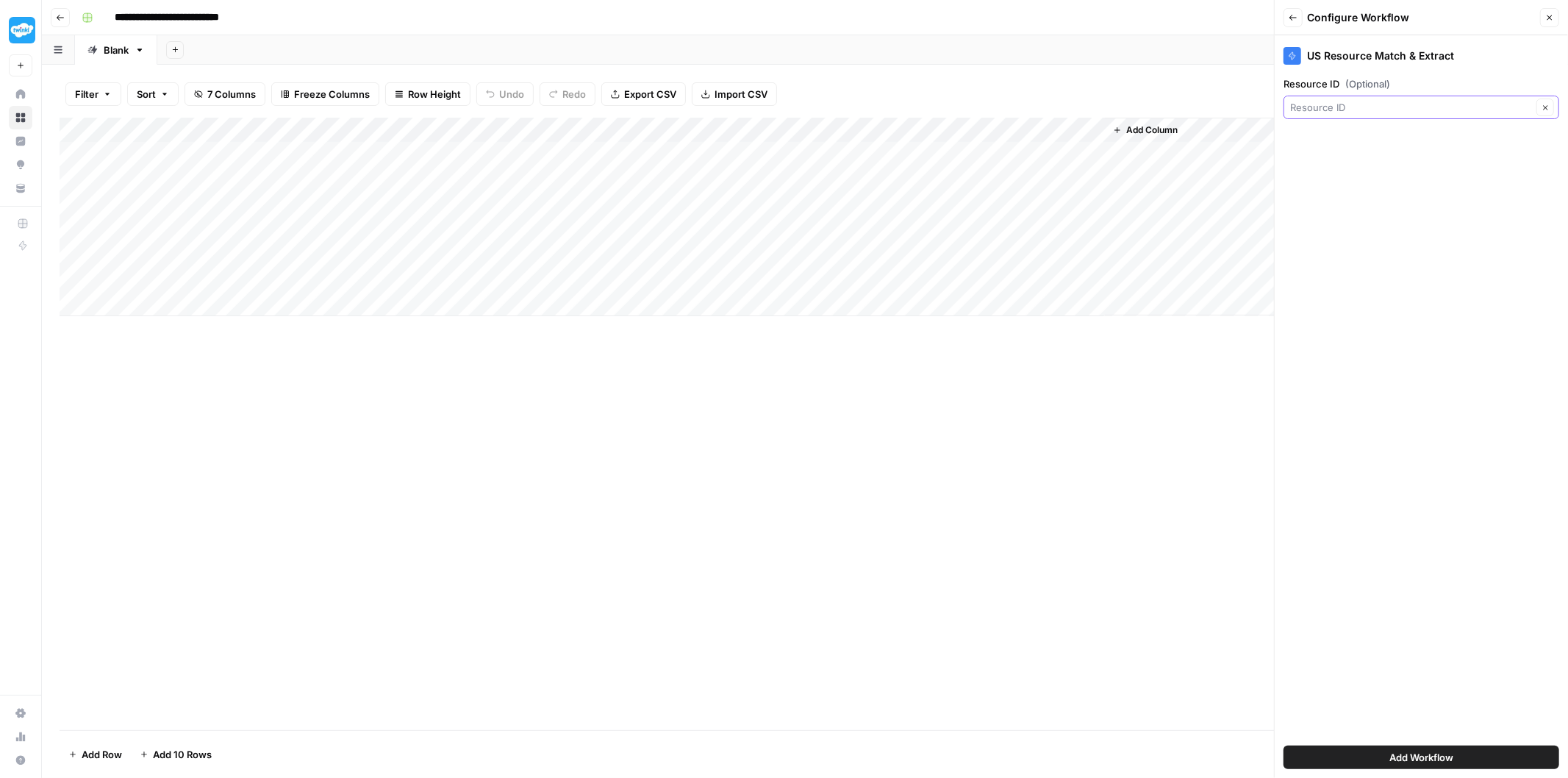
click at [1366, 104] on input "Resource ID (Optional)" at bounding box center [1410, 108] width 242 height 15
click at [1364, 211] on span "PDF URL" at bounding box center [1418, 212] width 245 height 15
type input "PDF URL"
click at [1340, 81] on label "Resource ID (Optional)" at bounding box center [1421, 84] width 276 height 15
click at [1340, 100] on input "PDF URL" at bounding box center [1410, 108] width 242 height 15
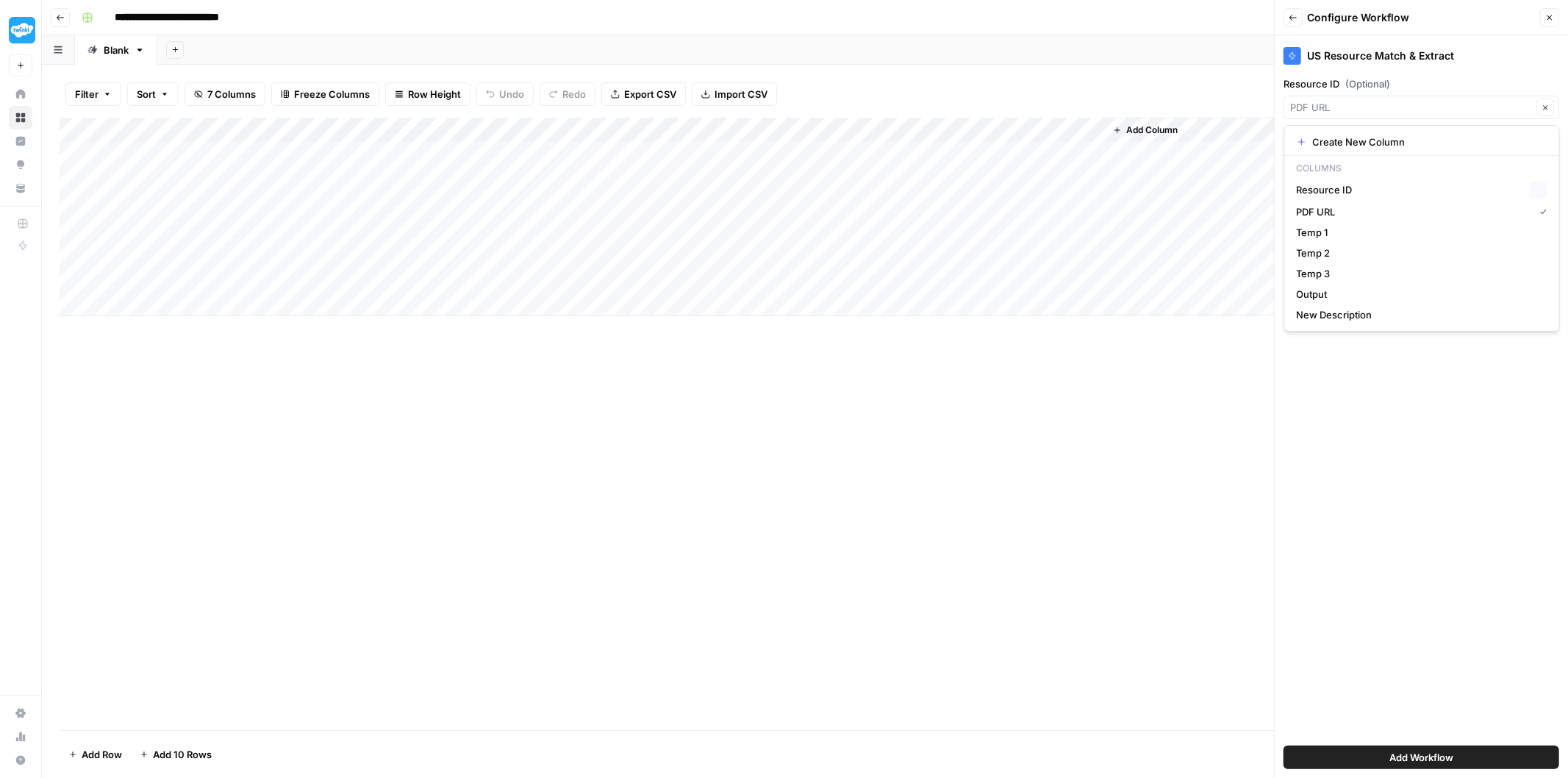
type input "PDF URL"
click at [1340, 81] on label "Resource ID (Optional)" at bounding box center [1421, 84] width 276 height 15
click at [1340, 100] on input "PDF URL" at bounding box center [1410, 108] width 242 height 15
click at [1340, 81] on label "Resource ID (Optional)" at bounding box center [1421, 84] width 276 height 15
click at [1340, 100] on input "PDF URL" at bounding box center [1410, 108] width 242 height 15
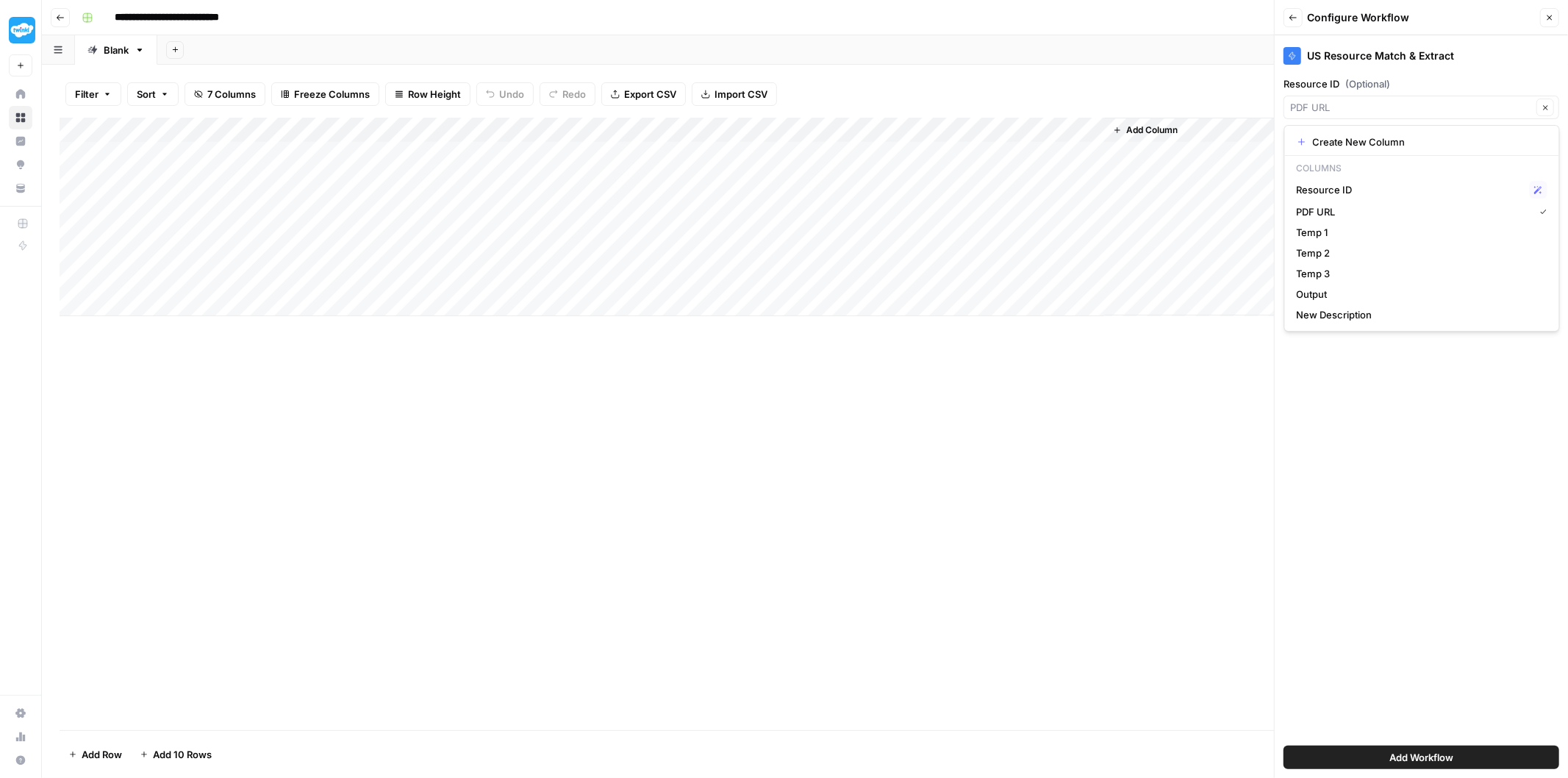
type input "PDF URL"
click at [1444, 78] on label "Resource ID (Optional)" at bounding box center [1421, 84] width 276 height 15
click at [1444, 100] on input "PDF URL" at bounding box center [1410, 108] width 242 height 15
click at [1443, 108] on input "Resource ID (Optional)" at bounding box center [1410, 108] width 242 height 15
type input "PDF URL"
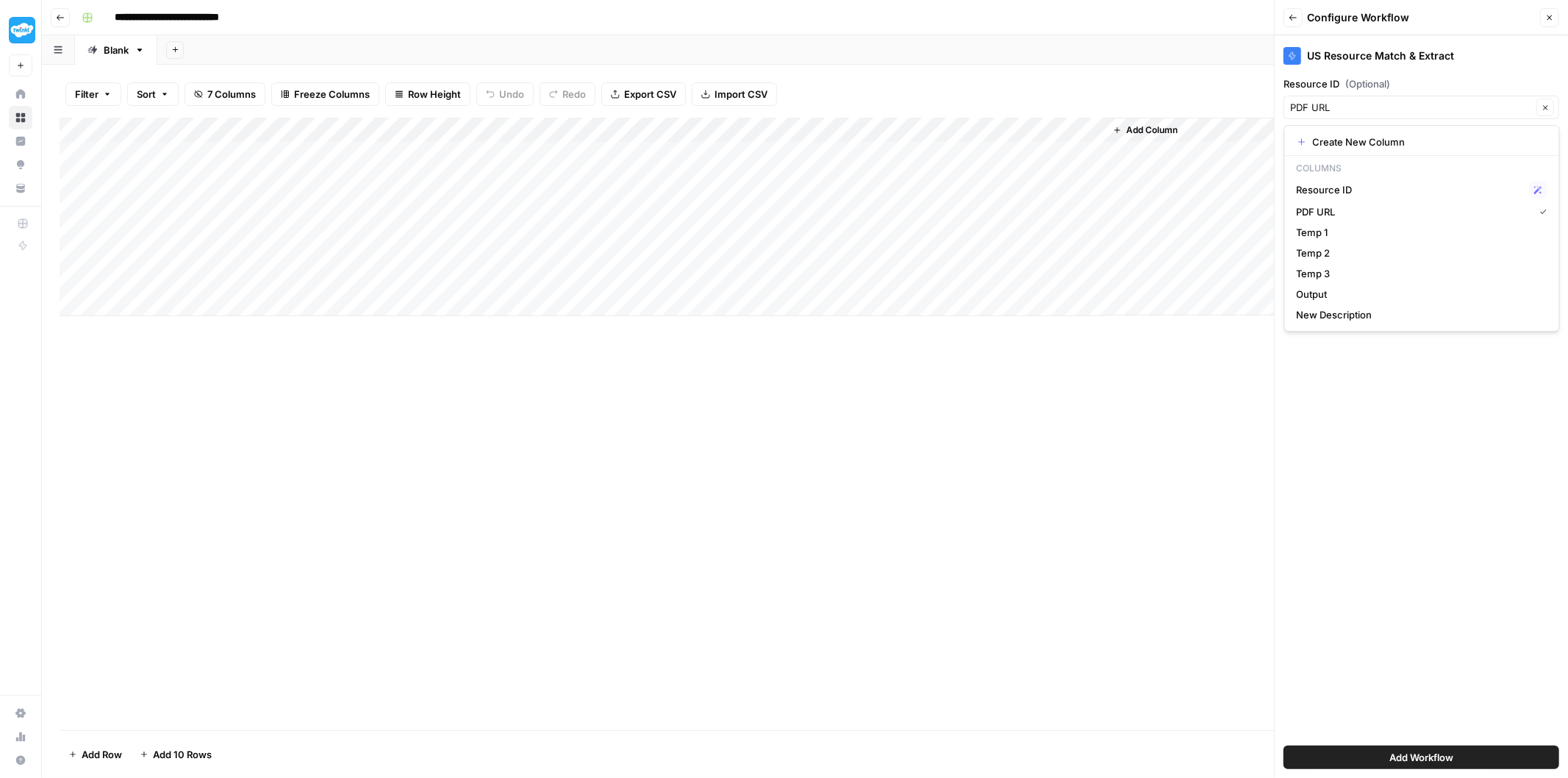
click at [1556, 65] on div "US Resource Match & Extract" at bounding box center [1421, 52] width 276 height 32
click at [1546, 104] on icon "button" at bounding box center [1545, 108] width 8 height 8
click at [1371, 83] on span "(Optional)" at bounding box center [1367, 84] width 44 height 15
click at [1371, 100] on input "Resource ID (Optional)" at bounding box center [1413, 108] width 247 height 15
click at [1371, 83] on span "(Optional)" at bounding box center [1367, 84] width 44 height 15
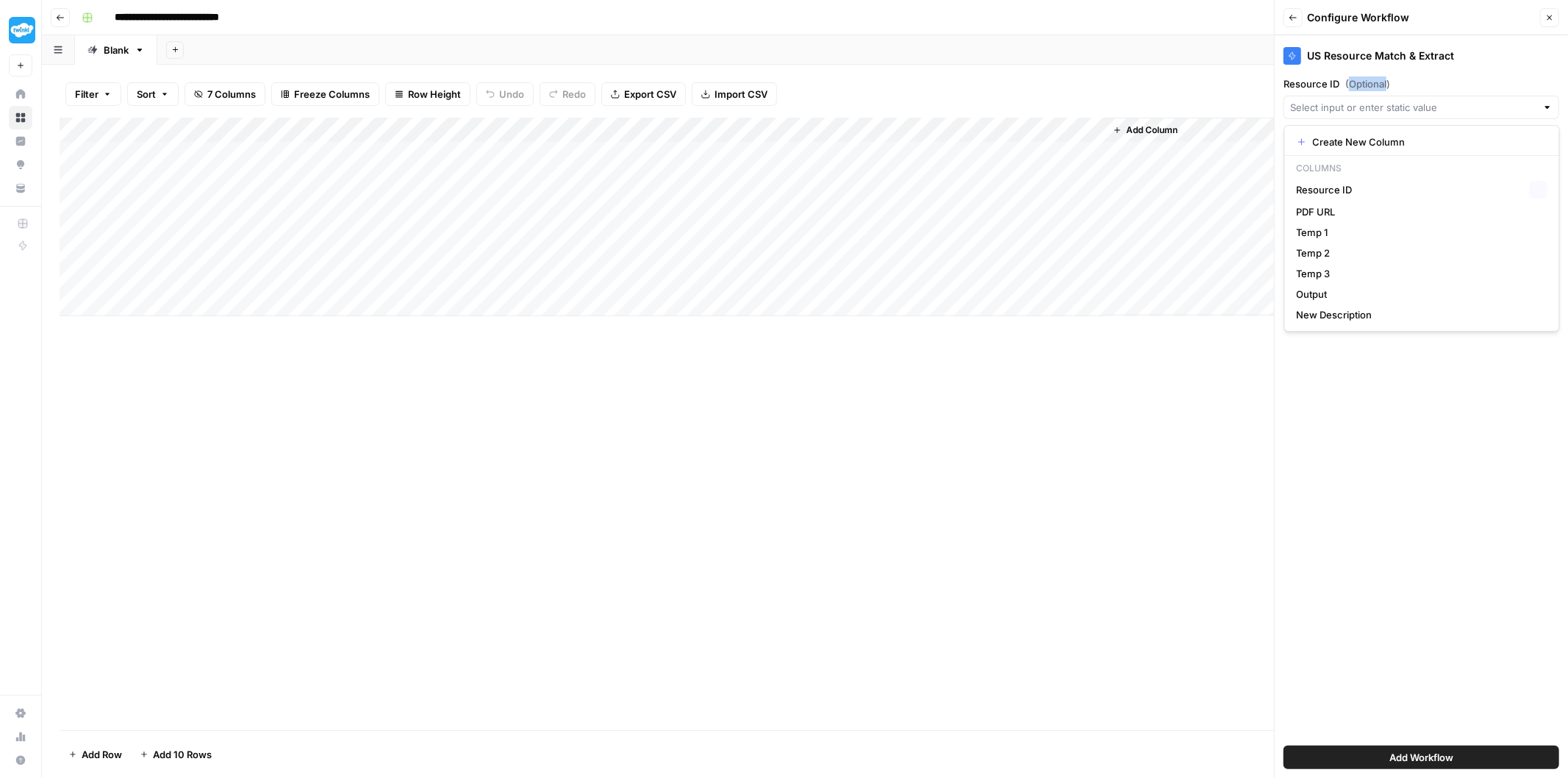
click at [1371, 100] on input "Resource ID (Optional)" at bounding box center [1413, 108] width 247 height 15
click at [1371, 83] on span "(Optional)" at bounding box center [1367, 84] width 44 height 15
click at [1371, 100] on input "Resource ID (Optional)" at bounding box center [1413, 108] width 247 height 15
click at [1371, 83] on span "(Optional)" at bounding box center [1367, 84] width 44 height 15
click at [1371, 100] on input "Resource ID (Optional)" at bounding box center [1413, 108] width 247 height 15
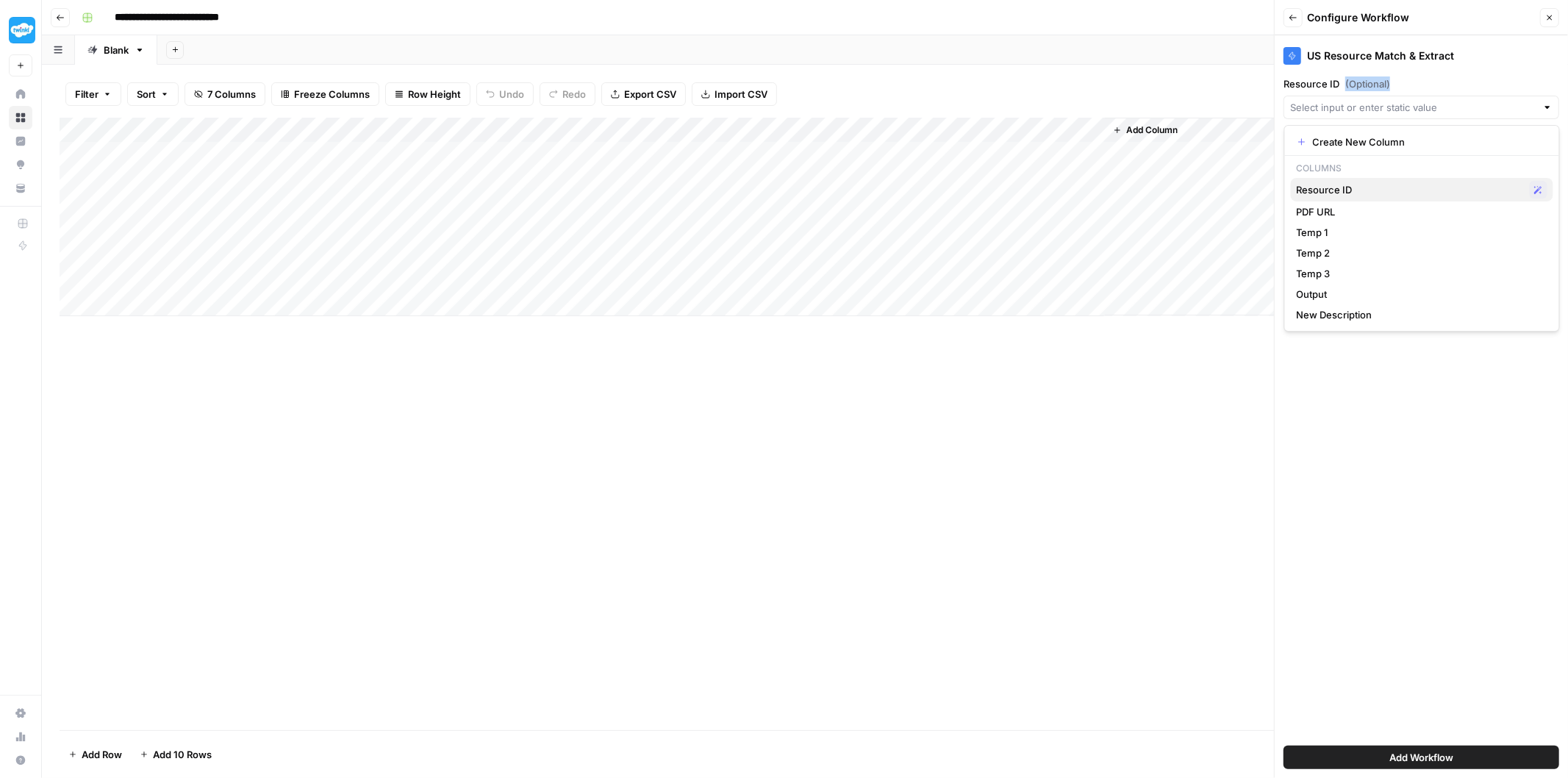
click at [1380, 186] on span "Resource ID" at bounding box center [1410, 190] width 227 height 15
type input "Resource ID"
click at [1294, 26] on button "Back" at bounding box center [1293, 18] width 19 height 19
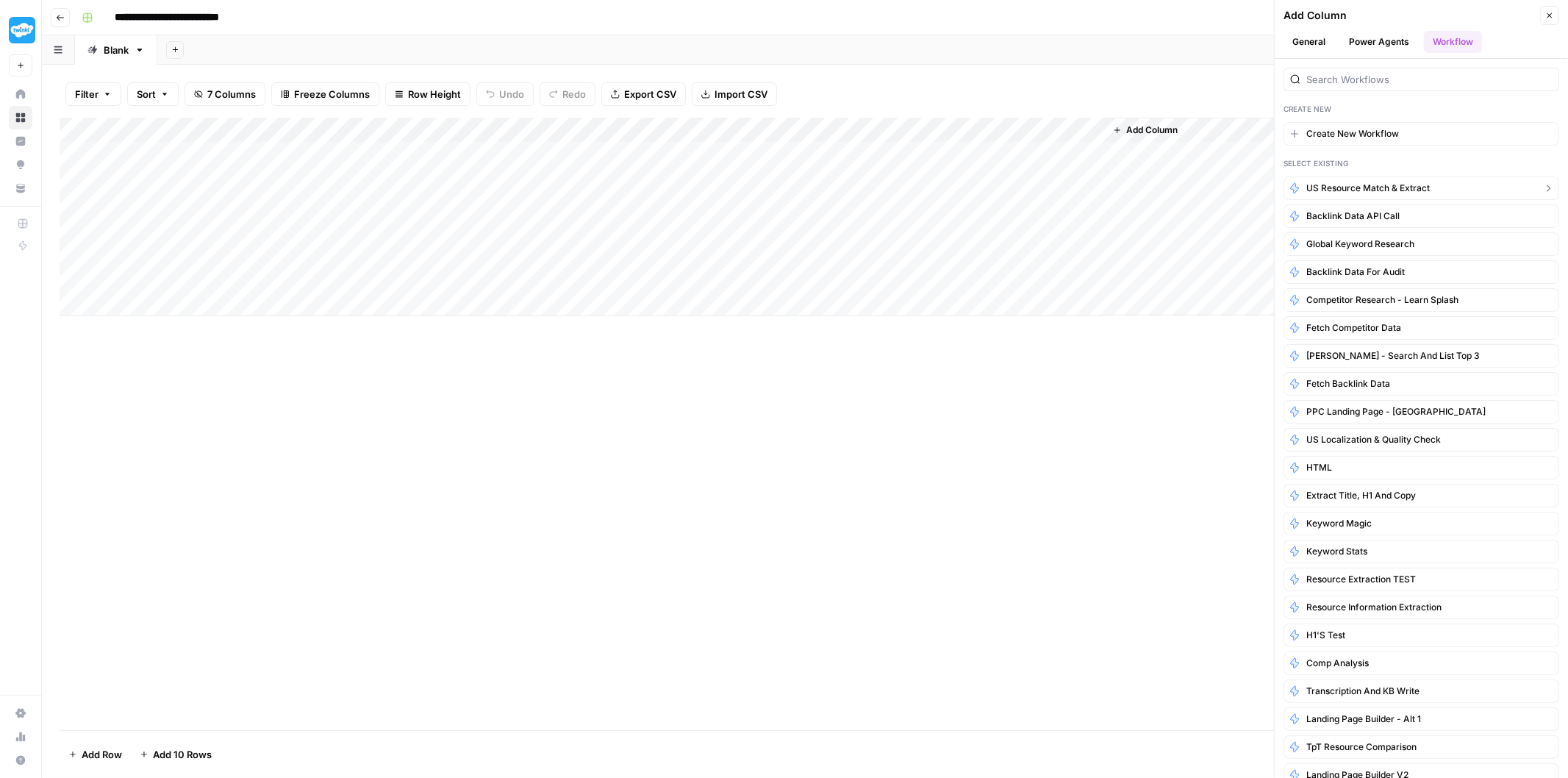
click at [1542, 190] on icon "button" at bounding box center [1548, 188] width 12 height 12
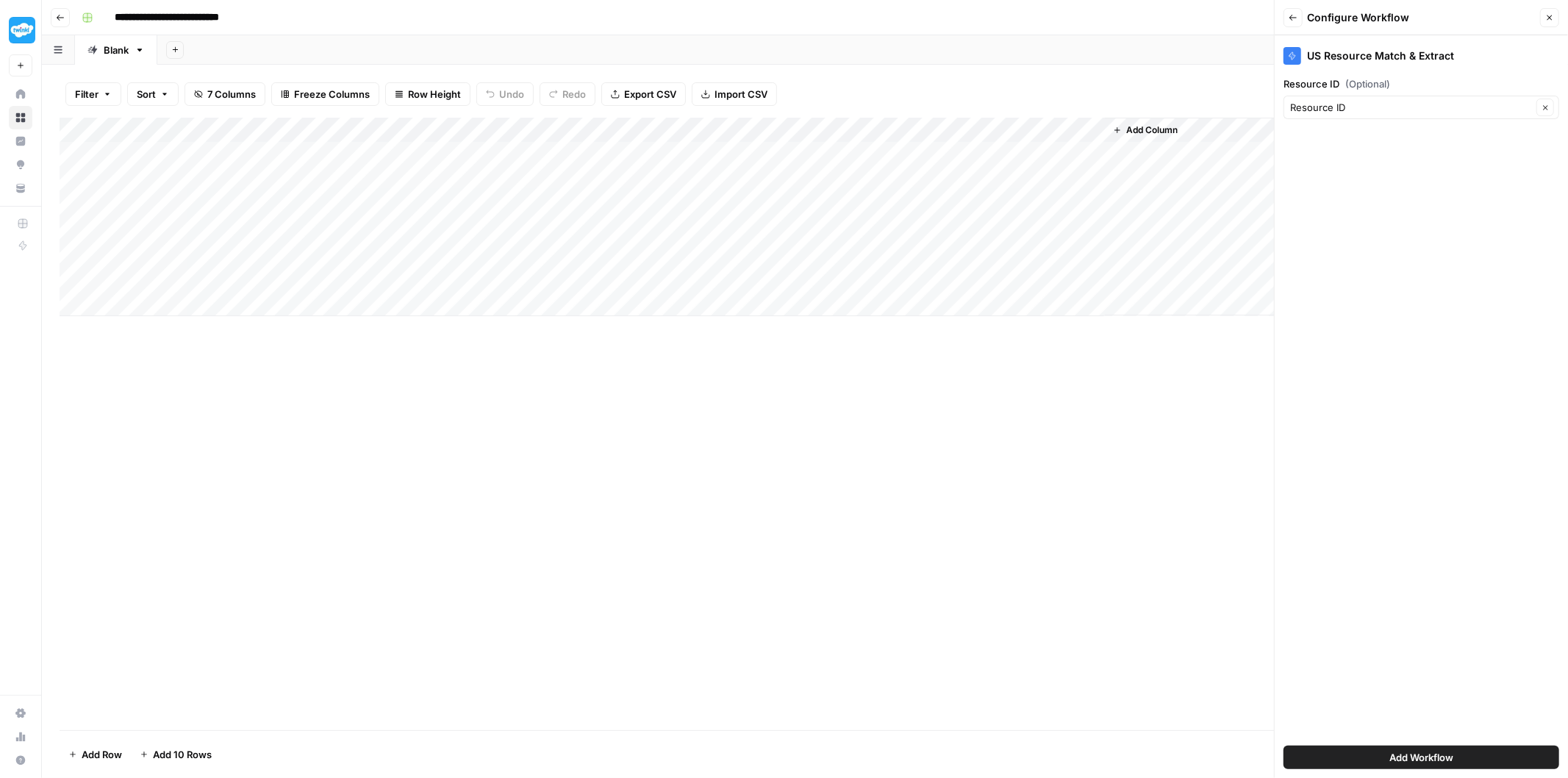
click at [1296, 11] on button "Back" at bounding box center [1293, 18] width 19 height 19
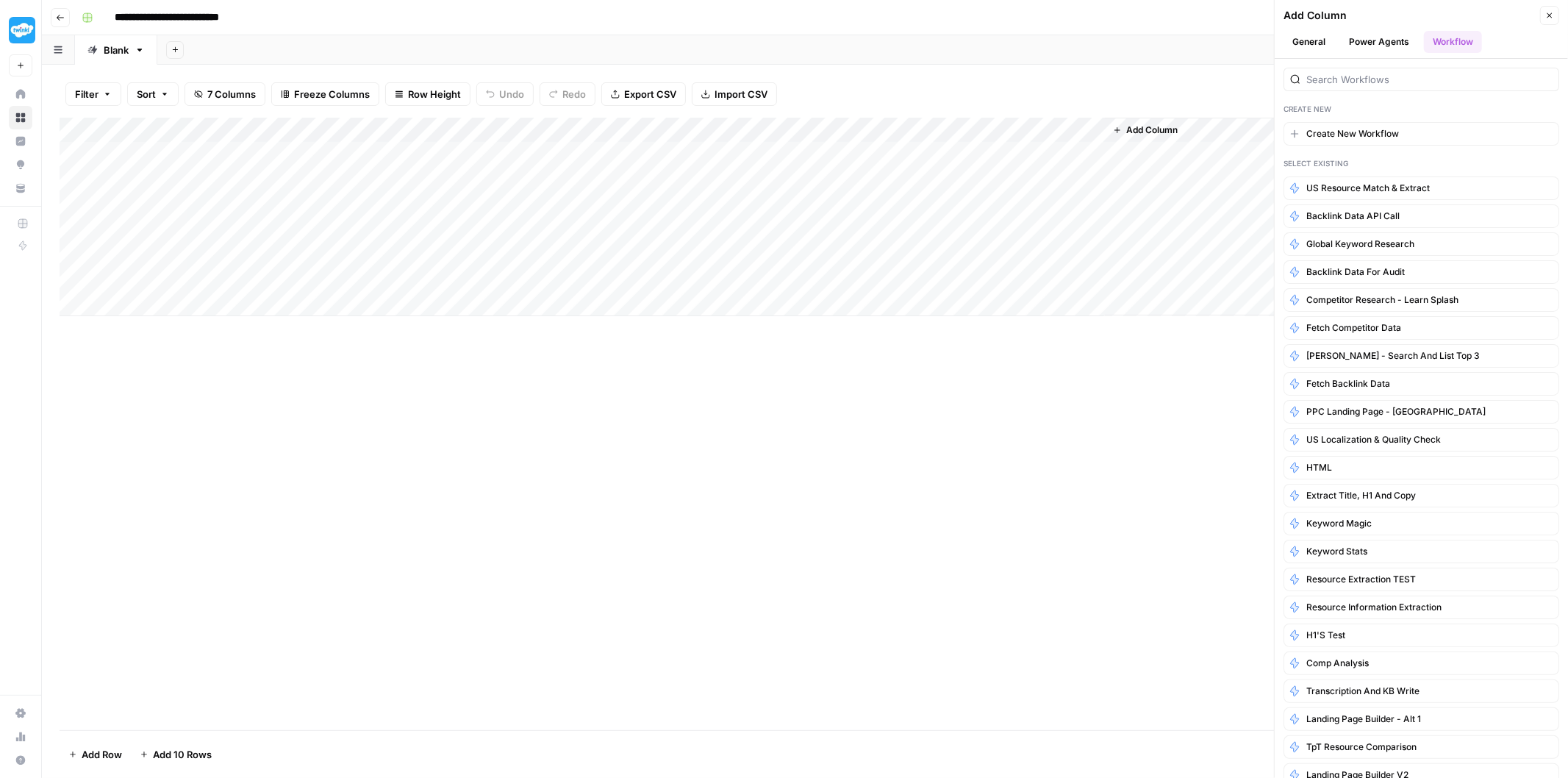
click at [373, 202] on div "Add Column" at bounding box center [805, 218] width 1491 height 199
click at [1555, 17] on button "Close" at bounding box center [1549, 15] width 19 height 19
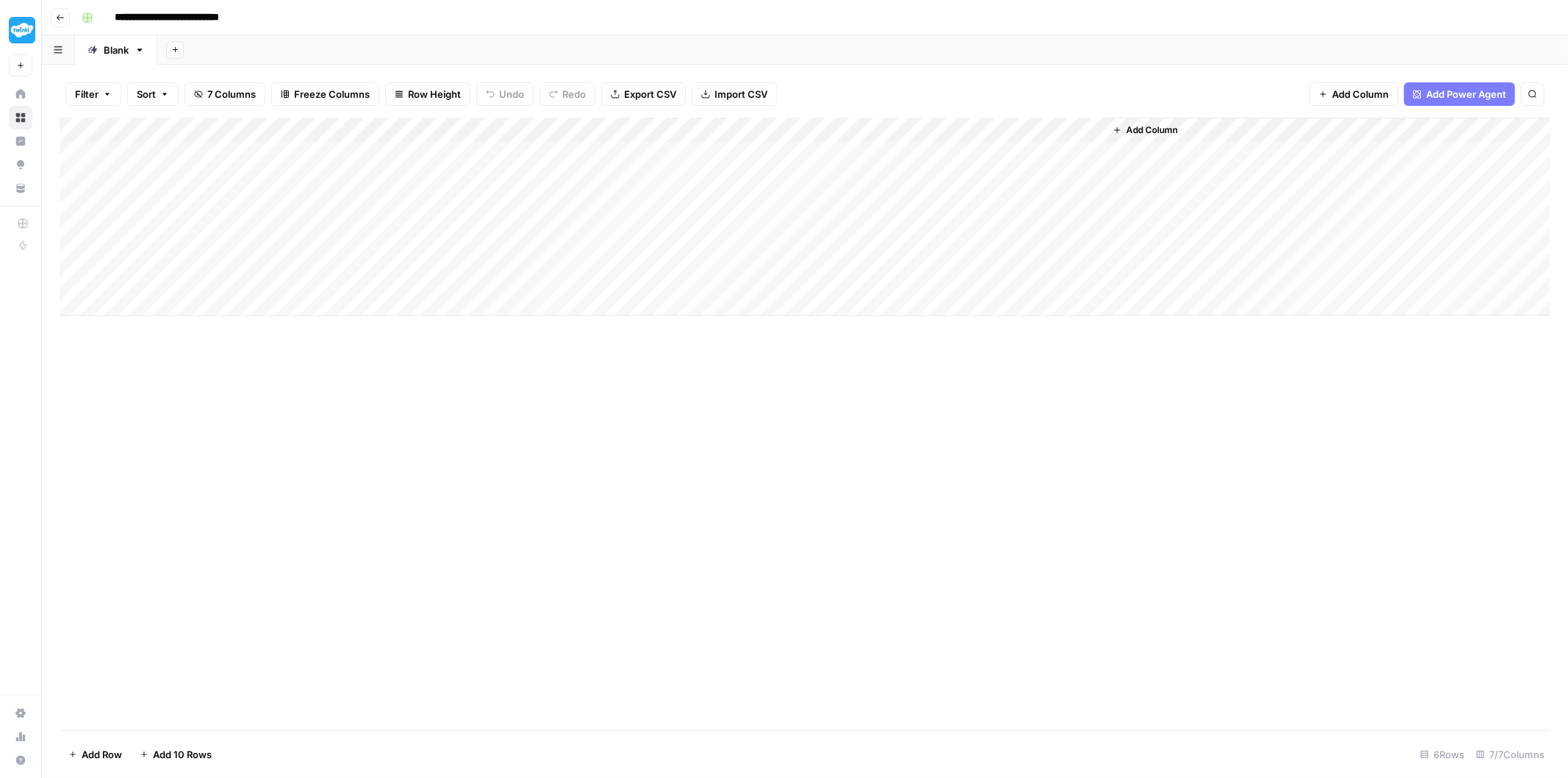
click at [569, 273] on div "Add Column" at bounding box center [805, 218] width 1491 height 199
click at [241, 150] on div "Add Column" at bounding box center [805, 218] width 1491 height 199
click at [241, 150] on textarea "**" at bounding box center [339, 154] width 235 height 20
click at [299, 225] on div "Add Column" at bounding box center [805, 218] width 1491 height 199
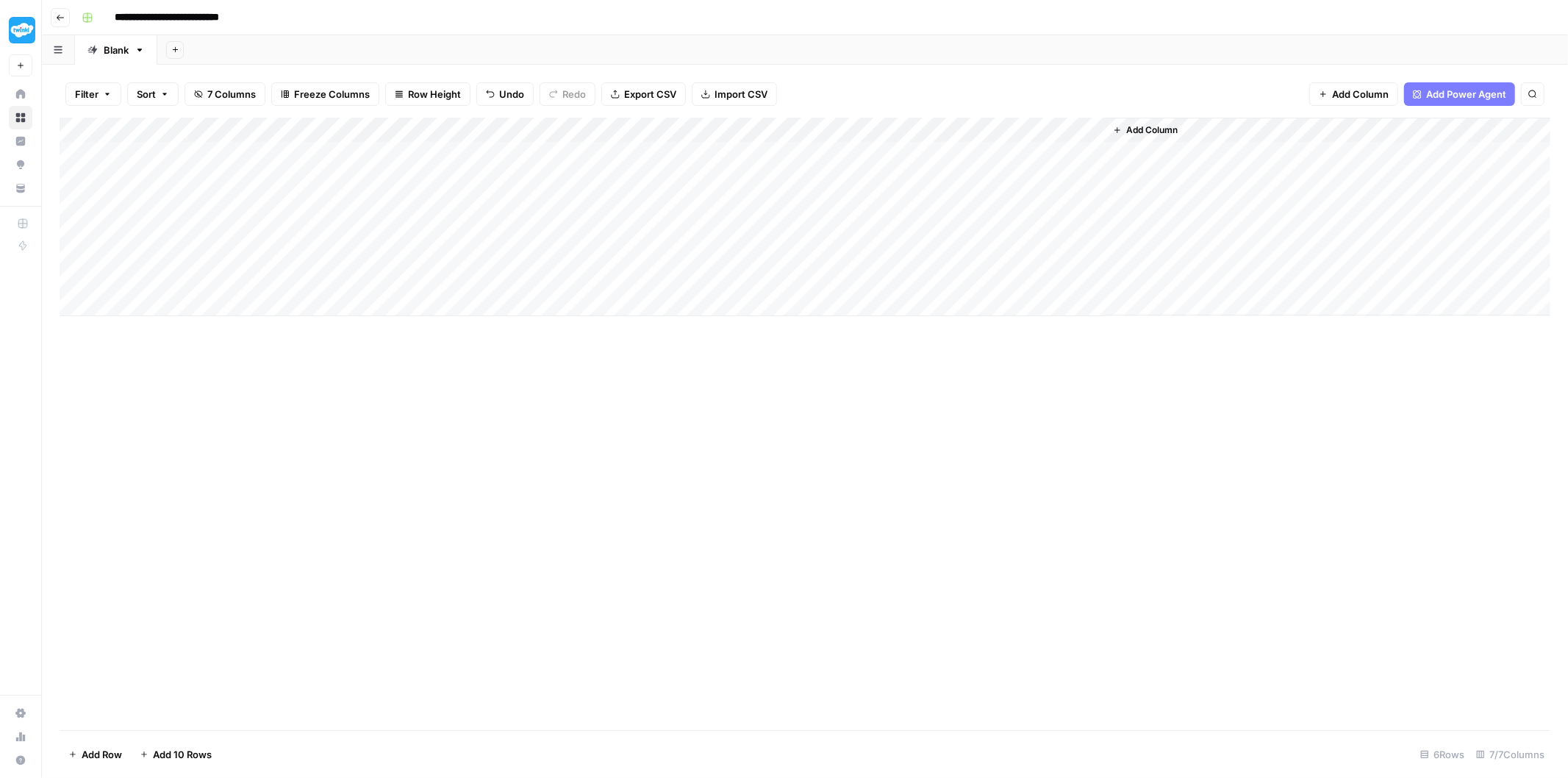
click at [206, 163] on div "Add Column" at bounding box center [805, 218] width 1491 height 199
click at [359, 260] on div "Add Column" at bounding box center [805, 218] width 1491 height 199
click at [156, 150] on div "Add Column" at bounding box center [805, 218] width 1491 height 199
click at [156, 150] on textarea "**********" at bounding box center [227, 154] width 235 height 20
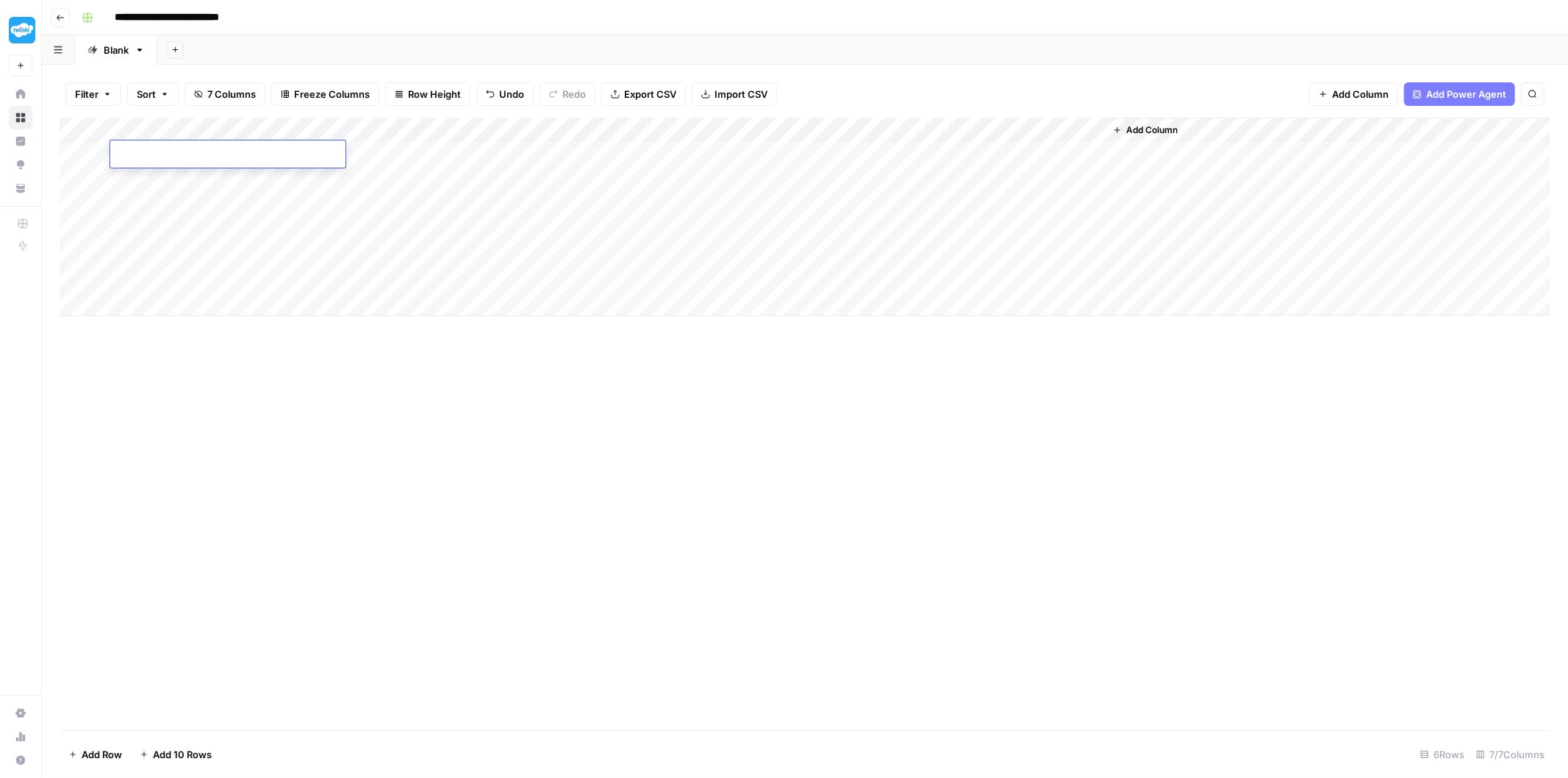
click at [435, 241] on div "Add Column" at bounding box center [805, 218] width 1491 height 199
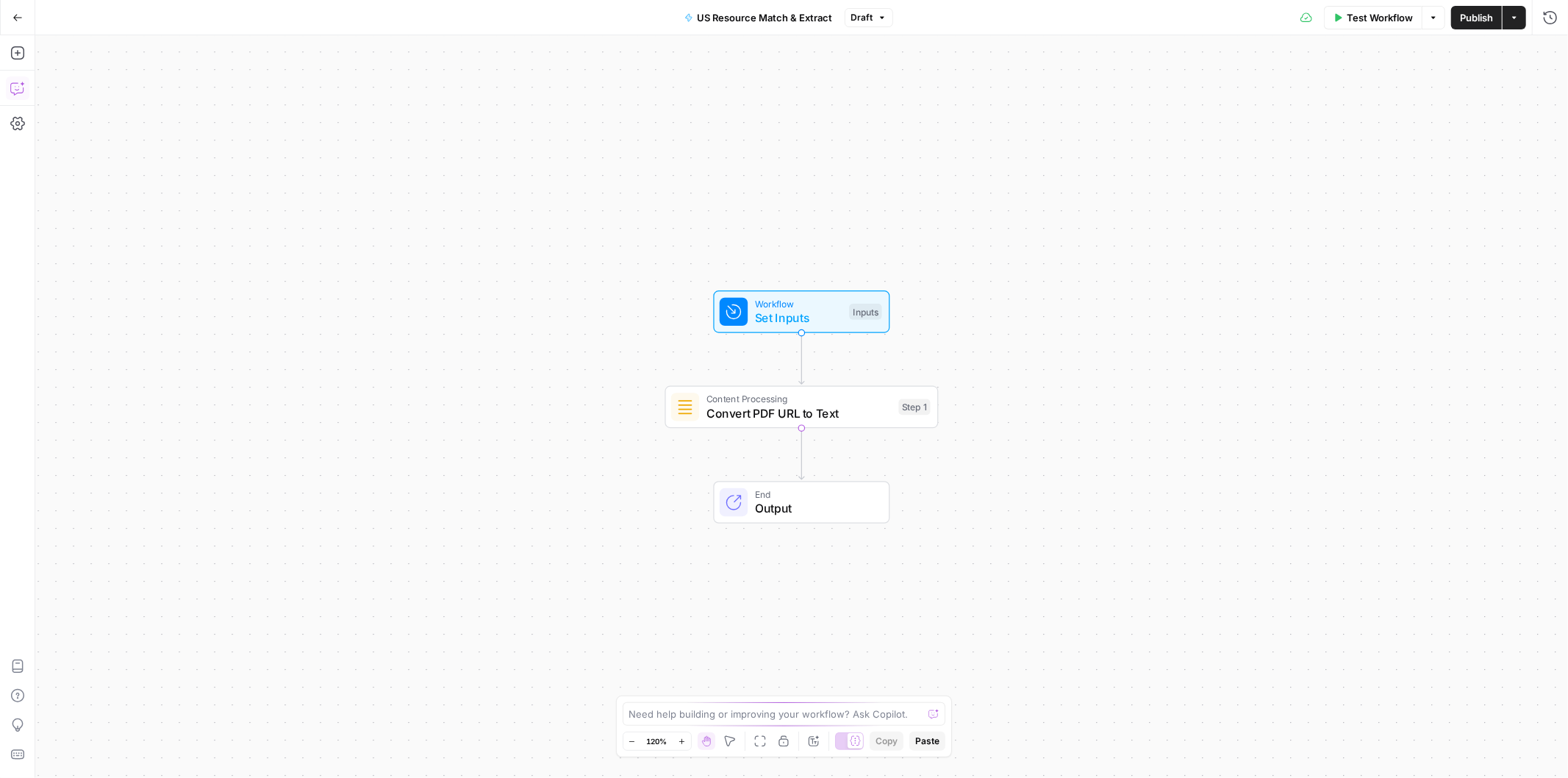
click at [12, 88] on icon "button" at bounding box center [18, 88] width 15 height 15
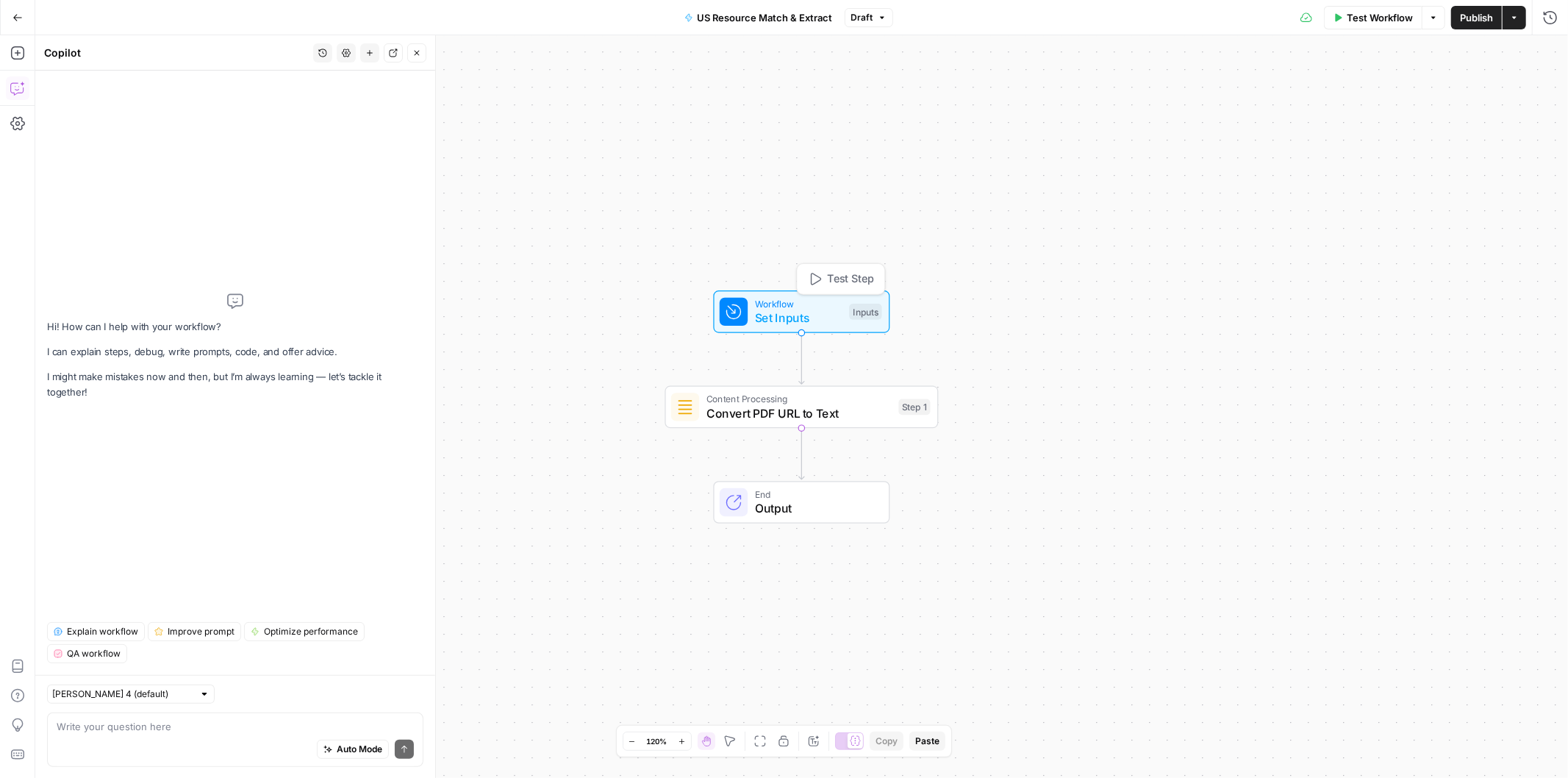
click at [802, 305] on span "Workflow" at bounding box center [799, 303] width 87 height 14
click at [1499, 150] on span "edit field" at bounding box center [1501, 150] width 32 height 12
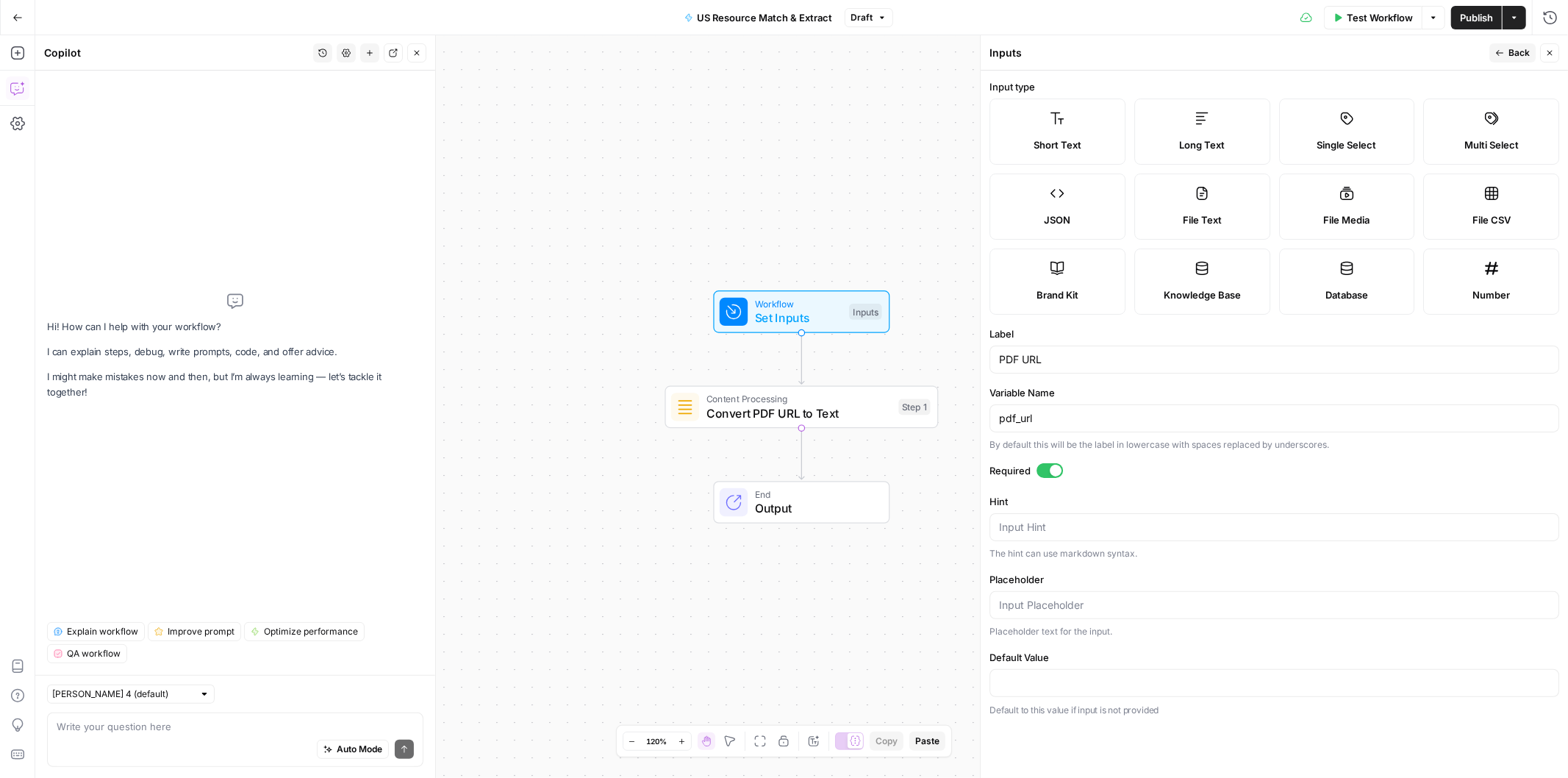
click at [1044, 468] on div at bounding box center [1049, 471] width 27 height 15
click at [1193, 327] on label "Label" at bounding box center [1274, 334] width 570 height 15
click at [1193, 353] on input "PDF URL" at bounding box center [1274, 360] width 550 height 15
click at [1510, 56] on span "Back" at bounding box center [1519, 53] width 21 height 13
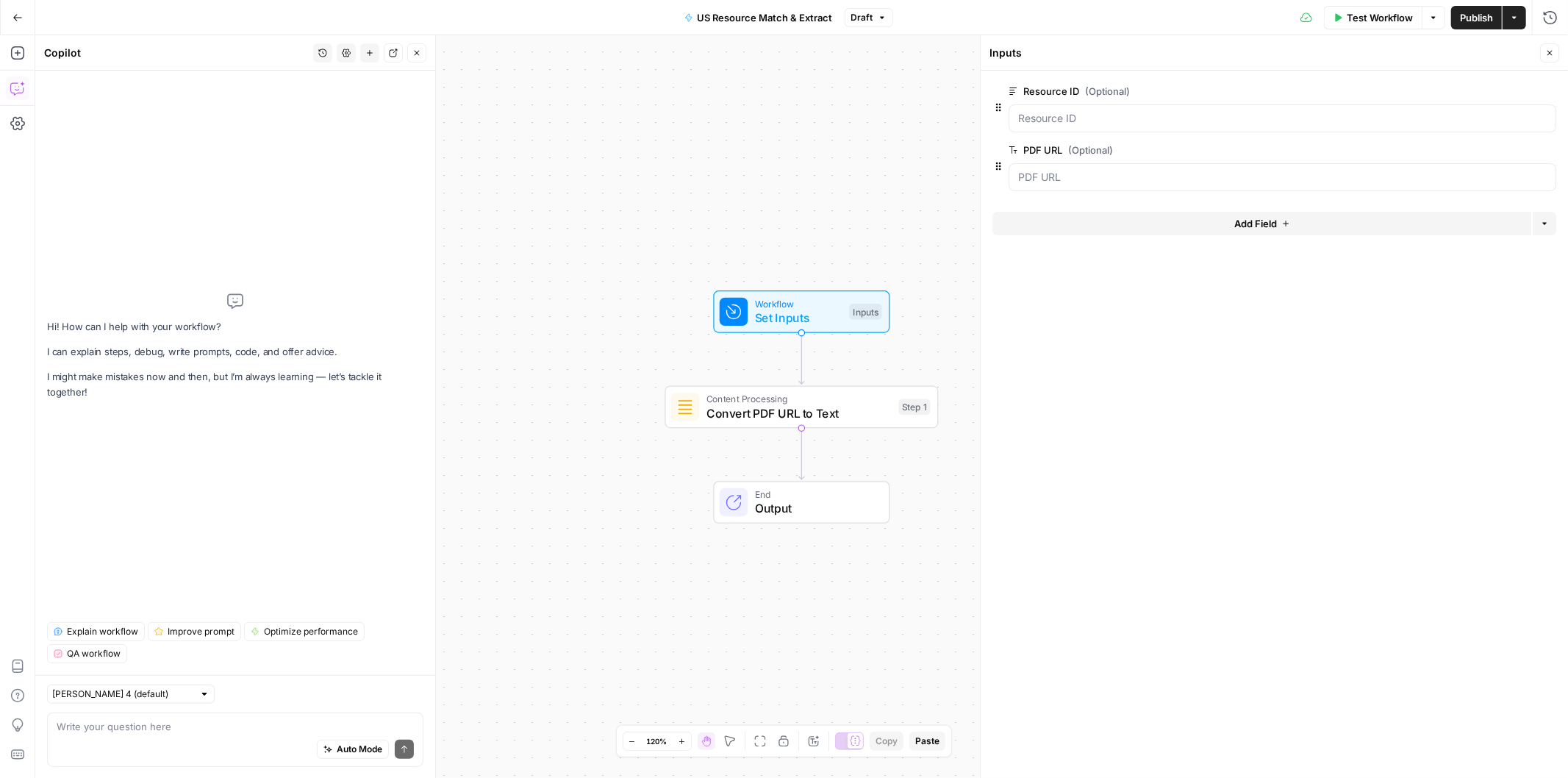
click at [138, 734] on div "Auto Mode Send" at bounding box center [235, 751] width 357 height 32
type textarea "how do I connect up a new column from the grid to this"
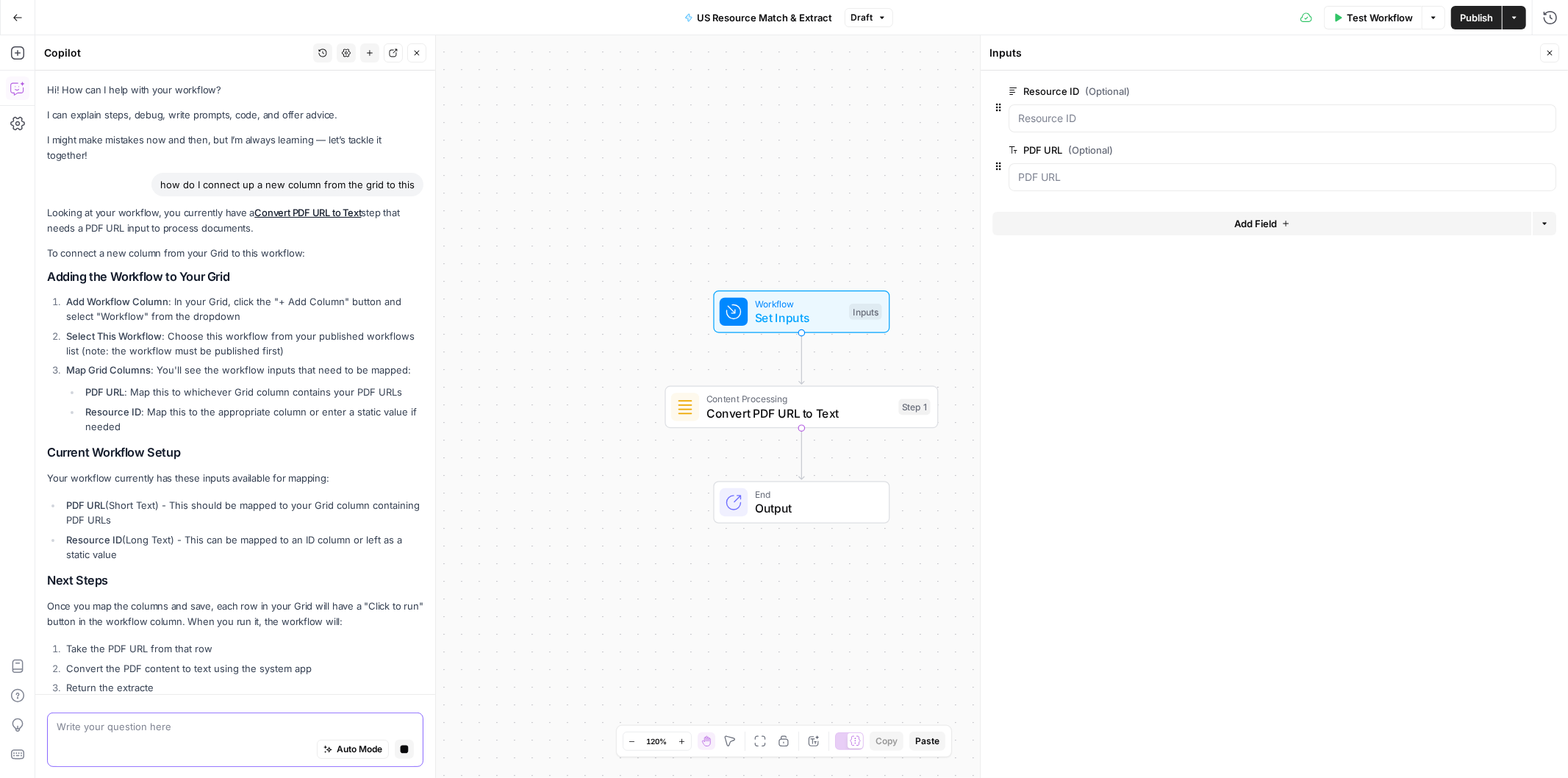
scroll to position [17, 0]
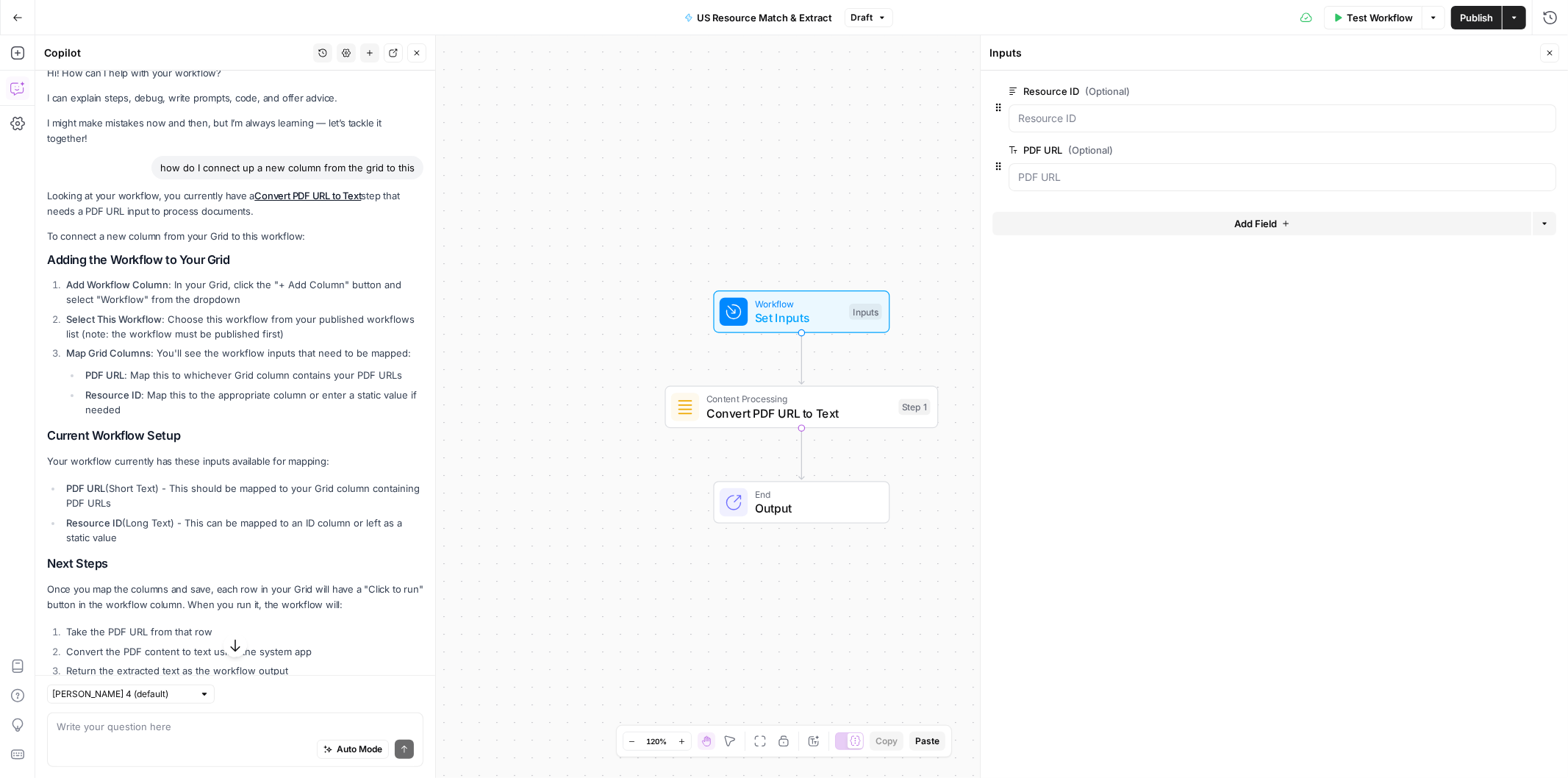
click at [1549, 151] on icon "button" at bounding box center [1548, 150] width 8 height 8
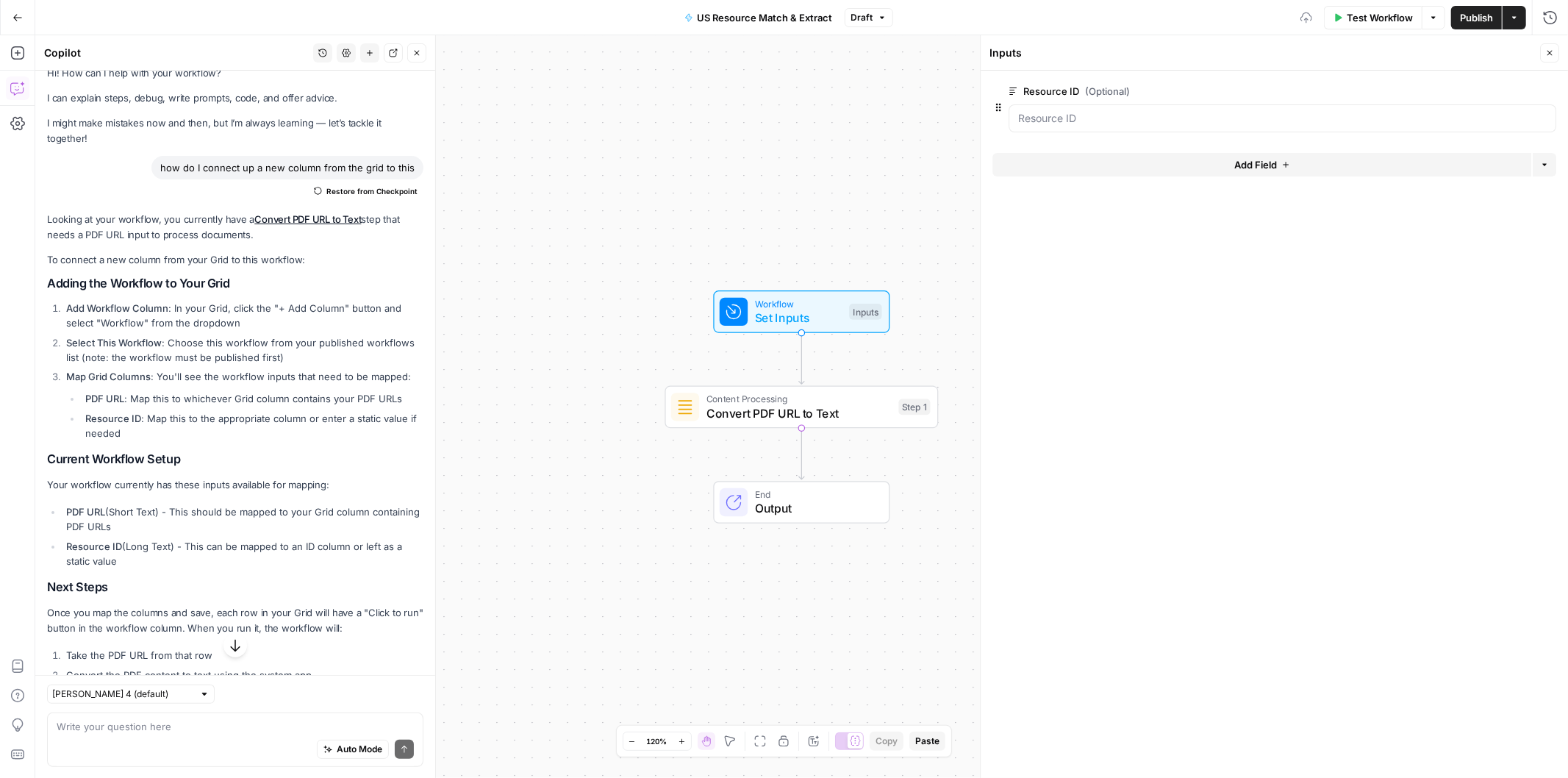
click at [1502, 90] on span "edit field" at bounding box center [1501, 91] width 32 height 12
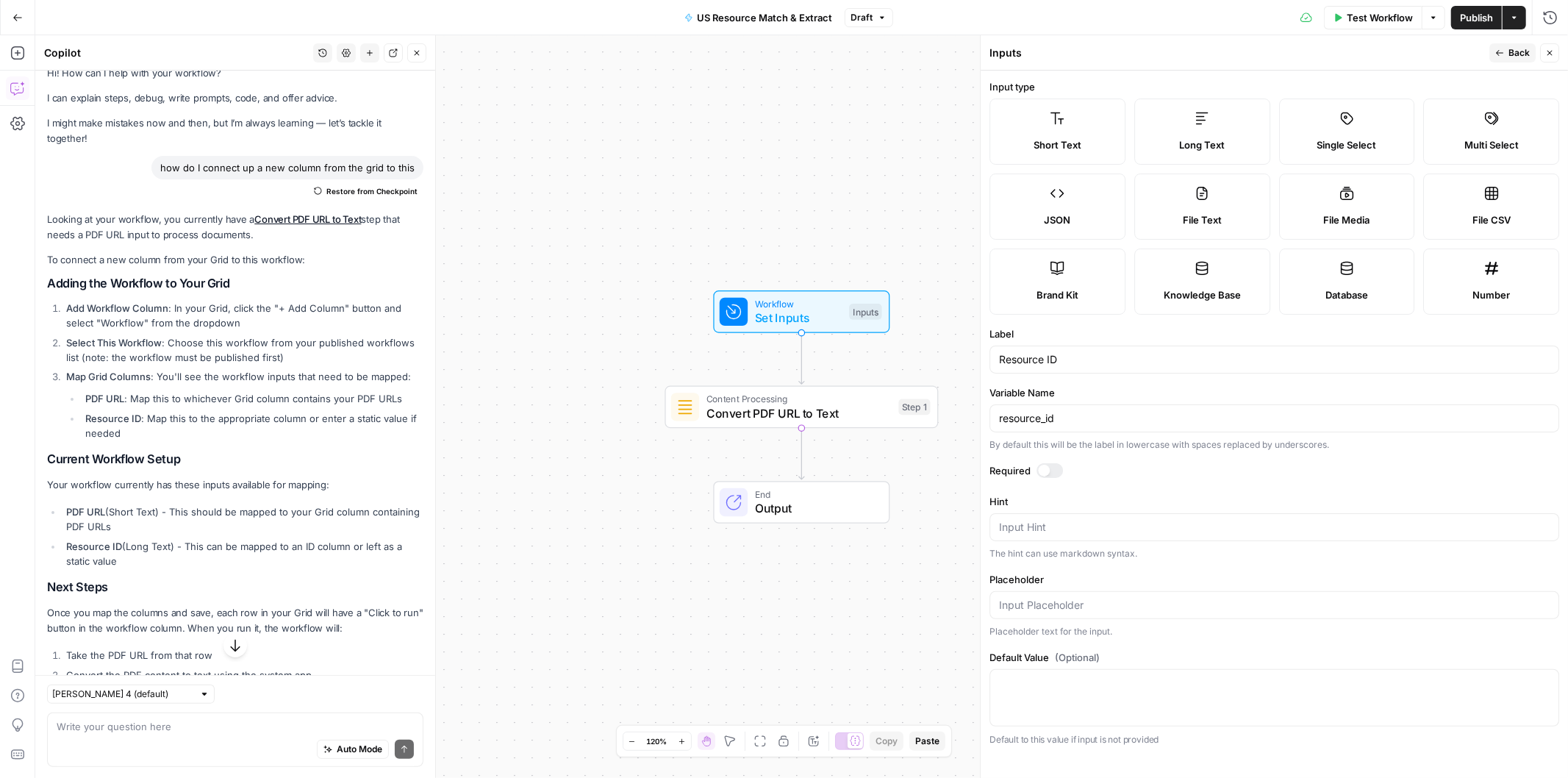
click at [725, 222] on div "Workflow Set Inputs Inputs Content Processing Convert PDF URL to Text Step 1 En…" at bounding box center [802, 407] width 1532 height 743
drag, startPoint x: 1079, startPoint y: 363, endPoint x: 858, endPoint y: 369, distance: 221.1
click at [858, 369] on body "Twinkl New Home Browse Insights Opportunities Your Data Recent Grids US Resourc…" at bounding box center [784, 389] width 1568 height 778
click at [795, 235] on div "Workflow Set Inputs Inputs Content Processing Convert PDF URL to Text Step 1 En…" at bounding box center [802, 407] width 1532 height 743
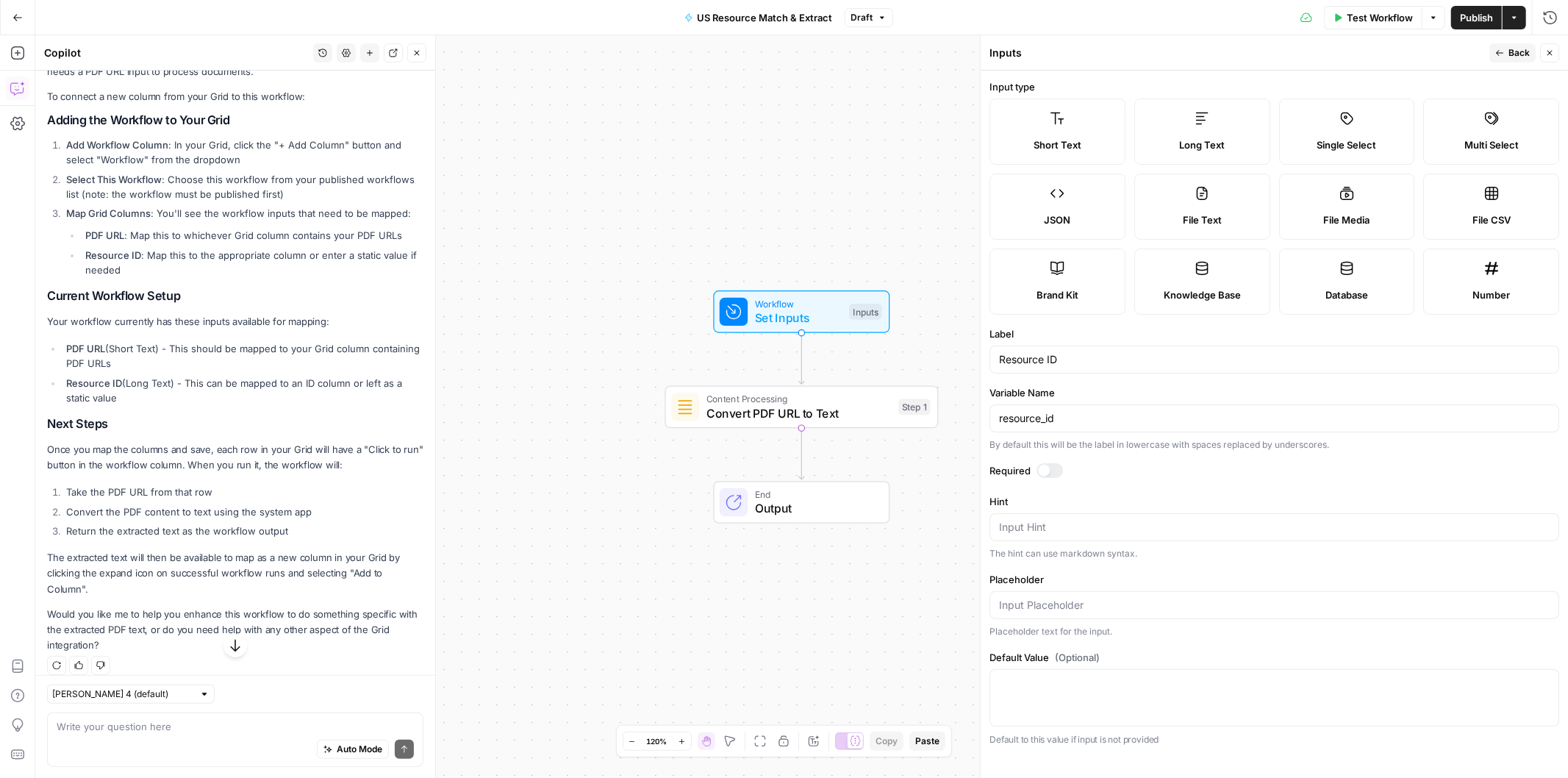
scroll to position [193, 0]
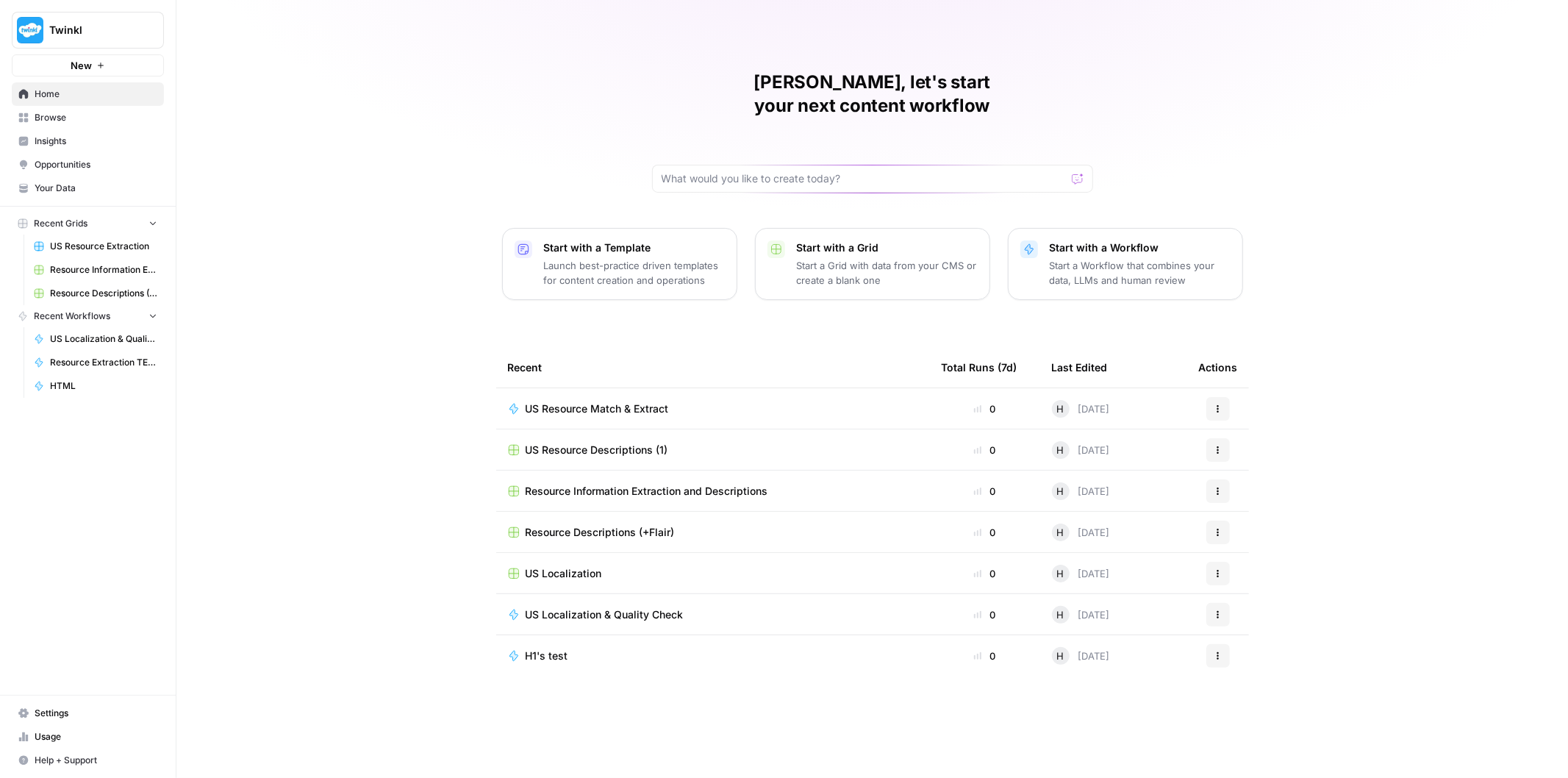
click at [96, 93] on span "Home" at bounding box center [96, 94] width 123 height 13
click at [1220, 404] on icon "button" at bounding box center [1218, 408] width 9 height 9
click at [1250, 548] on span "Delete" at bounding box center [1294, 548] width 118 height 15
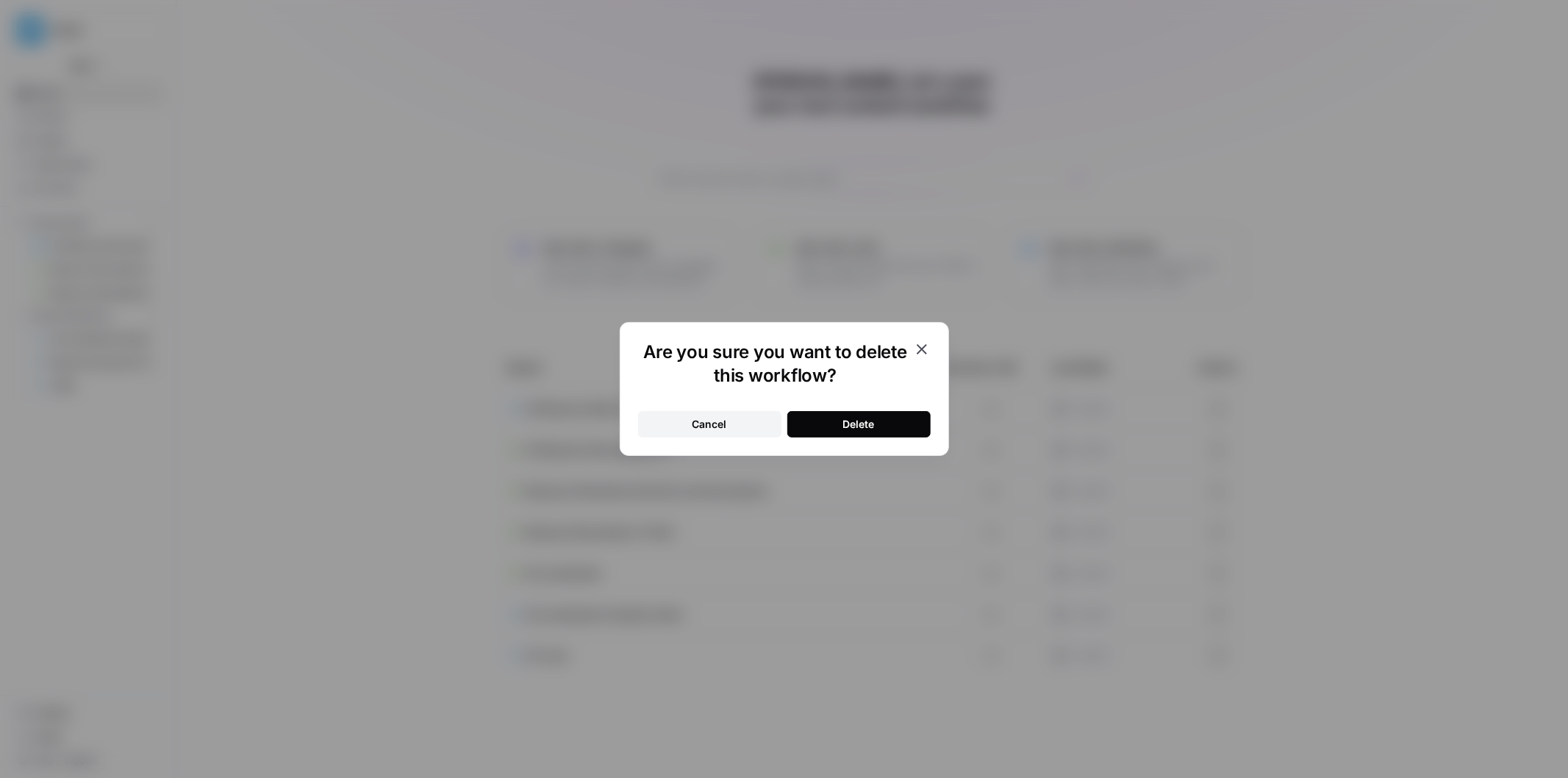
click at [880, 421] on button "Delete" at bounding box center [858, 424] width 143 height 27
